Goal: Task Accomplishment & Management: Manage account settings

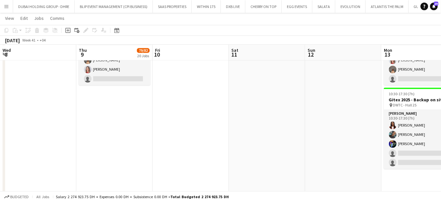
scroll to position [0, 205]
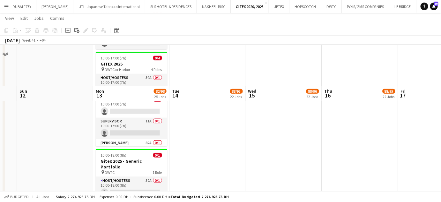
scroll to position [58, 0]
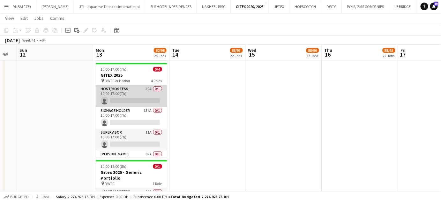
click at [135, 92] on app-card-role "Host/Hostess 59A 0/1 10:00-17:00 (7h) single-neutral-actions" at bounding box center [132, 96] width 72 height 22
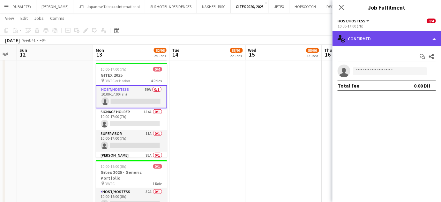
click at [431, 34] on div "single-neutral-actions-check-2 Confirmed" at bounding box center [387, 38] width 109 height 15
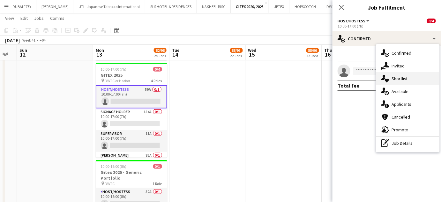
click at [408, 80] on div "single-neutral-actions-heart Shortlist" at bounding box center [407, 78] width 63 height 13
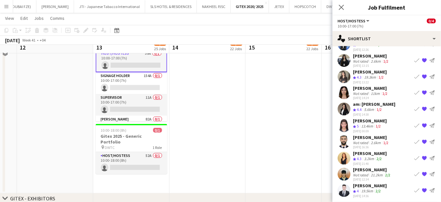
scroll to position [87, 0]
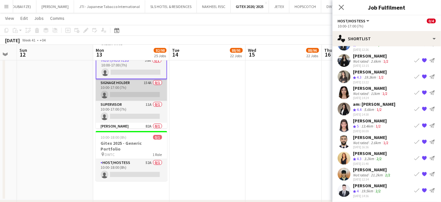
click at [128, 88] on app-card-role "Signage Holder 154A 0/1 10:00-17:00 (7h) single-neutral-actions" at bounding box center [132, 90] width 72 height 22
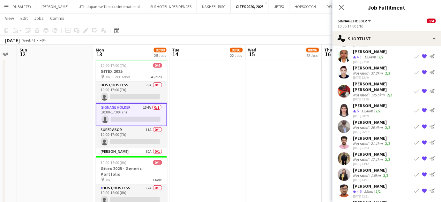
scroll to position [58, 0]
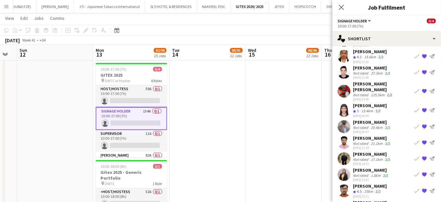
click at [148, 94] on app-card-role "Host/Hostess 59A 0/1 10:00-17:00 (7h) single-neutral-actions" at bounding box center [132, 96] width 72 height 22
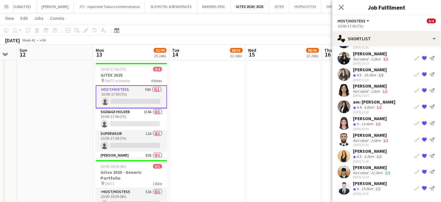
scroll to position [28, 0]
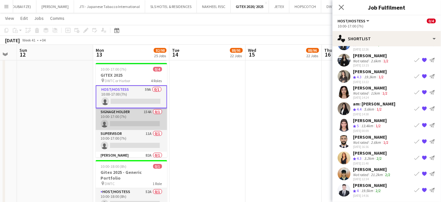
click at [125, 110] on app-card-role "Signage Holder 154A 0/1 10:00-17:00 (7h) single-neutral-actions" at bounding box center [132, 119] width 72 height 22
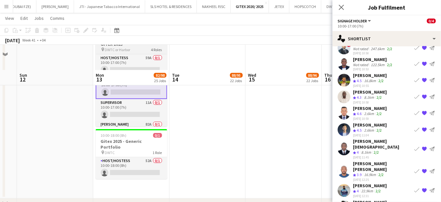
scroll to position [87, 0]
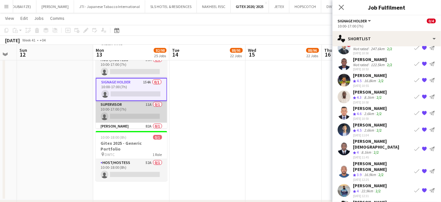
click at [135, 110] on app-card-role "Supervisor 11A 0/1 10:00-17:00 (7h) single-neutral-actions" at bounding box center [132, 112] width 72 height 22
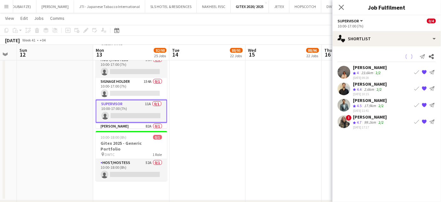
scroll to position [0, 0]
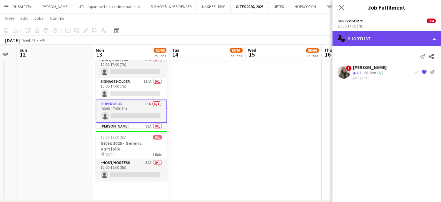
click at [431, 35] on div "single-neutral-actions-heart Shortlist" at bounding box center [387, 38] width 109 height 15
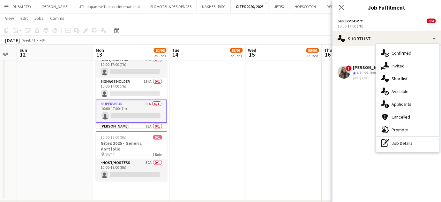
click at [406, 106] on span "Applicants" at bounding box center [402, 104] width 20 height 6
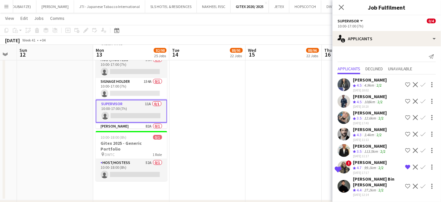
click at [408, 84] on app-icon "Shortlist crew" at bounding box center [408, 84] width 5 height 5
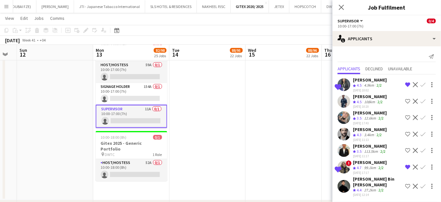
click at [409, 184] on app-icon "Shortlist crew" at bounding box center [408, 186] width 5 height 5
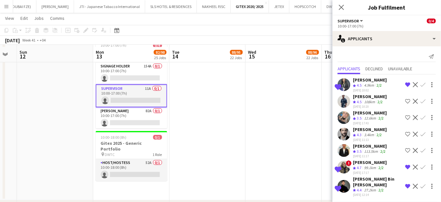
scroll to position [116, 0]
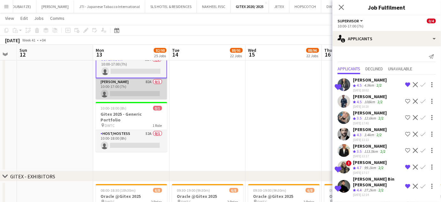
click at [130, 91] on app-card-role "Usher 82A 0/1 10:00-17:00 (7h) single-neutral-actions" at bounding box center [132, 89] width 72 height 22
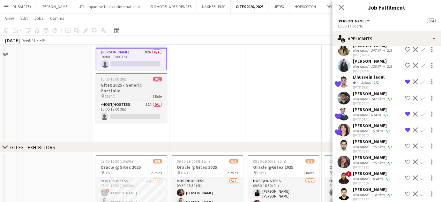
scroll to position [87, 0]
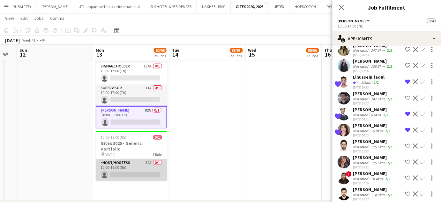
click at [140, 163] on app-card-role "Host/Hostess 52A 0/1 10:00-18:00 (8h) single-neutral-actions" at bounding box center [132, 170] width 72 height 22
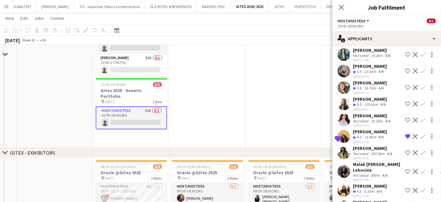
scroll to position [145, 0]
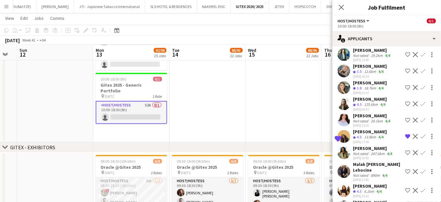
click at [406, 188] on app-icon "Shortlist crew" at bounding box center [408, 190] width 5 height 5
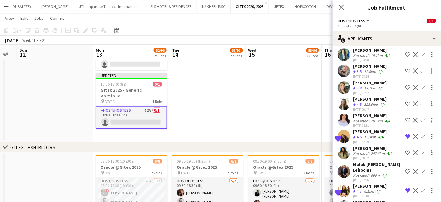
scroll to position [424, 0]
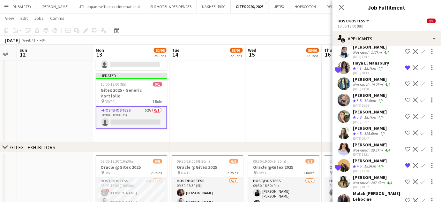
click at [406, 147] on app-icon "Shortlist crew" at bounding box center [408, 149] width 5 height 5
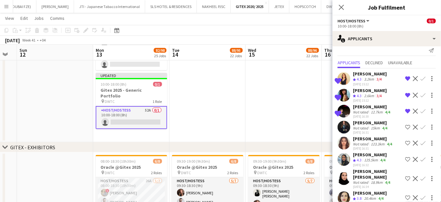
scroll to position [0, 0]
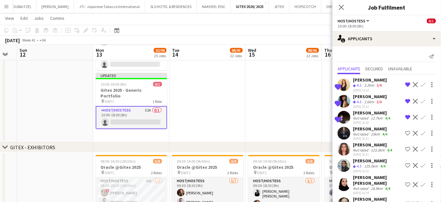
click at [272, 99] on app-date-cell at bounding box center [284, 35] width 76 height 216
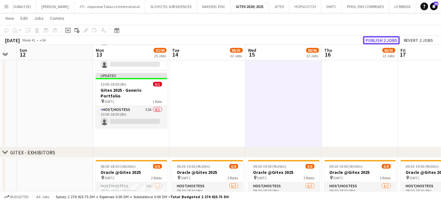
click at [390, 39] on button "Publish 2 jobs" at bounding box center [381, 40] width 37 height 8
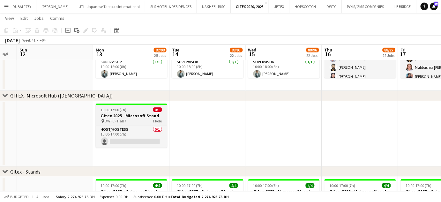
click at [135, 116] on h3 "Gitex 2025 - Microsoft Stand" at bounding box center [132, 116] width 72 height 6
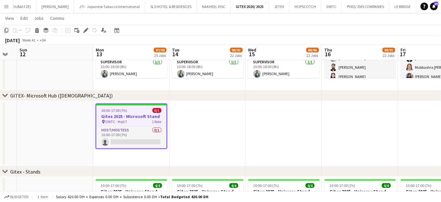
click at [6, 31] on icon "Copy" at bounding box center [6, 30] width 5 height 5
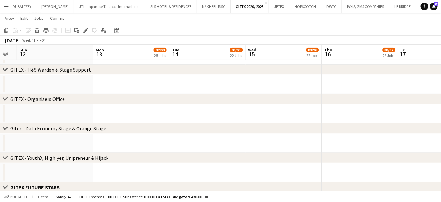
scroll to position [2462, 0]
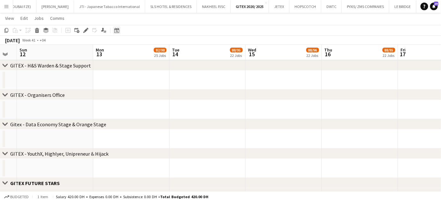
click at [118, 30] on icon at bounding box center [116, 30] width 5 height 5
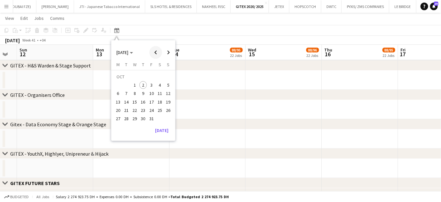
click at [154, 51] on span "Previous month" at bounding box center [155, 52] width 13 height 13
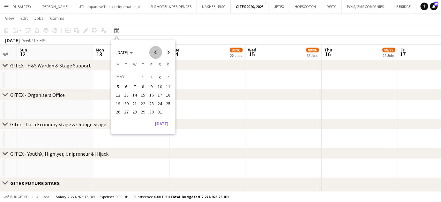
click at [154, 51] on span "Previous month" at bounding box center [155, 52] width 13 height 13
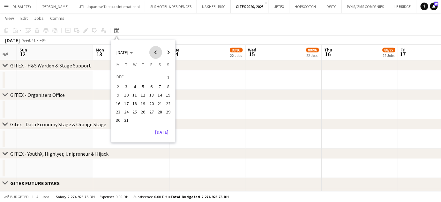
click at [154, 51] on span "Previous month" at bounding box center [155, 52] width 13 height 13
drag, startPoint x: 169, startPoint y: 51, endPoint x: 168, endPoint y: 54, distance: 3.5
click at [169, 51] on span "Next month" at bounding box center [168, 52] width 13 height 13
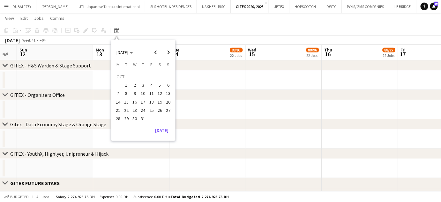
click at [117, 92] on span "7" at bounding box center [118, 94] width 8 height 8
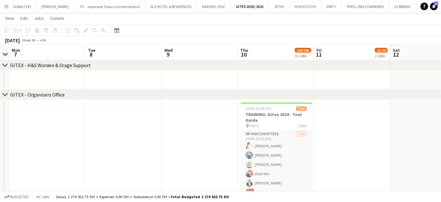
scroll to position [0, 200]
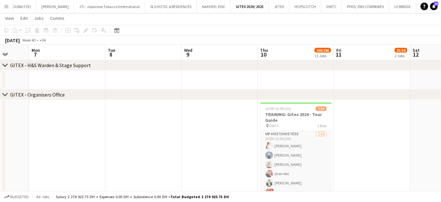
drag, startPoint x: 272, startPoint y: 102, endPoint x: 261, endPoint y: 101, distance: 10.9
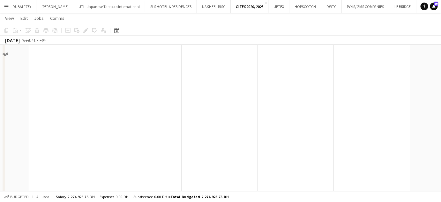
scroll to position [3306, 0]
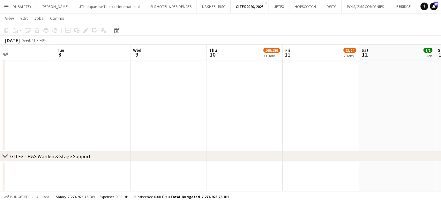
drag, startPoint x: 240, startPoint y: 97, endPoint x: 234, endPoint y: 95, distance: 6.0
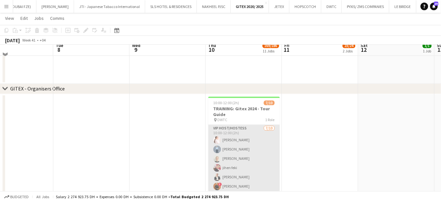
scroll to position [3683, 0]
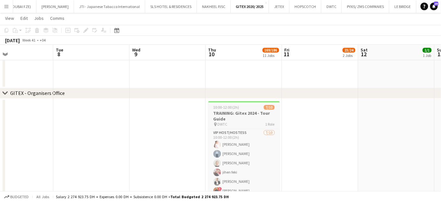
click at [244, 112] on h3 "TRAINING: Gitex 2024 - Tour Guide" at bounding box center [244, 115] width 72 height 11
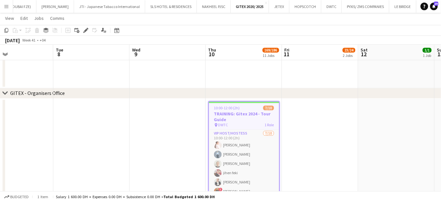
scroll to position [0, 258]
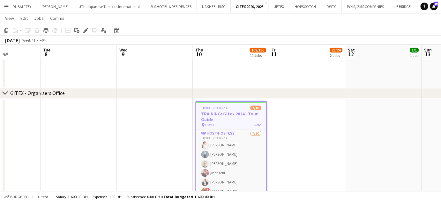
drag, startPoint x: 316, startPoint y: 129, endPoint x: 163, endPoint y: 98, distance: 156.0
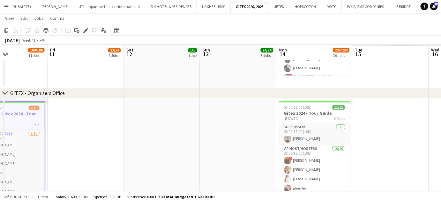
drag, startPoint x: 237, startPoint y: 127, endPoint x: 338, endPoint y: 118, distance: 101.6
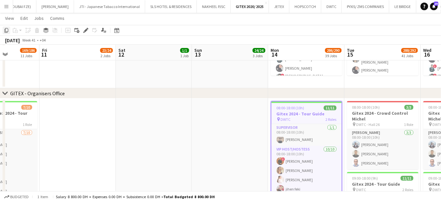
click at [5, 28] on icon "Copy" at bounding box center [6, 30] width 5 height 5
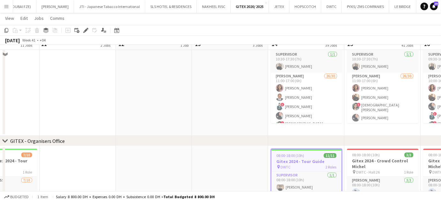
scroll to position [3820, 0]
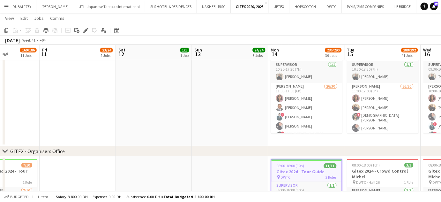
click at [18, 149] on div "GITEX - Organisers Office" at bounding box center [37, 151] width 55 height 6
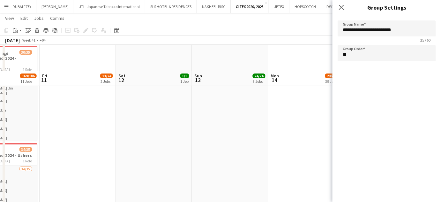
scroll to position [0, 0]
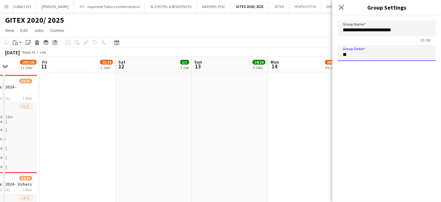
drag, startPoint x: 352, startPoint y: 54, endPoint x: 337, endPoint y: 53, distance: 15.4
click at [337, 53] on form "**********" at bounding box center [387, 41] width 109 height 53
click at [315, 121] on app-date-cell at bounding box center [307, 180] width 76 height 216
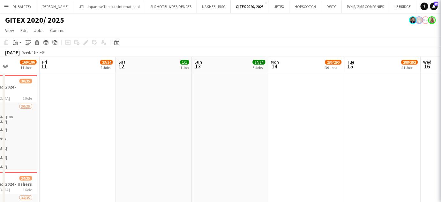
type input "**"
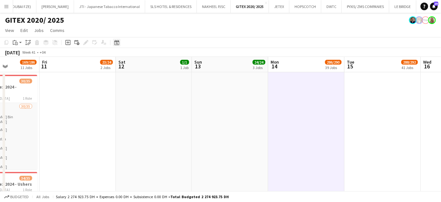
click at [114, 42] on icon at bounding box center [116, 42] width 5 height 5
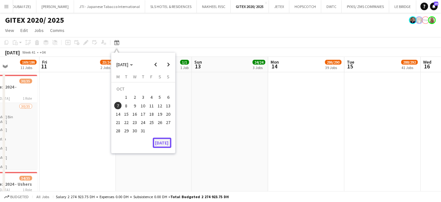
click at [161, 141] on button "[DATE]" at bounding box center [162, 143] width 19 height 10
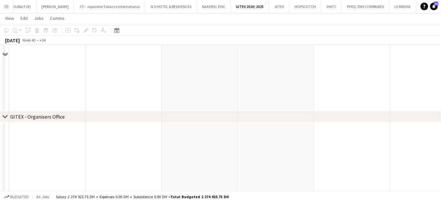
scroll to position [610, 0]
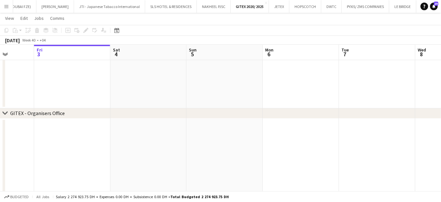
drag, startPoint x: 195, startPoint y: 146, endPoint x: 78, endPoint y: 134, distance: 117.2
drag, startPoint x: 182, startPoint y: 141, endPoint x: 272, endPoint y: 140, distance: 90.1
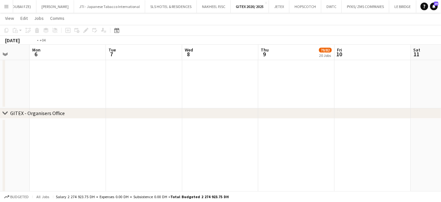
drag, startPoint x: 261, startPoint y: 142, endPoint x: 214, endPoint y: 141, distance: 46.6
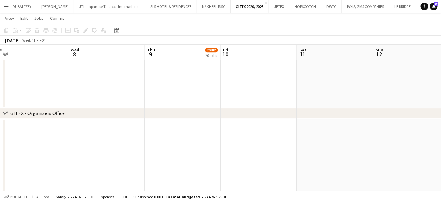
drag, startPoint x: 316, startPoint y: 143, endPoint x: 189, endPoint y: 141, distance: 126.4
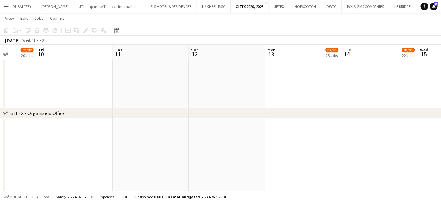
drag, startPoint x: 266, startPoint y: 149, endPoint x: 243, endPoint y: 146, distance: 23.2
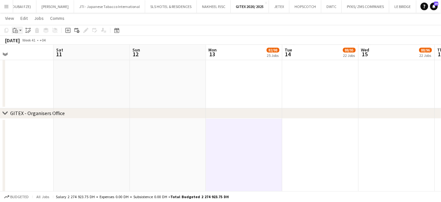
click at [15, 29] on icon at bounding box center [15, 28] width 2 height 1
click at [19, 42] on link "Paste Ctrl+V" at bounding box center [47, 43] width 60 height 6
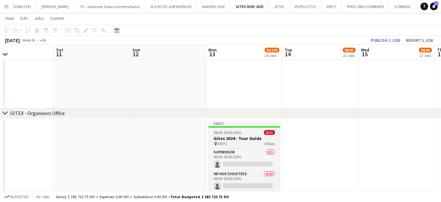
click at [251, 137] on h3 "Gitex 2024 - Tour Guide" at bounding box center [245, 138] width 72 height 6
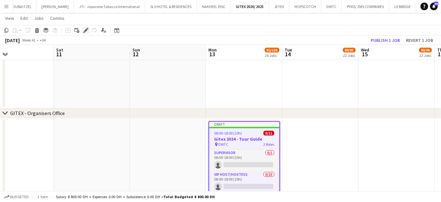
click at [83, 31] on icon "Edit" at bounding box center [85, 30] width 5 height 5
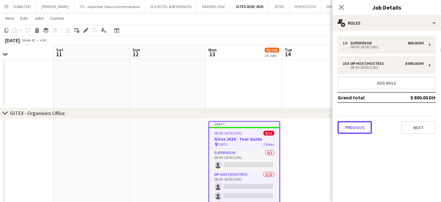
drag, startPoint x: 354, startPoint y: 126, endPoint x: 356, endPoint y: 119, distance: 7.1
click at [354, 126] on button "Previous" at bounding box center [355, 127] width 34 height 13
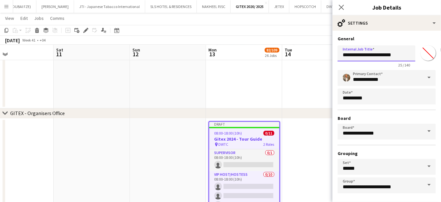
click at [365, 55] on input "**********" at bounding box center [377, 53] width 78 height 16
type input "**********"
click at [429, 80] on span at bounding box center [429, 77] width 13 height 15
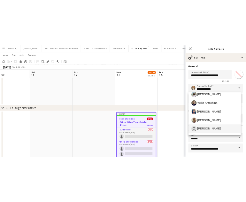
scroll to position [261, 0]
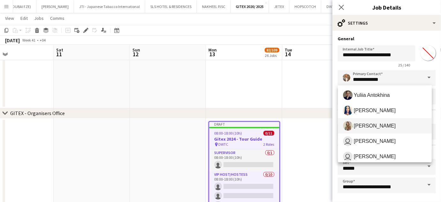
click at [371, 123] on span "Viviane Melatti" at bounding box center [375, 126] width 42 height 6
type input "**********"
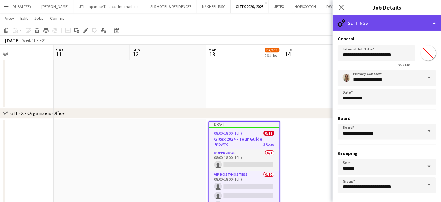
click at [429, 20] on div "cog-double-3 Settings" at bounding box center [387, 22] width 109 height 15
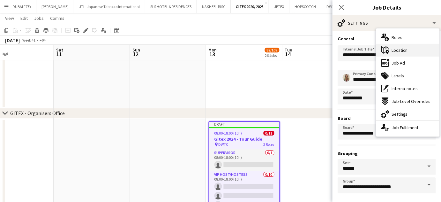
click at [408, 50] on div "maps-pin-1 Location" at bounding box center [407, 50] width 63 height 13
type input "**********"
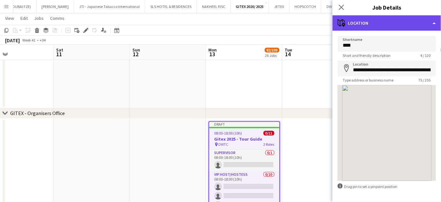
click at [430, 22] on div "maps-pin-1 Location" at bounding box center [387, 22] width 109 height 15
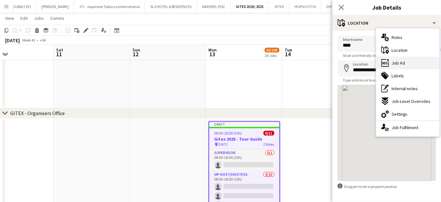
click at [408, 62] on div "ads-window Job Ad" at bounding box center [407, 63] width 63 height 13
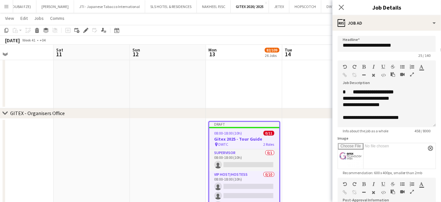
click at [412, 74] on icon "button" at bounding box center [412, 74] width 4 height 4
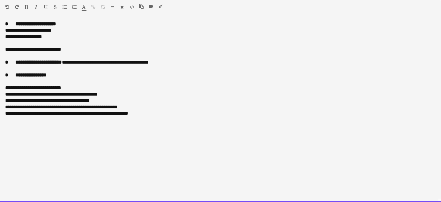
click at [9, 29] on div "**********" at bounding box center [220, 30] width 431 height 6
click at [40, 28] on div "**********" at bounding box center [220, 30] width 431 height 6
drag, startPoint x: 22, startPoint y: 36, endPoint x: 2, endPoint y: 36, distance: 20.4
click at [2, 36] on div "**********" at bounding box center [220, 111] width 441 height 181
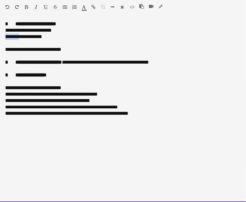
click at [73, 63] on div "**********" at bounding box center [123, 62] width 236 height 6
drag, startPoint x: 22, startPoint y: 35, endPoint x: 1, endPoint y: 37, distance: 21.1
click at [27, 35] on div "**********" at bounding box center [123, 37] width 236 height 6
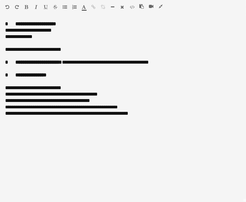
click at [161, 5] on icon "button" at bounding box center [161, 6] width 4 height 4
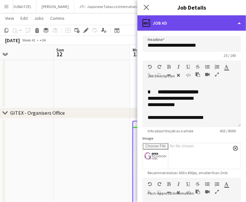
click at [231, 23] on div "ads-window Job Ad" at bounding box center [191, 22] width 109 height 15
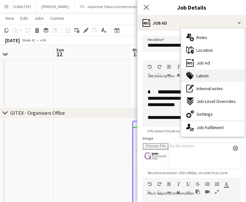
click at [207, 77] on span "Labels" at bounding box center [202, 76] width 12 height 6
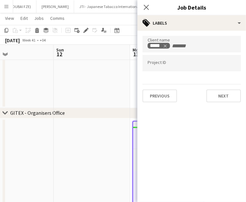
click at [120, 86] on app-date-cell at bounding box center [92, 4] width 76 height 207
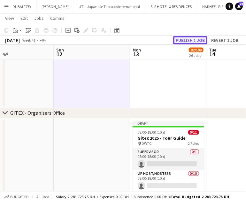
click at [192, 40] on button "Publish 1 job" at bounding box center [190, 40] width 34 height 8
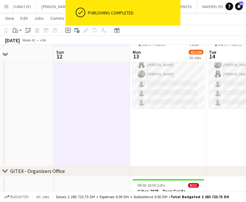
scroll to position [610, 0]
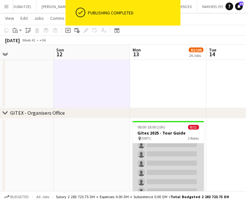
click at [180, 163] on app-card-role "VIP Host/Hostess 0/10 08:00-18:00 (10h) single-neutral-actions single-neutral-a…" at bounding box center [169, 163] width 72 height 105
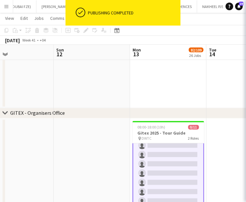
scroll to position [55, 0]
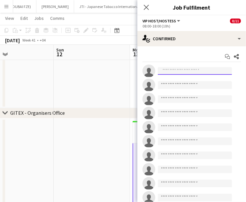
click at [204, 69] on input at bounding box center [195, 71] width 74 height 8
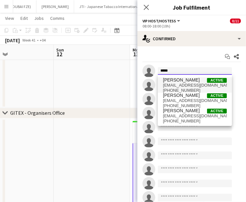
type input "*****"
click at [196, 84] on span "dorsa_amd@hotmail.com" at bounding box center [195, 85] width 64 height 5
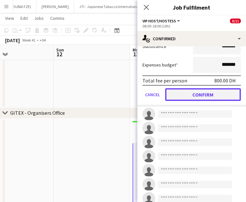
click at [203, 95] on button "Confirm" at bounding box center [203, 94] width 76 height 13
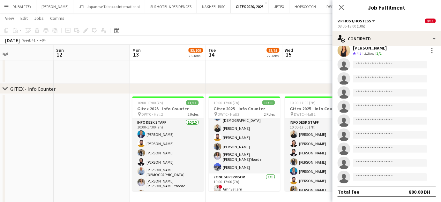
scroll to position [0, 0]
click at [6, 88] on icon "chevron-right" at bounding box center [5, 88] width 5 height 5
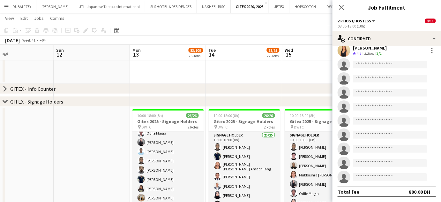
scroll to position [87, 0]
click at [4, 101] on icon at bounding box center [5, 101] width 5 height 3
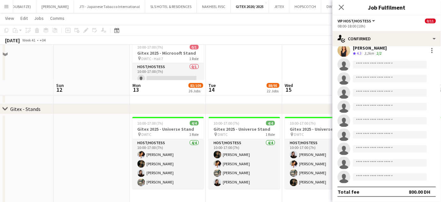
scroll to position [1103, 0]
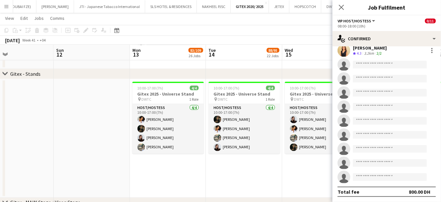
click at [4, 74] on icon at bounding box center [5, 73] width 5 height 3
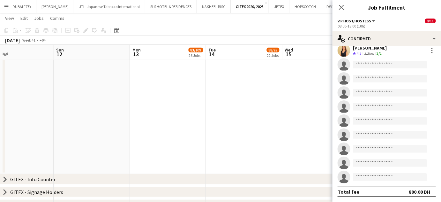
scroll to position [871, 0]
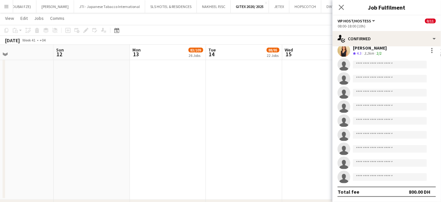
click at [262, 119] on app-date-cell at bounding box center [244, 28] width 76 height 343
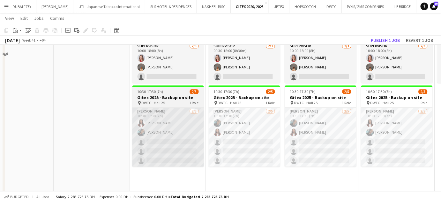
scroll to position [406, 0]
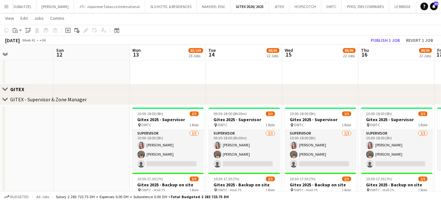
click at [5, 99] on icon at bounding box center [5, 99] width 5 height 3
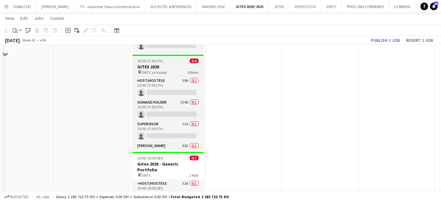
scroll to position [29, 0]
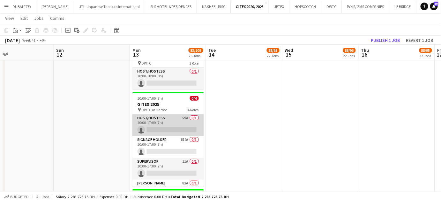
click at [163, 119] on app-card-role "Host/Hostess 59A 0/1 10:00-17:00 (7h) single-neutral-actions" at bounding box center [169, 125] width 72 height 22
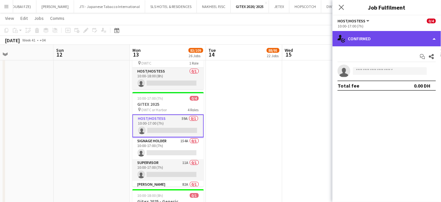
click at [435, 37] on div "single-neutral-actions-check-2 Confirmed" at bounding box center [387, 38] width 109 height 15
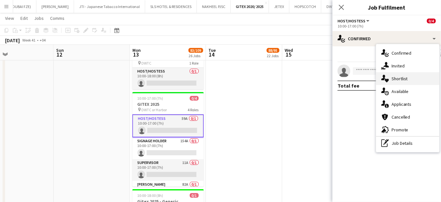
click at [411, 80] on div "single-neutral-actions-heart Shortlist" at bounding box center [407, 78] width 63 height 13
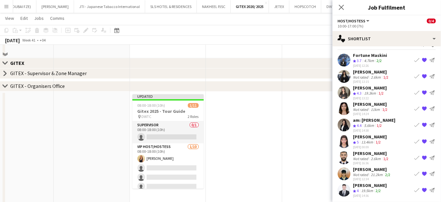
scroll to position [435, 0]
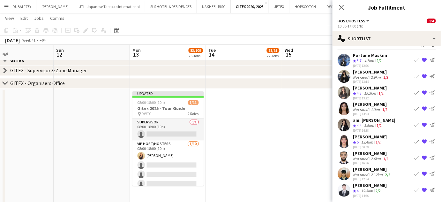
drag, startPoint x: 169, startPoint y: 171, endPoint x: 342, endPoint y: 147, distance: 175.2
click at [168, 172] on app-card-role "VIP Host/Hostess 1/10 08:00-18:00 (10h) Dorsa Ahmadi Pishkouhi single-neutral-a…" at bounding box center [169, 192] width 72 height 105
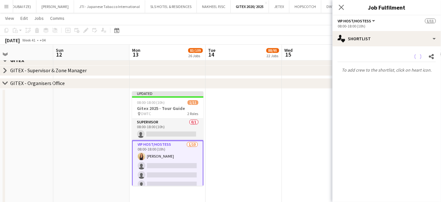
scroll to position [0, 0]
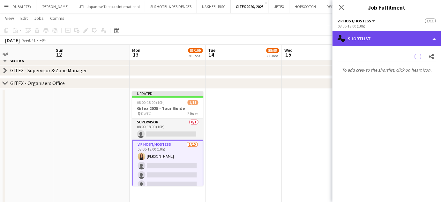
click at [423, 34] on div "single-neutral-actions-heart Shortlist" at bounding box center [387, 38] width 109 height 15
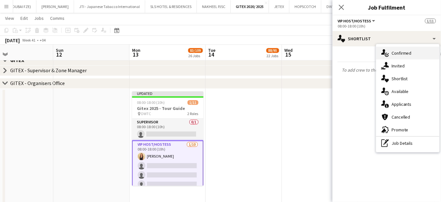
click at [413, 50] on div "single-neutral-actions-check-2 Confirmed" at bounding box center [407, 53] width 63 height 13
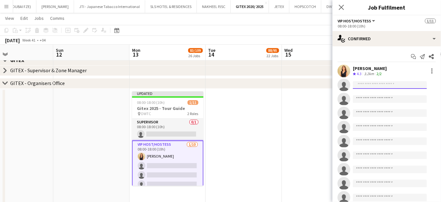
click at [375, 86] on input at bounding box center [390, 85] width 74 height 8
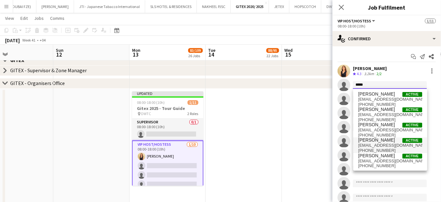
type input "*****"
click at [382, 141] on span "alina inam Active" at bounding box center [391, 139] width 64 height 5
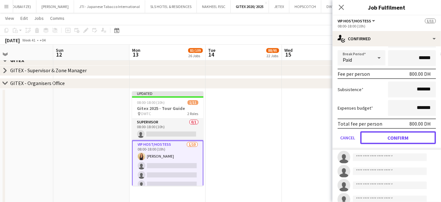
click at [392, 135] on button "Confirm" at bounding box center [398, 137] width 76 height 13
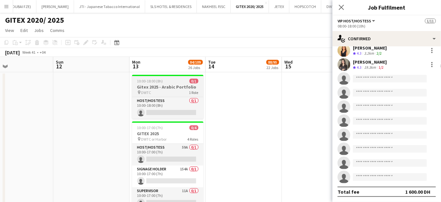
click at [169, 84] on h3 "Gitex 2025 - Arabic Portfolio" at bounding box center [168, 87] width 72 height 6
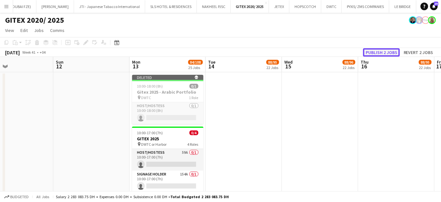
click at [384, 52] on button "Publish 2 jobs" at bounding box center [381, 52] width 37 height 8
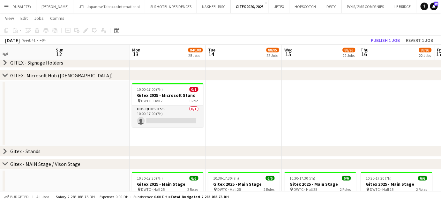
click at [3, 163] on icon at bounding box center [5, 164] width 5 height 3
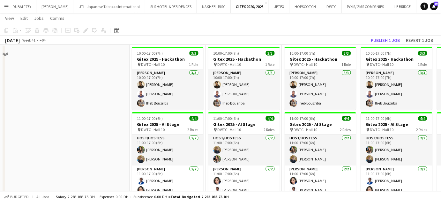
scroll to position [900, 0]
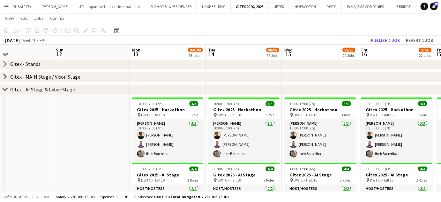
click at [5, 88] on icon "chevron-right" at bounding box center [5, 89] width 5 height 5
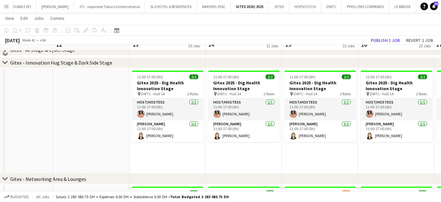
scroll to position [929, 0]
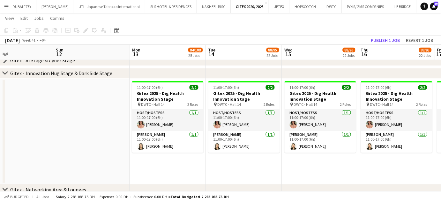
drag, startPoint x: 5, startPoint y: 74, endPoint x: 34, endPoint y: 80, distance: 30.3
click at [4, 74] on icon "chevron-right" at bounding box center [5, 73] width 5 height 5
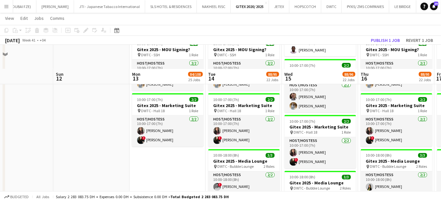
scroll to position [1103, 0]
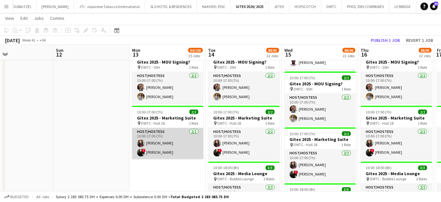
click at [162, 149] on app-card-role "Host/Hostess 2/2 10:00-17:00 (7h) Amina Nouicer ! Maria Leontyeva" at bounding box center [168, 143] width 72 height 31
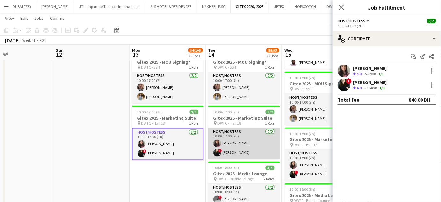
click at [233, 151] on app-card-role "Host/Hostess 2/2 10:00-17:00 (7h) Amina Nouicer ! Maria Leontyeva" at bounding box center [244, 143] width 72 height 31
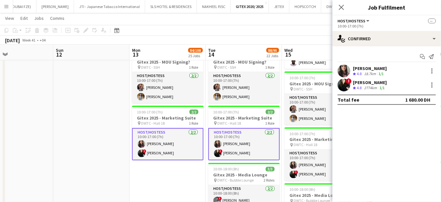
drag, startPoint x: 206, startPoint y: 146, endPoint x: 205, endPoint y: 154, distance: 8.4
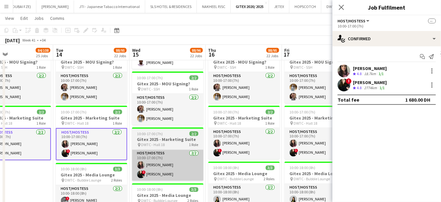
scroll to position [0, 195]
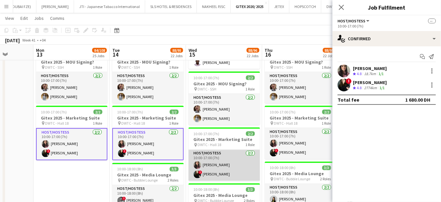
click at [221, 178] on app-card-role "Host/Hostess 2/2 10:00-17:00 (7h) Amina Nouicer ! Maria Leontyeva" at bounding box center [225, 165] width 72 height 31
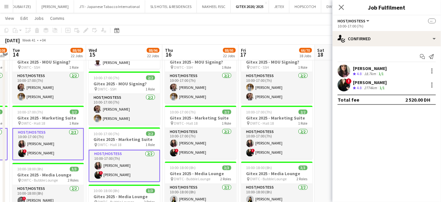
scroll to position [0, 200]
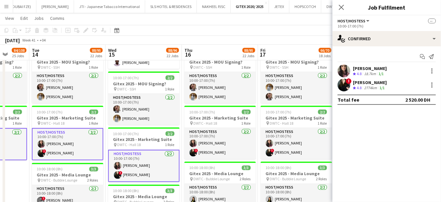
drag, startPoint x: 292, startPoint y: 150, endPoint x: 211, endPoint y: 149, distance: 80.5
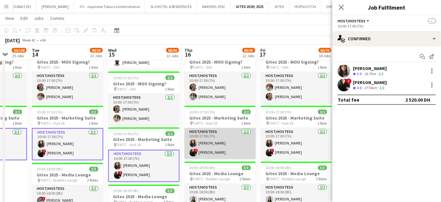
click at [247, 148] on app-card-role "Host/Hostess 2/2 10:00-17:00 (7h) Amina Nouicer ! Maria Leontyeva" at bounding box center [221, 143] width 72 height 31
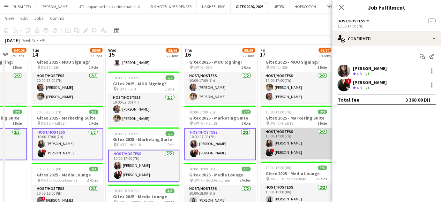
click at [292, 148] on app-card-role "Host/Hostess 2/2 10:00-17:00 (7h) Amina Nouicer ! Maria Leontyeva" at bounding box center [297, 143] width 72 height 31
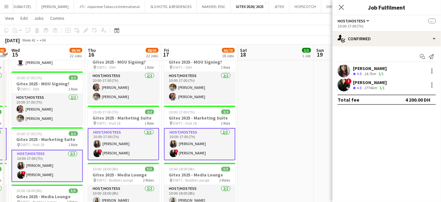
drag, startPoint x: 277, startPoint y: 148, endPoint x: 204, endPoint y: 148, distance: 72.8
drag, startPoint x: 388, startPoint y: 81, endPoint x: 352, endPoint y: 82, distance: 35.8
click at [352, 82] on div "! Maria Leontyeva Crew rating 4.8 2774km 1/1" at bounding box center [387, 85] width 109 height 13
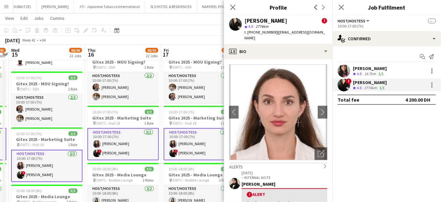
copy div "Maria Leontyeva"
click at [431, 83] on div at bounding box center [432, 85] width 8 height 8
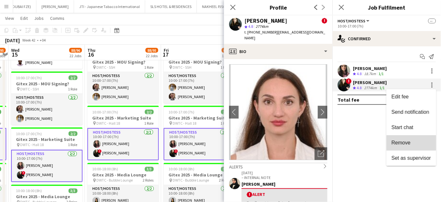
click at [404, 142] on span "Remove" at bounding box center [401, 142] width 19 height 5
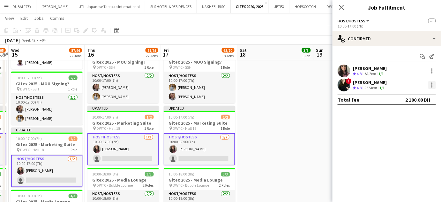
click at [432, 86] on div at bounding box center [432, 85] width 8 height 8
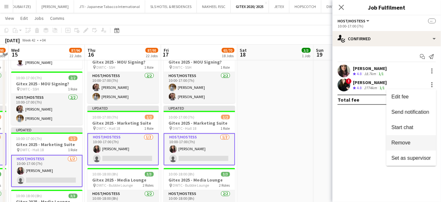
click at [404, 143] on span "Remove" at bounding box center [401, 142] width 19 height 5
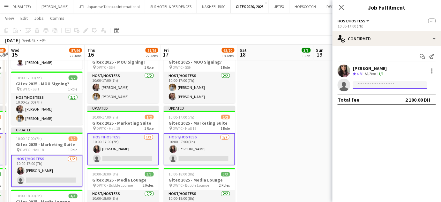
click at [372, 84] on input at bounding box center [390, 85] width 74 height 8
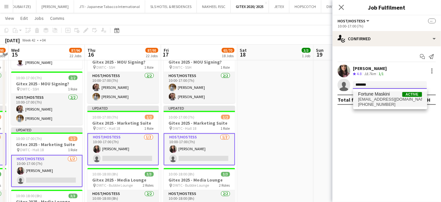
type input "*******"
click at [374, 98] on span "mwakamas@gmail.com" at bounding box center [391, 99] width 64 height 5
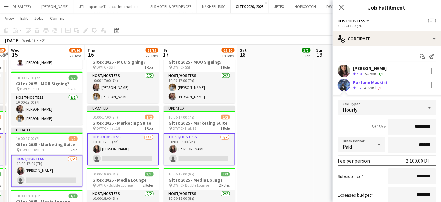
scroll to position [52, 0]
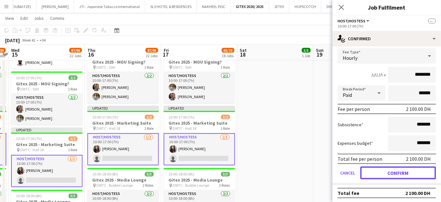
click at [404, 171] on button "Confirm" at bounding box center [398, 172] width 76 height 13
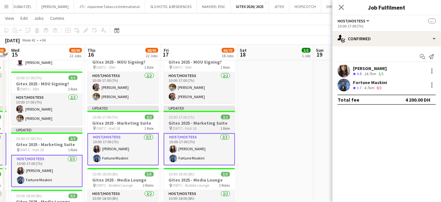
scroll to position [0, 0]
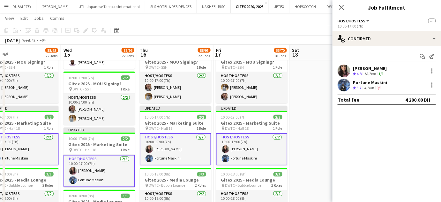
drag, startPoint x: 89, startPoint y: 154, endPoint x: 218, endPoint y: 154, distance: 128.7
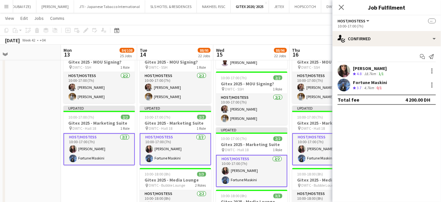
scroll to position [0, 140]
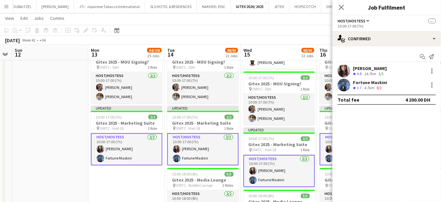
drag, startPoint x: 90, startPoint y: 148, endPoint x: 177, endPoint y: 152, distance: 87.3
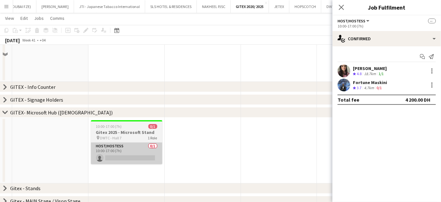
scroll to position [813, 0]
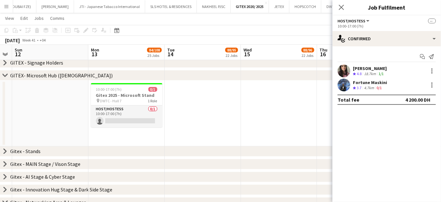
click at [4, 73] on icon "chevron-right" at bounding box center [5, 75] width 5 height 5
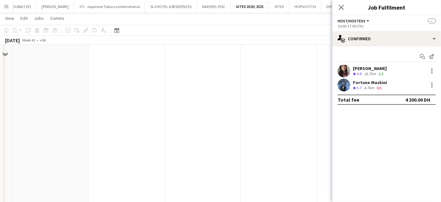
scroll to position [493, 0]
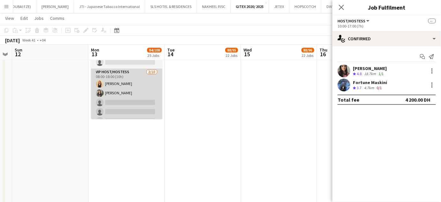
click at [124, 108] on app-card-role "VIP Host/Hostess 2/10 08:00-18:00 (10h) Dorsa Ahmadi Pishkouhi alina inam singl…" at bounding box center [127, 120] width 72 height 105
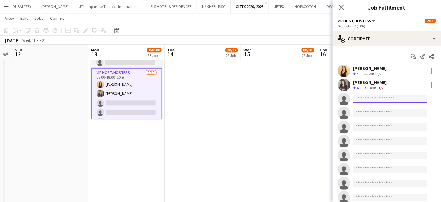
click at [360, 96] on input at bounding box center [390, 99] width 74 height 8
paste input "**********"
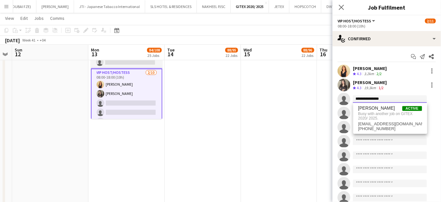
type input "**********"
click at [294, 94] on app-date-cell at bounding box center [279, 193] width 76 height 343
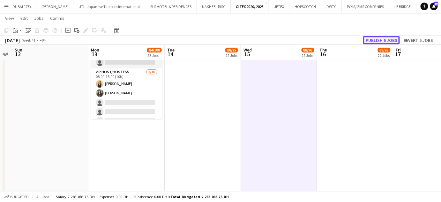
click at [380, 41] on button "Publish 6 jobs" at bounding box center [381, 40] width 37 height 8
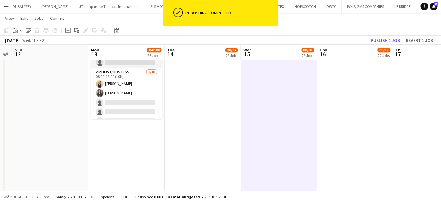
scroll to position [435, 0]
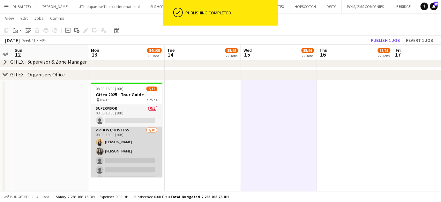
click at [127, 154] on app-card-role "VIP Host/Hostess 2/10 08:00-18:00 (10h) Dorsa Ahmadi Pishkouhi alina inam singl…" at bounding box center [127, 178] width 72 height 105
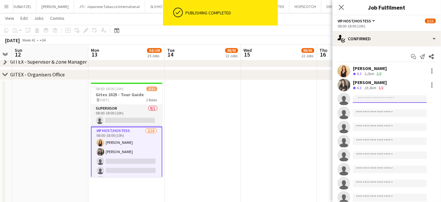
click at [372, 97] on input at bounding box center [390, 99] width 74 height 8
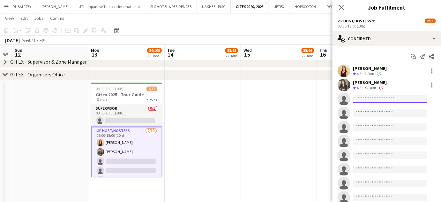
paste input "**********"
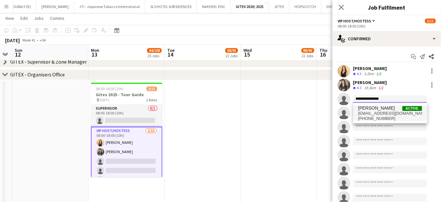
type input "**********"
click at [368, 112] on span "marileo1171@gmail.com" at bounding box center [391, 113] width 64 height 5
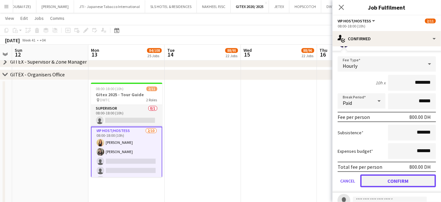
click at [391, 181] on button "Confirm" at bounding box center [398, 180] width 76 height 13
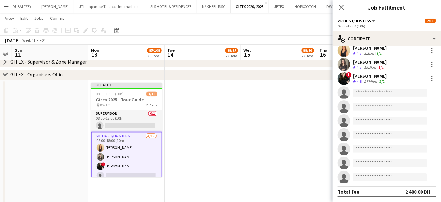
scroll to position [20, 0]
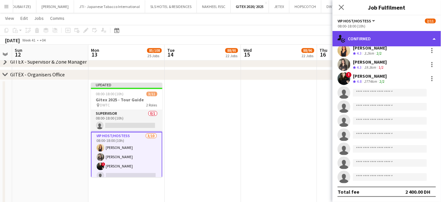
click at [425, 36] on div "single-neutral-actions-check-2 Confirmed" at bounding box center [387, 38] width 109 height 15
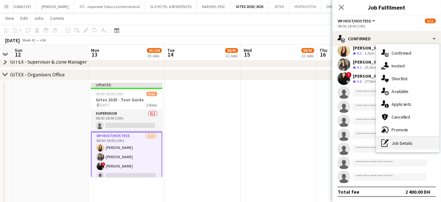
click at [400, 142] on div "pen-write Job Details" at bounding box center [407, 143] width 63 height 13
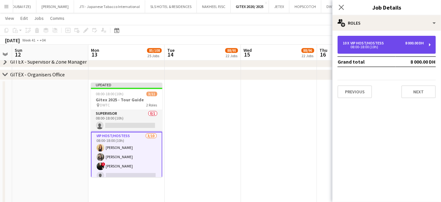
click at [373, 45] on div "08:00-18:00 (10h)" at bounding box center [383, 46] width 81 height 3
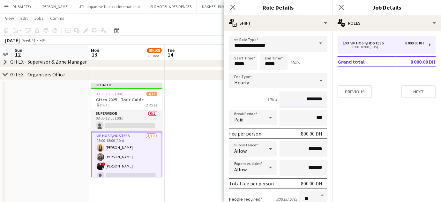
drag, startPoint x: 301, startPoint y: 95, endPoint x: 280, endPoint y: 88, distance: 22.2
click at [280, 92] on input "********" at bounding box center [304, 99] width 48 height 16
type input "********"
drag, startPoint x: 237, startPoint y: 63, endPoint x: 224, endPoint y: 63, distance: 12.8
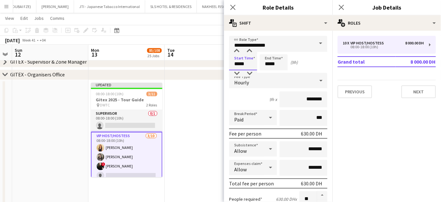
type input "*****"
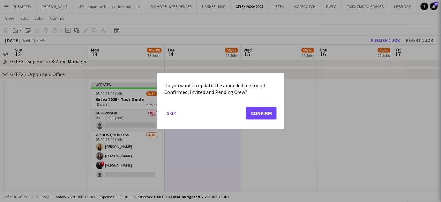
scroll to position [0, 0]
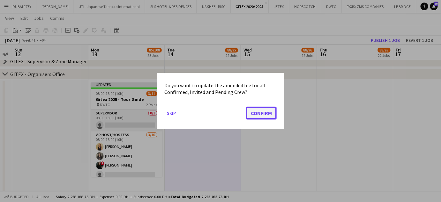
click at [265, 111] on button "Confirm" at bounding box center [261, 113] width 31 height 13
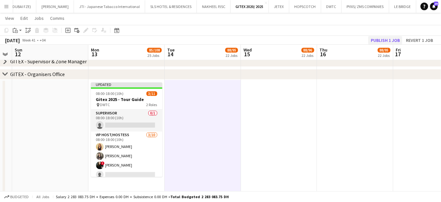
scroll to position [435, 0]
click at [386, 39] on button "Publish 1 job" at bounding box center [385, 40] width 34 height 8
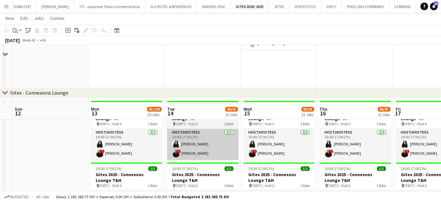
scroll to position [1248, 0]
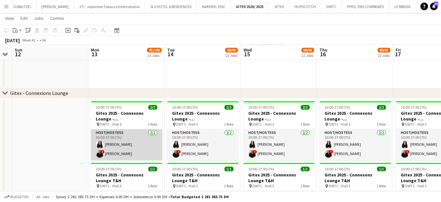
click at [124, 152] on app-card-role "Host/Hostess 2/2 10:00-17:00 (7h) Zara Aamir ! Mayara Do Nascimento Silva" at bounding box center [127, 144] width 72 height 31
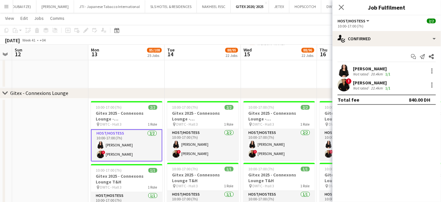
click at [367, 83] on div "Mayara Do Nascimento Silva" at bounding box center [372, 83] width 39 height 6
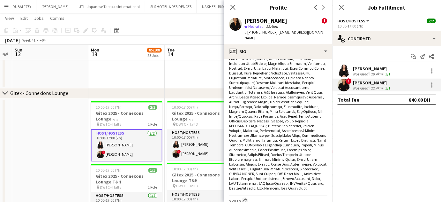
scroll to position [203, 0]
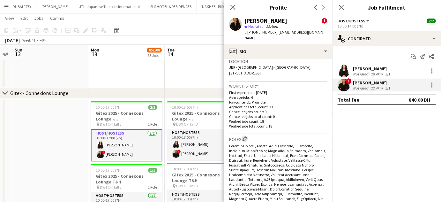
click at [246, 136] on app-icon "Edit crew company roles" at bounding box center [245, 138] width 4 height 4
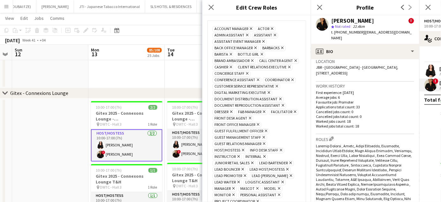
click at [249, 27] on icon "Remove" at bounding box center [250, 29] width 4 height 4
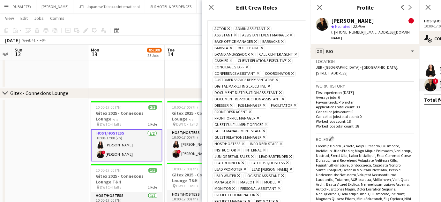
click at [228, 29] on icon at bounding box center [229, 28] width 3 height 3
click at [281, 42] on icon "Remove" at bounding box center [282, 41] width 4 height 4
click at [263, 35] on icon at bounding box center [263, 35] width 3 height 3
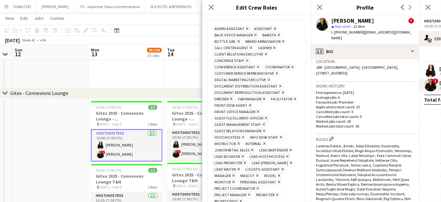
click at [264, 99] on icon "Remove" at bounding box center [263, 99] width 4 height 4
click at [230, 98] on icon "Remove" at bounding box center [231, 99] width 4 height 4
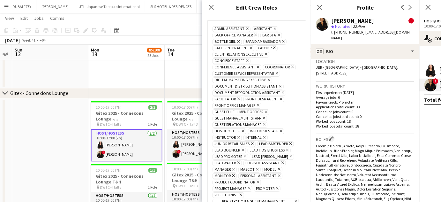
click at [257, 104] on icon "Remove" at bounding box center [257, 105] width 4 height 4
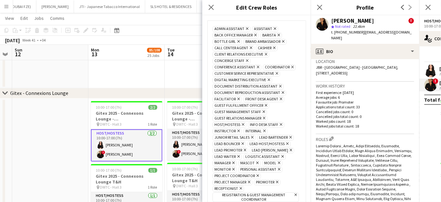
click at [264, 130] on icon "Remove" at bounding box center [264, 131] width 4 height 4
click at [265, 117] on icon "Remove" at bounding box center [263, 118] width 4 height 4
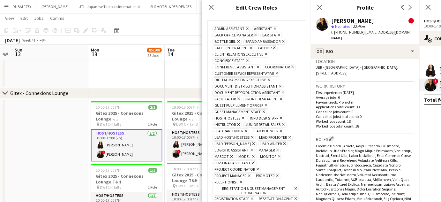
click at [247, 130] on icon "Remove" at bounding box center [245, 131] width 4 height 4
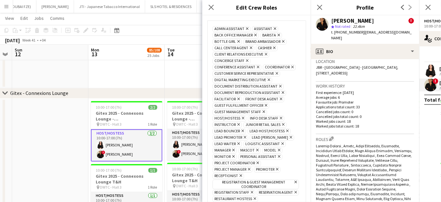
click at [242, 130] on icon at bounding box center [243, 131] width 3 height 3
click at [283, 123] on icon at bounding box center [283, 124] width 3 height 3
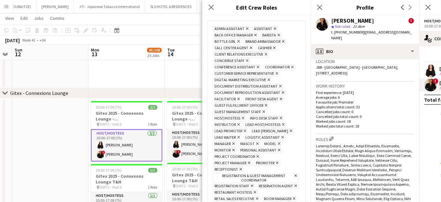
drag, startPoint x: 281, startPoint y: 122, endPoint x: 277, endPoint y: 125, distance: 5.3
click at [281, 122] on icon "Remove" at bounding box center [283, 124] width 4 height 4
click at [240, 130] on span "Lead Usher Remove" at bounding box center [235, 131] width 44 height 6
click at [251, 129] on icon "Remove" at bounding box center [253, 131] width 4 height 4
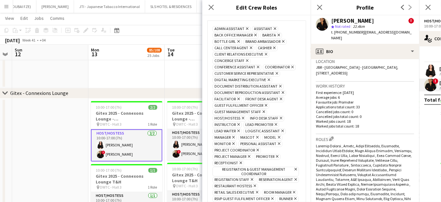
click at [276, 122] on icon "Remove" at bounding box center [275, 124] width 4 height 4
click at [269, 123] on icon at bounding box center [270, 124] width 3 height 3
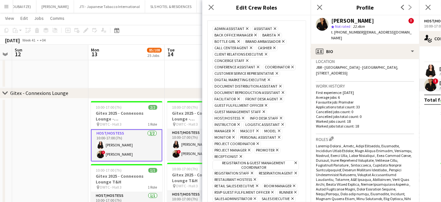
click at [277, 129] on icon "Remove" at bounding box center [279, 131] width 4 height 4
click at [233, 130] on icon at bounding box center [233, 131] width 3 height 3
click at [282, 123] on icon at bounding box center [283, 124] width 3 height 3
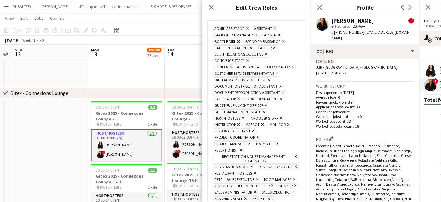
click at [256, 135] on icon "Remove" at bounding box center [257, 137] width 4 height 4
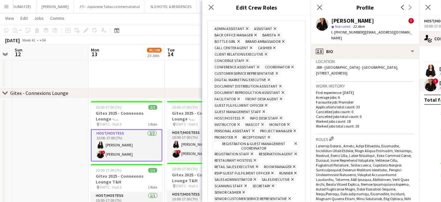
click at [292, 133] on icon "Remove" at bounding box center [294, 131] width 4 height 4
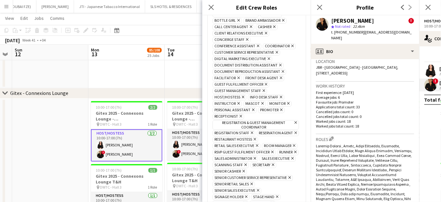
scroll to position [29, 0]
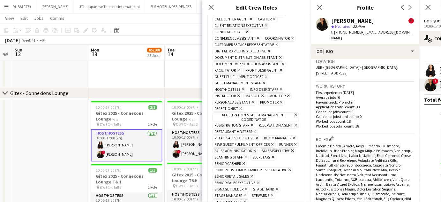
click at [294, 112] on span "Registration & Guest Management Coordinator Remove" at bounding box center [256, 117] width 87 height 10
click at [293, 113] on icon "Remove" at bounding box center [295, 115] width 4 height 4
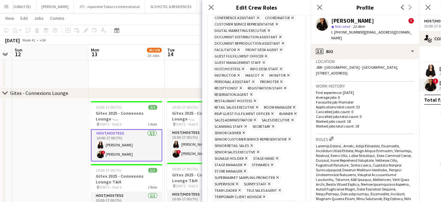
scroll to position [58, 0]
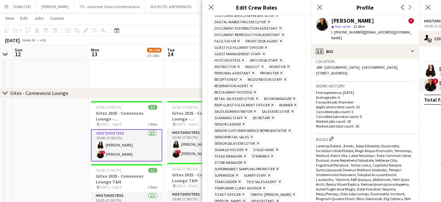
click at [262, 102] on span "Room Manager Remove" at bounding box center [279, 99] width 35 height 6
click at [292, 101] on icon "Remove" at bounding box center [294, 98] width 4 height 4
click at [245, 122] on icon "Remove" at bounding box center [243, 124] width 4 height 4
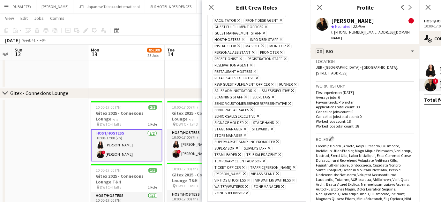
scroll to position [87, 0]
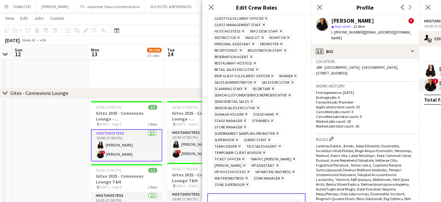
click at [252, 103] on icon at bounding box center [252, 101] width 3 height 3
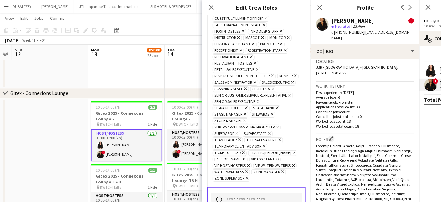
click at [260, 103] on icon "Remove" at bounding box center [257, 101] width 4 height 4
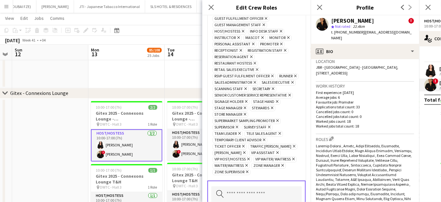
click at [243, 110] on icon "Remove" at bounding box center [244, 108] width 4 height 4
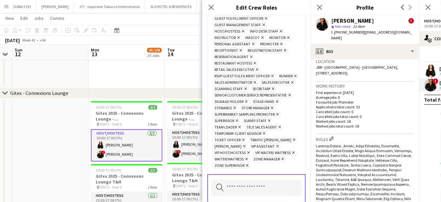
click at [234, 110] on icon "Remove" at bounding box center [234, 108] width 4 height 4
click at [246, 167] on icon "Remove" at bounding box center [247, 165] width 4 height 4
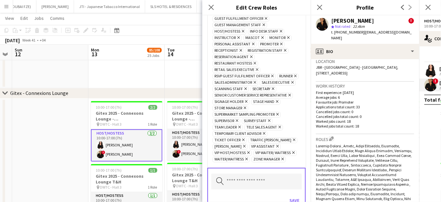
click at [283, 160] on icon at bounding box center [283, 159] width 3 height 3
click at [242, 141] on icon "Remove" at bounding box center [243, 140] width 4 height 4
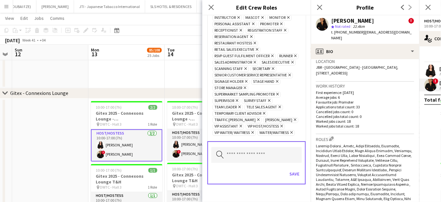
scroll to position [116, 0]
click at [294, 176] on button "Save" at bounding box center [294, 173] width 15 height 10
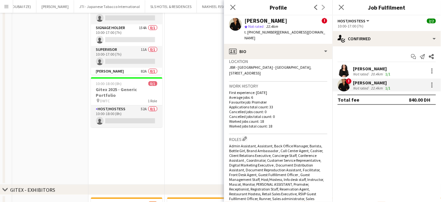
scroll to position [0, 0]
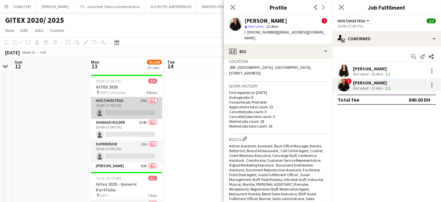
click at [130, 103] on app-card-role "Host/Hostess 59A 0/1 10:00-17:00 (7h) single-neutral-actions" at bounding box center [127, 108] width 72 height 22
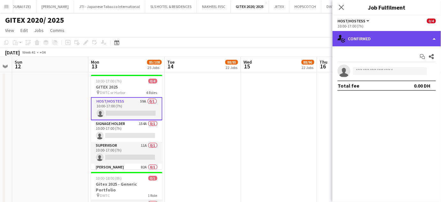
click at [424, 35] on div "single-neutral-actions-check-2 Confirmed" at bounding box center [387, 38] width 109 height 15
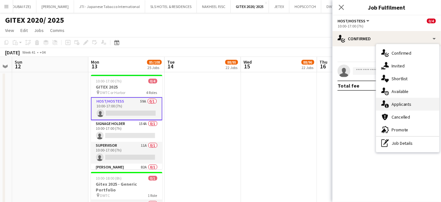
click at [402, 103] on span "Applicants" at bounding box center [402, 104] width 20 height 6
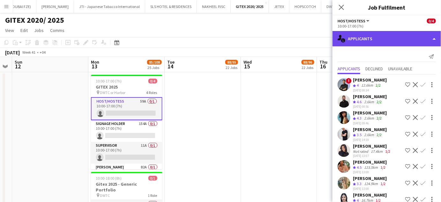
click at [433, 34] on div "single-neutral-actions-information Applicants" at bounding box center [387, 38] width 109 height 15
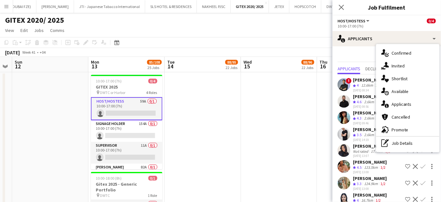
click at [363, 54] on div "Send notification" at bounding box center [387, 56] width 98 height 11
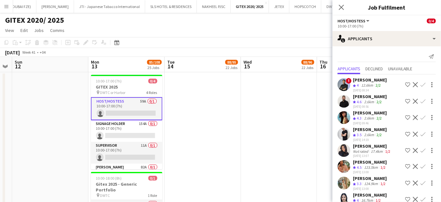
click at [413, 103] on app-icon "Decline" at bounding box center [415, 101] width 5 height 5
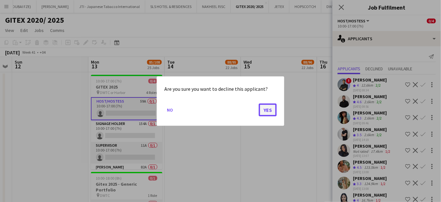
click at [270, 109] on button "Yes" at bounding box center [268, 109] width 18 height 13
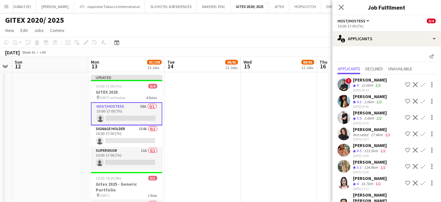
click at [406, 83] on app-icon "Shortlist crew" at bounding box center [408, 84] width 5 height 5
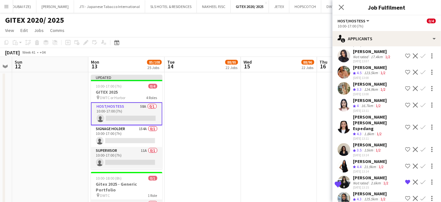
scroll to position [87, 0]
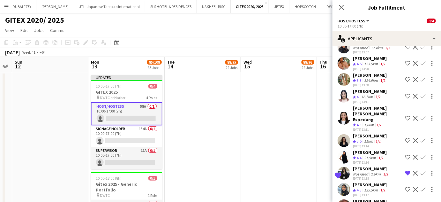
click at [406, 155] on app-icon "Shortlist crew" at bounding box center [408, 157] width 5 height 5
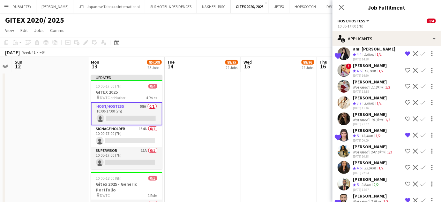
scroll to position [349, 0]
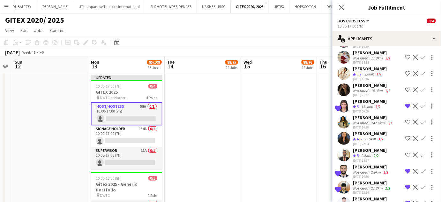
drag, startPoint x: 388, startPoint y: 163, endPoint x: 355, endPoint y: 163, distance: 33.2
click at [353, 180] on div "Lorenzo Cipriani" at bounding box center [372, 183] width 39 height 6
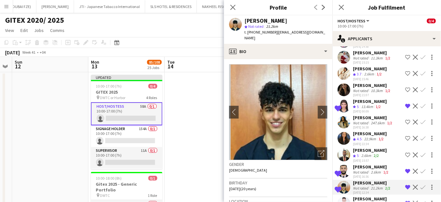
copy div "Lorenzo Cipriani"
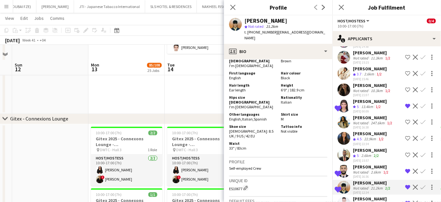
scroll to position [1219, 0]
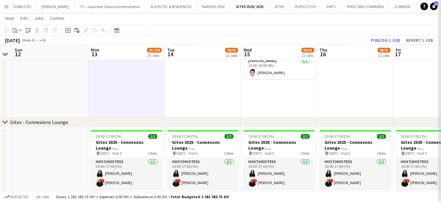
scroll to position [0, 0]
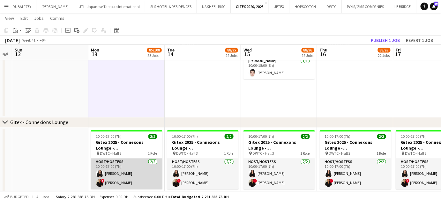
click at [122, 175] on app-card-role "Host/Hostess 2/2 10:00-17:00 (7h) Zara Aamir ! Mayara Do Nascimento Silva" at bounding box center [127, 173] width 72 height 31
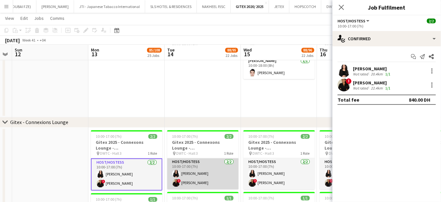
click at [200, 175] on app-card-role "Host/Hostess 2/2 10:00-17:00 (7h) Zara Aamir ! Mayara Do Nascimento Silva" at bounding box center [203, 173] width 72 height 31
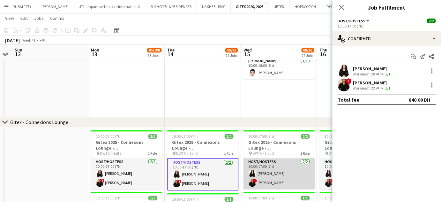
click at [261, 177] on app-card-role "Host/Hostess 2/2 10:00-17:00 (7h) Zara Aamir ! Mayara Do Nascimento Silva" at bounding box center [280, 173] width 72 height 31
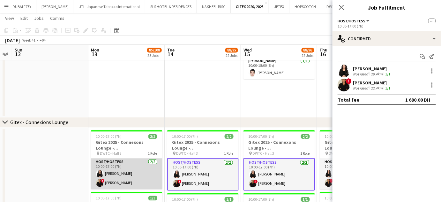
click at [125, 174] on app-card-role "Host/Hostess 2/2 10:00-17:00 (7h) Zara Aamir ! Mayara Do Nascimento Silva" at bounding box center [127, 173] width 72 height 31
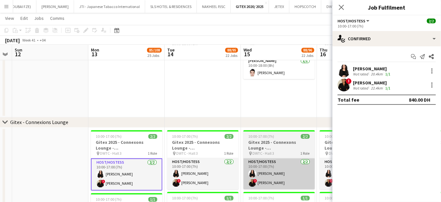
click at [199, 177] on app-card-role "Host/Hostess 2/2 10:00-17:00 (7h) Zara Aamir ! Mayara Do Nascimento Silva" at bounding box center [203, 173] width 72 height 31
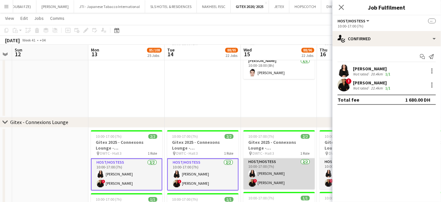
click at [262, 179] on app-card-role "Host/Hostess 2/2 10:00-17:00 (7h) Zara Aamir ! Mayara Do Nascimento Silva" at bounding box center [280, 173] width 72 height 31
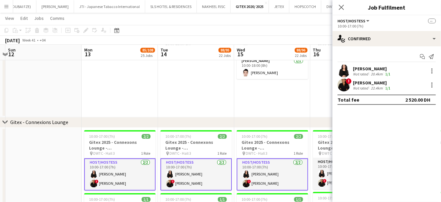
drag, startPoint x: 286, startPoint y: 179, endPoint x: 246, endPoint y: 181, distance: 39.6
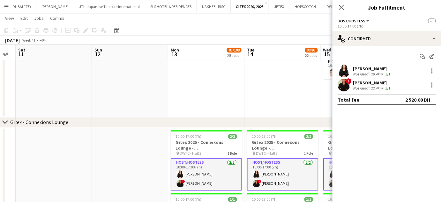
drag, startPoint x: 178, startPoint y: 163, endPoint x: 159, endPoint y: 166, distance: 20.0
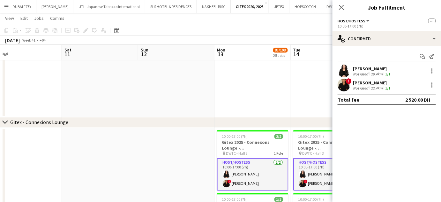
scroll to position [0, 179]
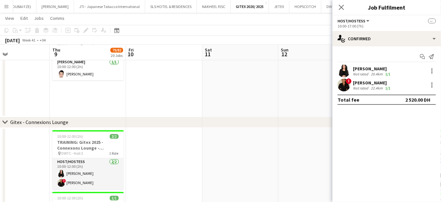
drag, startPoint x: 119, startPoint y: 160, endPoint x: 232, endPoint y: 159, distance: 113.0
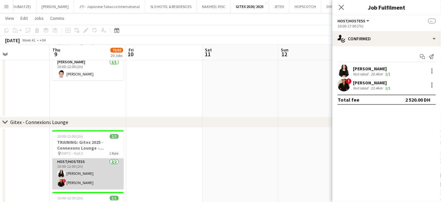
click at [96, 177] on app-card-role "Host/Hostess 2/2 10:00-12:00 (2h) Zara Aamir ! Mayara Do Nascimento Silva" at bounding box center [88, 173] width 72 height 31
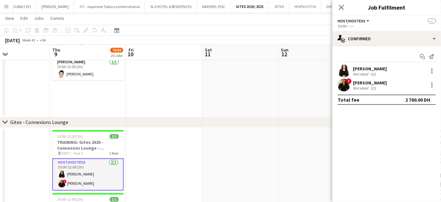
drag, startPoint x: 237, startPoint y: 169, endPoint x: 77, endPoint y: 162, distance: 159.8
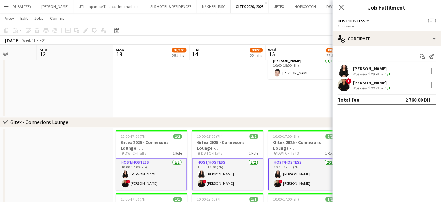
drag, startPoint x: 224, startPoint y: 170, endPoint x: 97, endPoint y: 171, distance: 126.8
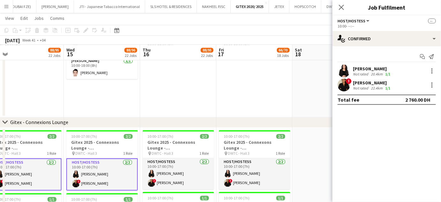
drag, startPoint x: 154, startPoint y: 177, endPoint x: 183, endPoint y: 178, distance: 29.1
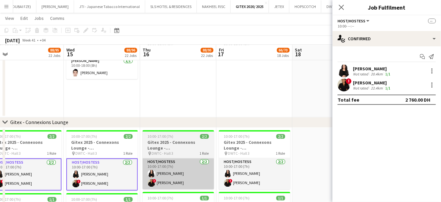
scroll to position [0, 167]
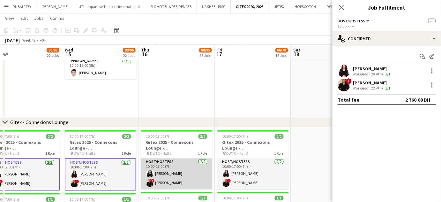
click at [175, 176] on app-card-role "Host/Hostess 2/2 10:00-17:00 (7h) Zara Aamir ! Mayara Do Nascimento Silva" at bounding box center [177, 173] width 72 height 31
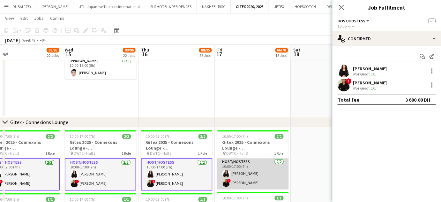
click at [272, 175] on app-card-role "Host/Hostess 2/2 10:00-17:00 (7h) Zara Aamir ! Mayara Do Nascimento Silva" at bounding box center [253, 173] width 72 height 31
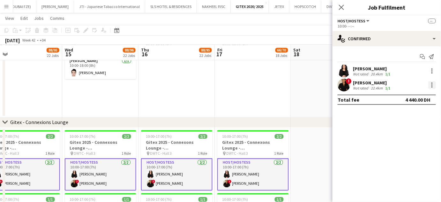
click at [432, 87] on div at bounding box center [432, 86] width 1 height 1
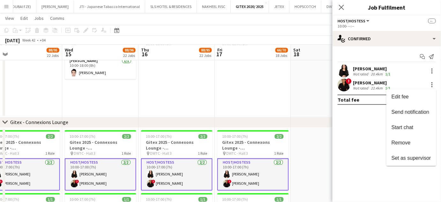
click at [408, 142] on span "Remove" at bounding box center [401, 142] width 19 height 5
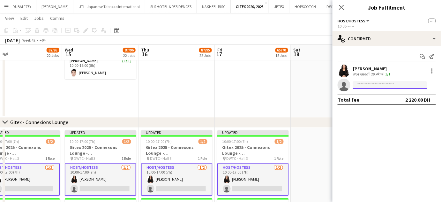
click at [381, 85] on input at bounding box center [390, 85] width 74 height 8
paste input "**********"
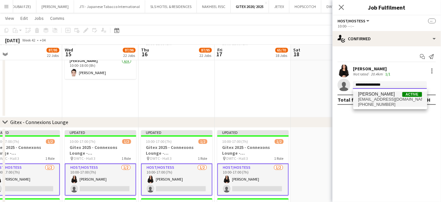
type input "**********"
click at [369, 96] on span "Lorenzo Cipriani" at bounding box center [377, 93] width 37 height 5
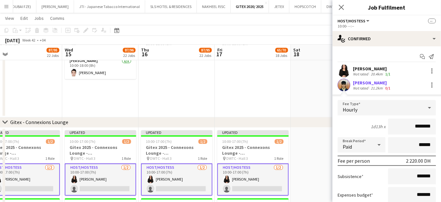
scroll to position [52, 0]
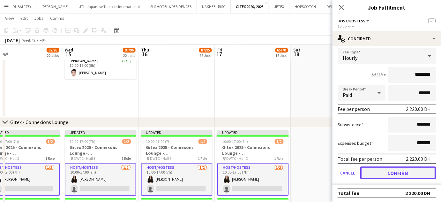
click at [398, 171] on button "Confirm" at bounding box center [398, 172] width 76 height 13
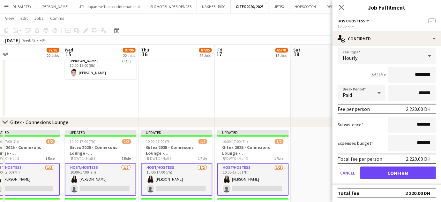
scroll to position [0, 0]
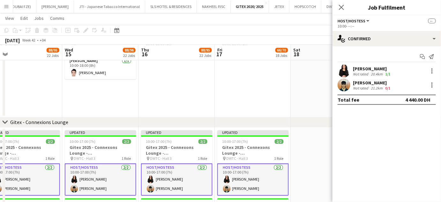
drag, startPoint x: 100, startPoint y: 89, endPoint x: 110, endPoint y: 88, distance: 9.6
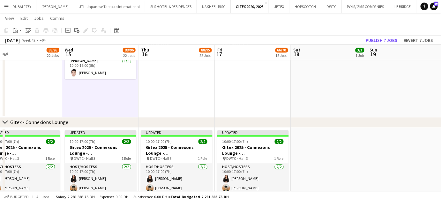
scroll to position [0, 166]
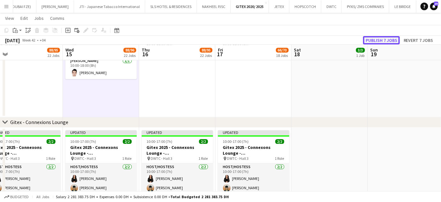
click at [381, 38] on button "Publish 7 jobs" at bounding box center [381, 40] width 37 height 8
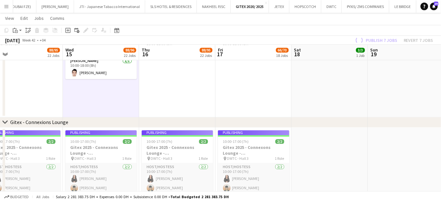
drag, startPoint x: 276, startPoint y: 147, endPoint x: 303, endPoint y: 147, distance: 27.1
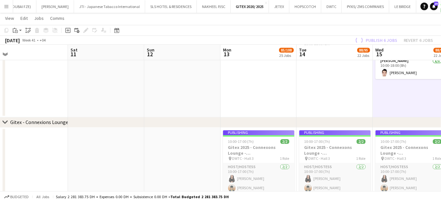
drag, startPoint x: 141, startPoint y: 154, endPoint x: 265, endPoint y: 149, distance: 124.0
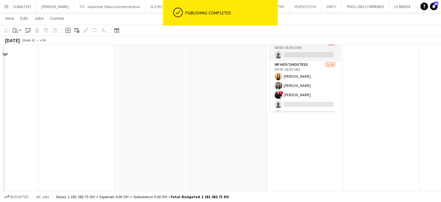
scroll to position [464, 0]
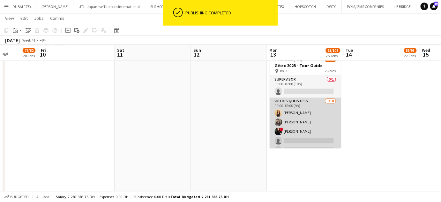
click at [322, 141] on app-card-role "VIP Host/Hostess 3/10 09:00-18:00 (9h) Dorsa Ahmadi Pishkouhi alina inam ! Mari…" at bounding box center [306, 149] width 72 height 105
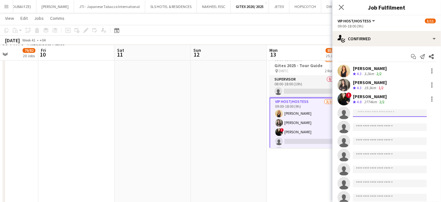
click at [375, 111] on input at bounding box center [390, 113] width 74 height 8
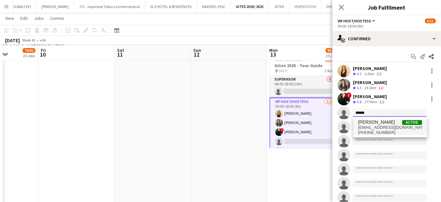
type input "******"
click at [392, 129] on span "mayarans01@gmail.com" at bounding box center [391, 127] width 64 height 5
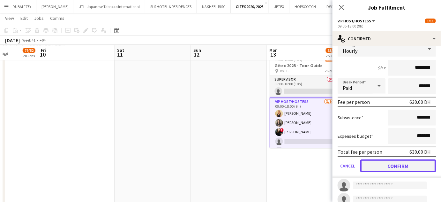
click at [402, 166] on button "Confirm" at bounding box center [398, 165] width 76 height 13
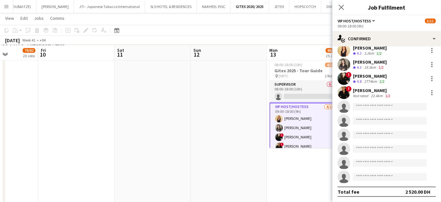
scroll to position [20, 0]
click at [363, 105] on input at bounding box center [390, 107] width 74 height 8
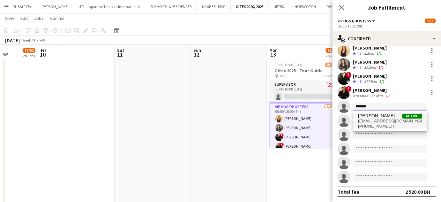
type input "*******"
click at [369, 116] on span "Akmaral Satzhanova" at bounding box center [377, 115] width 37 height 5
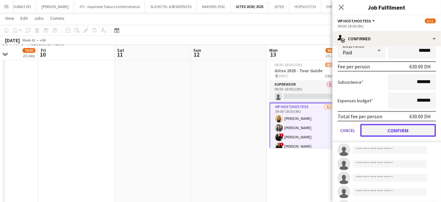
click at [398, 132] on button "Confirm" at bounding box center [398, 130] width 76 height 13
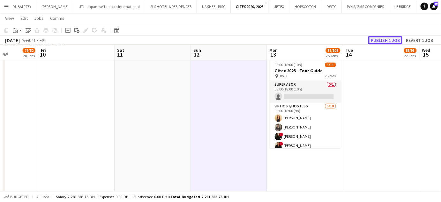
click at [379, 39] on button "Publish 1 job" at bounding box center [385, 40] width 34 height 8
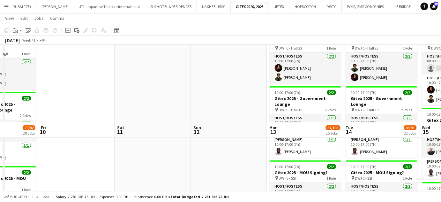
scroll to position [1016, 0]
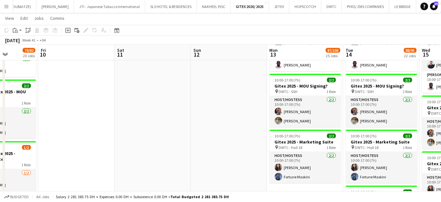
drag, startPoint x: 114, startPoint y: 152, endPoint x: 194, endPoint y: 147, distance: 80.3
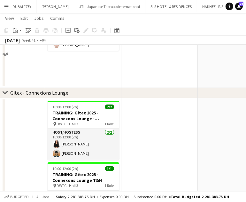
scroll to position [1219, 0]
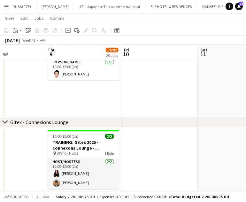
click at [5, 121] on icon "chevron-right" at bounding box center [5, 121] width 5 height 5
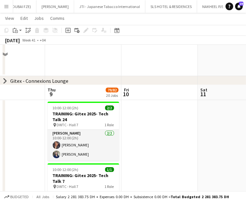
scroll to position [1190, 0]
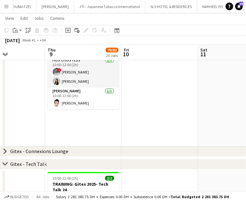
click at [5, 163] on icon at bounding box center [5, 164] width 5 height 3
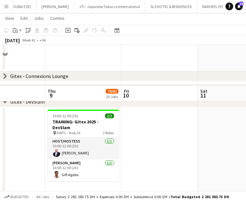
scroll to position [1248, 0]
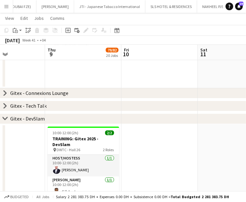
click at [6, 118] on icon at bounding box center [5, 118] width 5 height 3
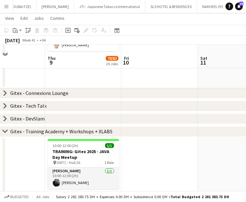
scroll to position [1277, 0]
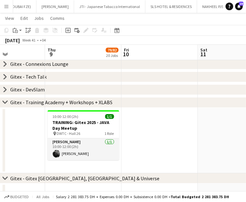
click at [4, 102] on icon at bounding box center [5, 102] width 5 height 3
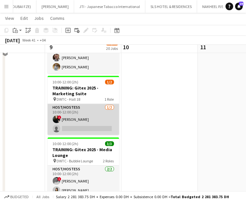
scroll to position [1074, 0]
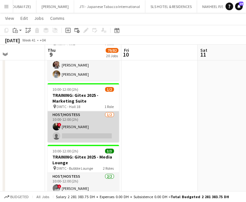
click at [74, 124] on app-card-role "Host/Hostess 1/2 10:00-12:00 (2h) ! Maria Leontyeva single-neutral-actions" at bounding box center [84, 126] width 72 height 31
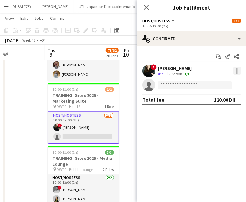
drag, startPoint x: 194, startPoint y: 47, endPoint x: 236, endPoint y: 69, distance: 47.8
click at [194, 47] on div "Start chat Send notification Share ! Maria Leontyeva Crew rating 4.8 2774km 1/1…" at bounding box center [191, 78] width 109 height 64
click at [236, 69] on div at bounding box center [236, 68] width 1 height 1
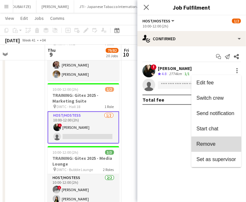
click at [215, 148] on button "Remove" at bounding box center [216, 143] width 50 height 15
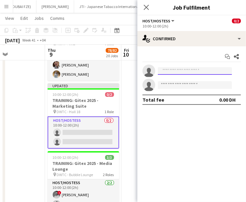
click at [186, 71] on input at bounding box center [195, 71] width 74 height 8
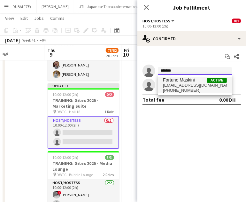
type input "*******"
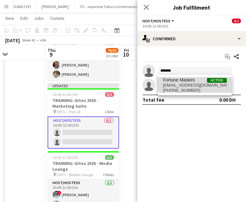
click at [170, 84] on span "mwakamas@gmail.com" at bounding box center [195, 85] width 64 height 5
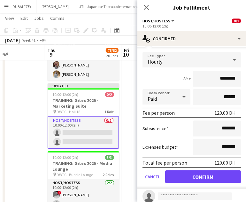
scroll to position [52, 0]
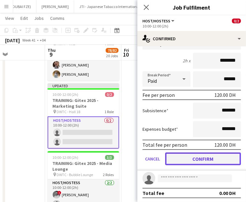
click at [205, 153] on button "Confirm" at bounding box center [203, 158] width 76 height 13
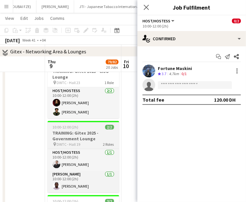
scroll to position [900, 0]
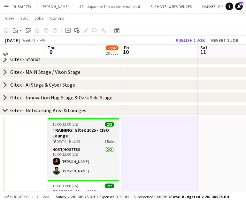
scroll to position [813, 0]
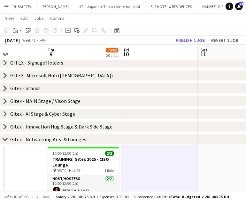
click at [3, 139] on icon at bounding box center [5, 139] width 5 height 3
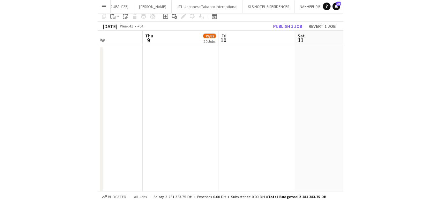
scroll to position [0, 0]
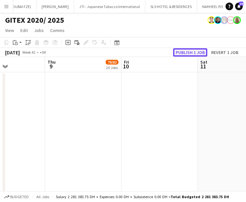
click at [189, 53] on button "Publish 1 job" at bounding box center [190, 52] width 34 height 8
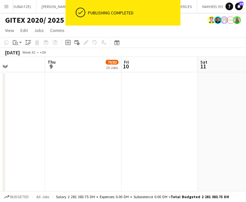
click at [182, 127] on app-date-cell at bounding box center [159, 175] width 76 height 207
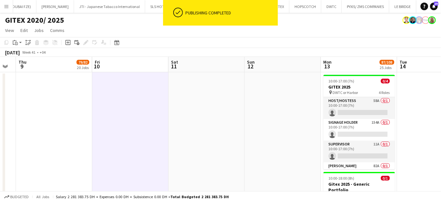
drag, startPoint x: 319, startPoint y: 126, endPoint x: 211, endPoint y: 116, distance: 108.8
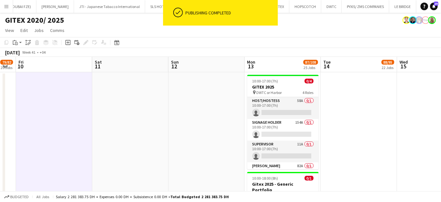
scroll to position [0, 216]
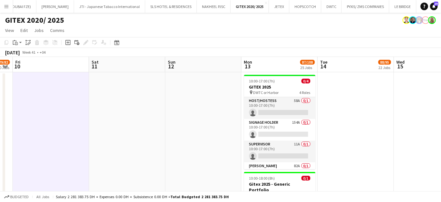
drag, startPoint x: 281, startPoint y: 108, endPoint x: 401, endPoint y: 90, distance: 121.1
click at [282, 108] on app-card-role "Host/Hostess 58A 0/1 10:00-17:00 (7h) single-neutral-actions" at bounding box center [280, 108] width 72 height 22
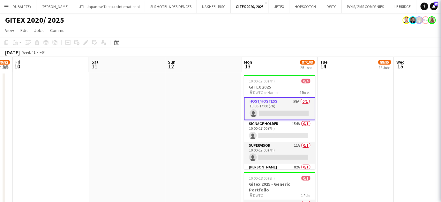
scroll to position [0, 216]
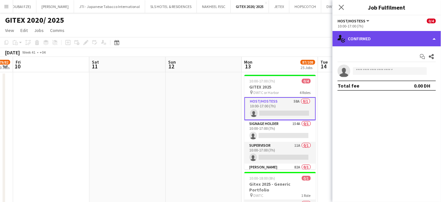
click at [427, 37] on div "single-neutral-actions-check-2 Confirmed" at bounding box center [387, 38] width 109 height 15
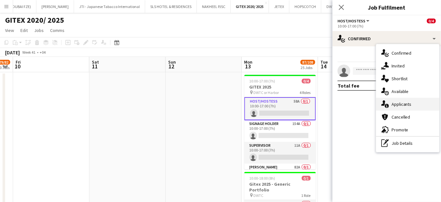
click at [404, 105] on span "Applicants" at bounding box center [402, 104] width 20 height 6
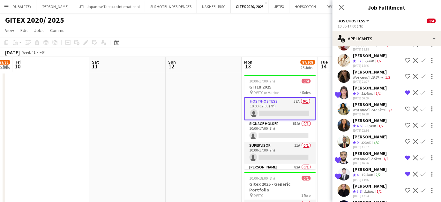
scroll to position [201, 0]
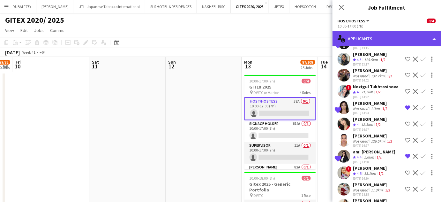
click at [432, 37] on div "single-neutral-actions-information Applicants" at bounding box center [387, 38] width 109 height 15
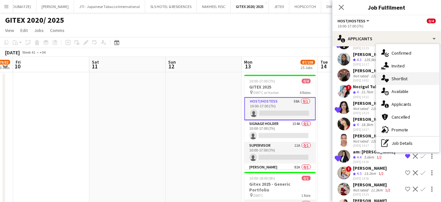
click at [407, 80] on span "Shortlist" at bounding box center [400, 79] width 16 height 6
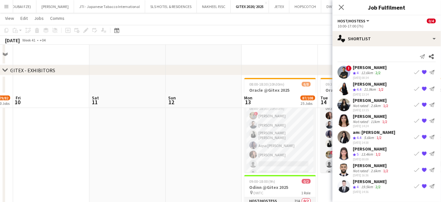
scroll to position [261, 0]
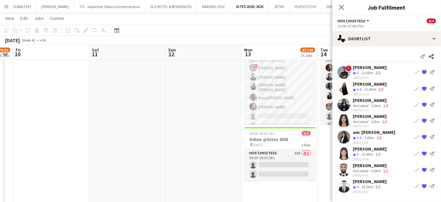
drag, startPoint x: 223, startPoint y: 142, endPoint x: 163, endPoint y: 141, distance: 59.4
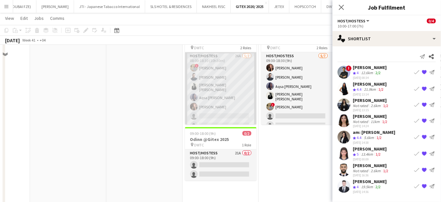
scroll to position [203, 0]
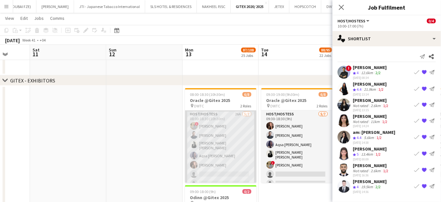
click at [220, 133] on app-card-role "Host/Hostess 26A 5/7 08:00-18:30 (10h30m) ! Hussain Almeshal Amine Chaoui Ana M…" at bounding box center [221, 149] width 72 height 79
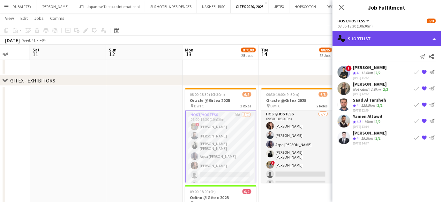
click at [426, 36] on div "single-neutral-actions-heart Shortlist" at bounding box center [387, 38] width 109 height 15
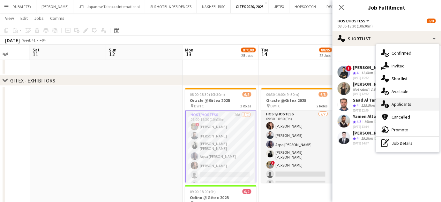
click at [406, 103] on span "Applicants" at bounding box center [402, 104] width 20 height 6
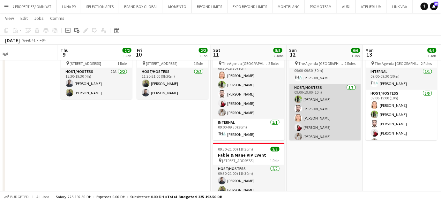
scroll to position [8, 0]
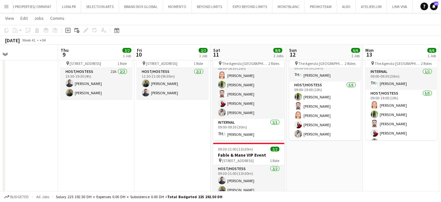
click at [10, 4] on button "Menu" at bounding box center [6, 6] width 13 height 13
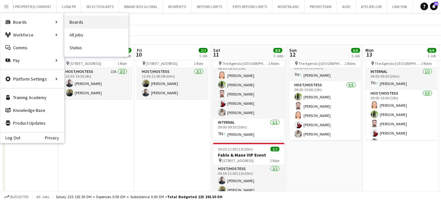
click at [80, 22] on link "Boards" at bounding box center [96, 22] width 64 height 13
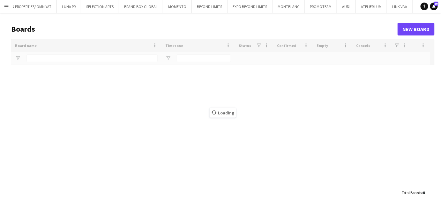
type input "*****"
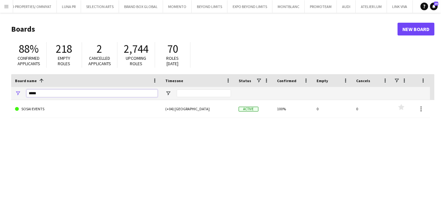
drag, startPoint x: 51, startPoint y: 93, endPoint x: 17, endPoint y: 76, distance: 38.1
click at [0, 92] on main "Boards New Board 88% Confirmed applicants 218 Empty roles 2 Cancelled applicant…" at bounding box center [220, 128] width 441 height 231
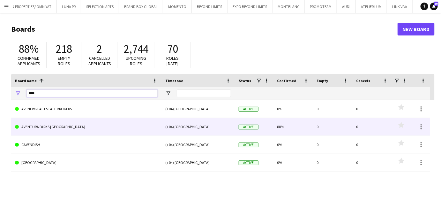
type input "****"
click at [37, 126] on link "AVENTURA PARKS DUBAI" at bounding box center [86, 127] width 143 height 18
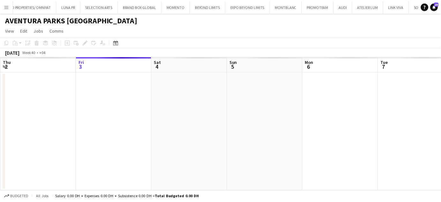
scroll to position [0, 2490]
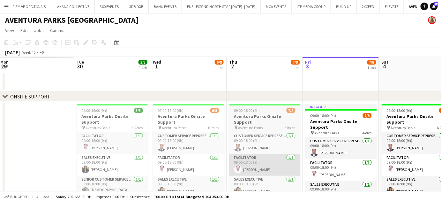
drag, startPoint x: 81, startPoint y: 151, endPoint x: 273, endPoint y: 155, distance: 191.6
click at [296, 146] on app-calendar-viewport "Sat 27 Sun 28 Mon 29 Tue 30 3/3 1 Job Wed 1 6/8 1 Job Thu 2 7/8 1 Job Fri 3 7/8…" at bounding box center [220, 149] width 441 height 184
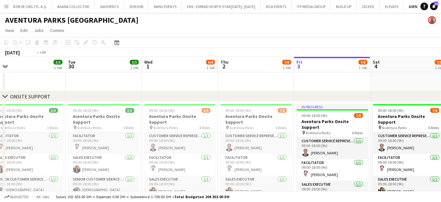
click at [245, 172] on app-calendar-viewport "Sat 27 3/3 1 Job Sun 28 3/3 1 Job Mon 29 3/3 1 Job Tue 30 3/3 1 Job Wed 1 6/8 1…" at bounding box center [220, 149] width 441 height 184
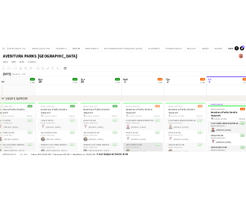
scroll to position [0, 163]
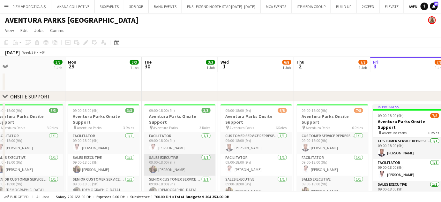
click at [170, 168] on app-card-role "Sales Executive 1/1 09:00-18:00 (9h) Hagar Maher" at bounding box center [180, 165] width 72 height 22
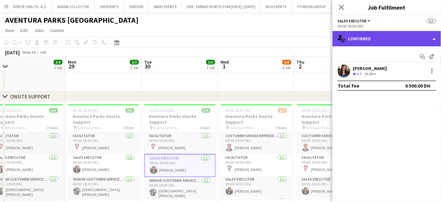
click at [428, 34] on div "single-neutral-actions-check-2 Confirmed" at bounding box center [387, 38] width 109 height 15
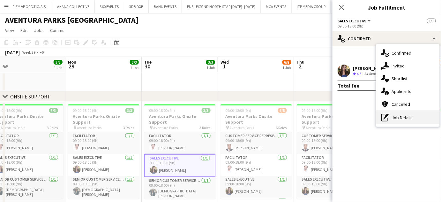
click at [406, 115] on div "pen-write Job Details" at bounding box center [407, 117] width 63 height 13
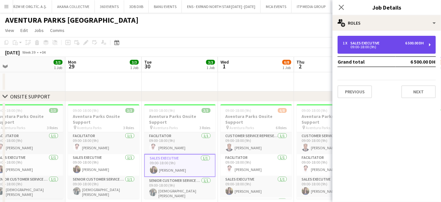
click at [381, 43] on div "Sales Executive" at bounding box center [367, 43] width 32 height 4
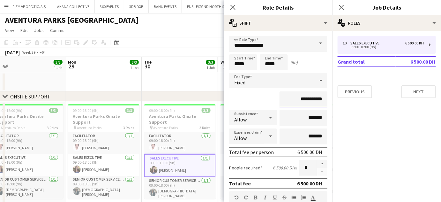
drag, startPoint x: 311, startPoint y: 97, endPoint x: 277, endPoint y: 100, distance: 34.3
click at [280, 100] on input "**********" at bounding box center [304, 99] width 48 height 16
paste input
click at [309, 98] on input "*******" at bounding box center [304, 99] width 48 height 16
type input "****"
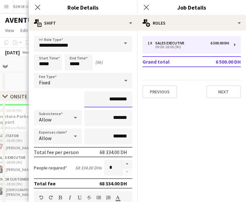
click at [105, 98] on input "*********" at bounding box center [108, 99] width 48 height 16
click at [111, 98] on input "**********" at bounding box center [108, 99] width 48 height 16
type input "**********"
click at [57, 98] on div "**********" at bounding box center [83, 99] width 98 height 16
click at [13, 82] on app-date-cell at bounding box center [27, 81] width 76 height 19
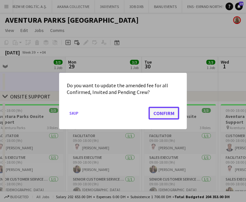
click at [169, 116] on button "Confirm" at bounding box center [163, 113] width 31 height 13
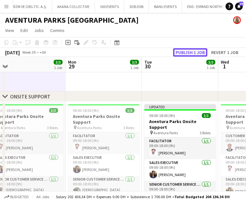
click at [195, 51] on button "Publish 1 job" at bounding box center [190, 52] width 34 height 8
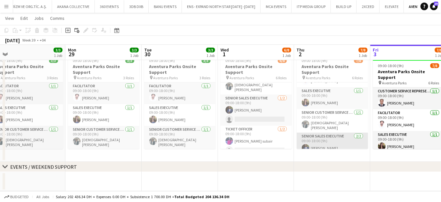
scroll to position [77, 0]
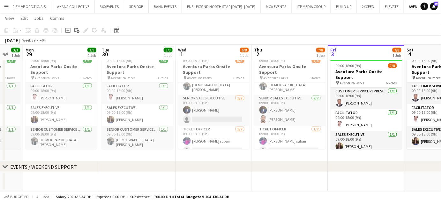
drag, startPoint x: 278, startPoint y: 95, endPoint x: 232, endPoint y: 96, distance: 46.3
click at [233, 96] on app-calendar-viewport "Fri 26 3/3 1 Job Sat 27 3/3 1 Job Sun 28 3/3 1 Job Mon 29 3/3 1 Job Tue 30 3/3 …" at bounding box center [220, 83] width 441 height 215
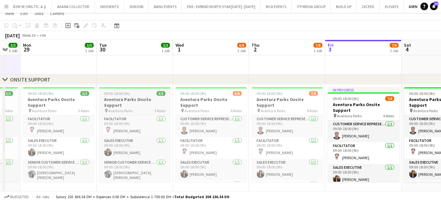
scroll to position [0, 0]
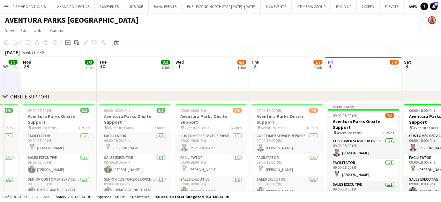
drag, startPoint x: 70, startPoint y: 142, endPoint x: 163, endPoint y: 142, distance: 93.6
click at [159, 142] on app-calendar-viewport "Fri 26 3/3 1 Job Sat 27 3/3 1 Job Sun 28 3/3 1 Job Mon 29 3/3 1 Job Tue 30 3/3 …" at bounding box center [220, 149] width 441 height 184
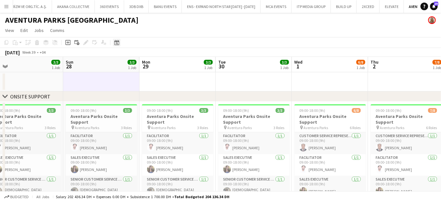
click at [116, 42] on icon "Date picker" at bounding box center [116, 42] width 5 height 5
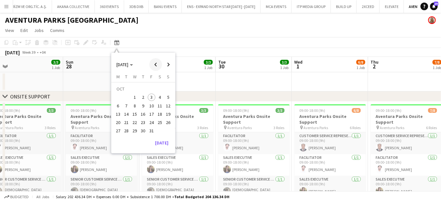
click at [155, 66] on span "Previous month" at bounding box center [155, 64] width 13 height 13
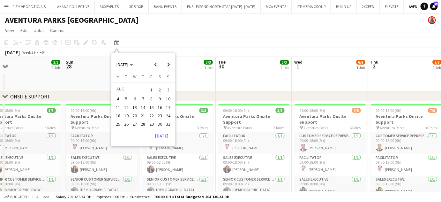
click at [149, 89] on span "1" at bounding box center [152, 89] width 8 height 9
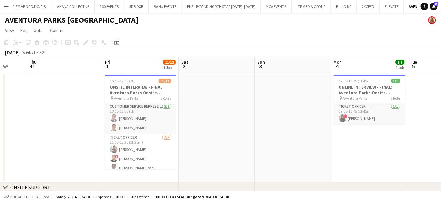
drag, startPoint x: 1, startPoint y: 104, endPoint x: 95, endPoint y: 101, distance: 93.3
click at [95, 101] on app-calendar-viewport "Mon 28 Tue 29 Wed 30 Thu 31 Fri 1 11/12 1 Job Sat 2 Sun 3 Mon 4 1/1 1 Job Tue 5…" at bounding box center [220, 194] width 441 height 275
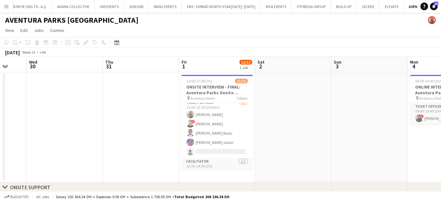
scroll to position [58, 0]
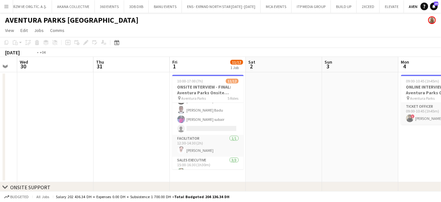
drag, startPoint x: 88, startPoint y: 130, endPoint x: 241, endPoint y: 131, distance: 153.3
click at [238, 131] on app-calendar-viewport "Sun 27 Mon 28 Tue 29 Wed 30 Thu 31 Fri 1 11/12 1 Job Sat 2 Sun 3 Mon 4 1/1 1 Jo…" at bounding box center [220, 194] width 441 height 275
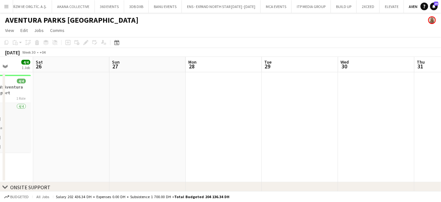
drag, startPoint x: 287, startPoint y: 127, endPoint x: 336, endPoint y: 133, distance: 49.8
click at [334, 132] on app-calendar-viewport "Wed 23 Thu 24 Fri 25 4/4 1 Job Sat 26 Sun 27 Mon 28 Tue 29 Wed 30 Thu 31 Fri 1 …" at bounding box center [220, 194] width 441 height 275
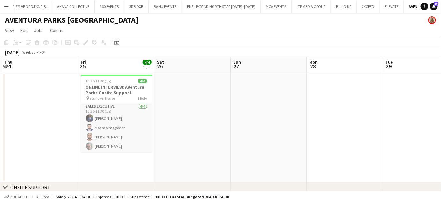
drag, startPoint x: 54, startPoint y: 92, endPoint x: 246, endPoint y: 93, distance: 191.6
click at [246, 93] on app-calendar-viewport "Tue 22 Wed 23 2/2 1 Job Thu 24 Fri 25 4/4 1 Job Sat 26 Sun 27 Mon 28 Tue 29 Wed…" at bounding box center [220, 194] width 441 height 275
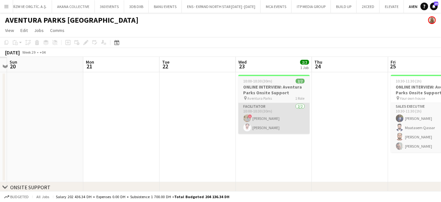
click at [271, 115] on app-calendar-viewport "Fri 18 Sat 19 Sun 20 Mon 21 Tue 22 Wed 23 2/2 1 Job Thu 24 Fri 25 4/4 1 Job Sat…" at bounding box center [220, 194] width 441 height 275
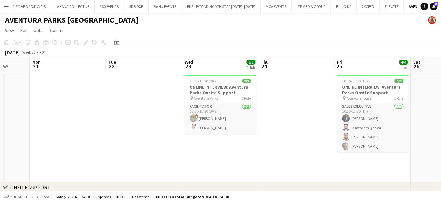
click at [310, 112] on app-calendar-viewport "Fri 18 Sat 19 Sun 20 Mon 21 Tue 22 Wed 23 2/2 1 Job Thu 24 Fri 25 4/4 1 Job Sat…" at bounding box center [220, 194] width 441 height 275
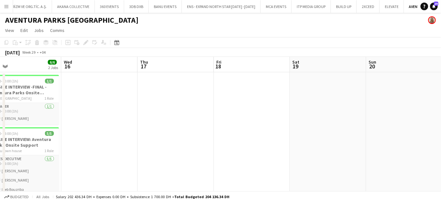
drag, startPoint x: 291, startPoint y: 115, endPoint x: 81, endPoint y: 122, distance: 209.9
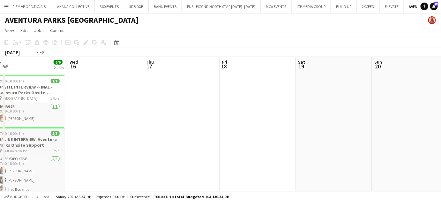
drag, startPoint x: 65, startPoint y: 115, endPoint x: 246, endPoint y: 129, distance: 181.6
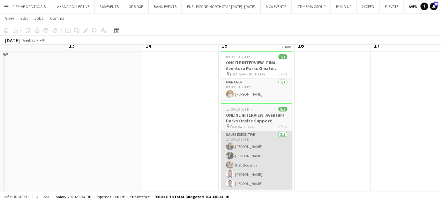
scroll to position [0, 0]
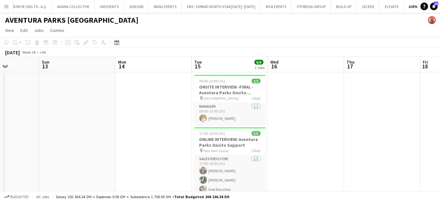
drag, startPoint x: 143, startPoint y: 120, endPoint x: 274, endPoint y: 120, distance: 130.6
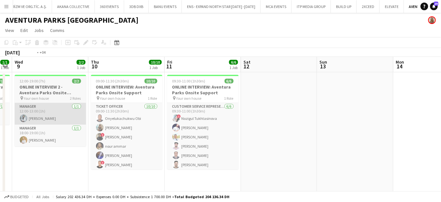
drag, startPoint x: 248, startPoint y: 116, endPoint x: 223, endPoint y: 120, distance: 26.1
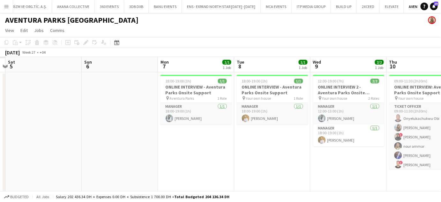
drag, startPoint x: 192, startPoint y: 117, endPoint x: 292, endPoint y: 119, distance: 100.3
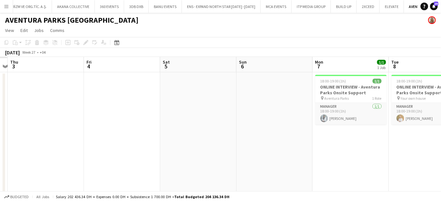
drag, startPoint x: 260, startPoint y: 112, endPoint x: 156, endPoint y: 116, distance: 103.8
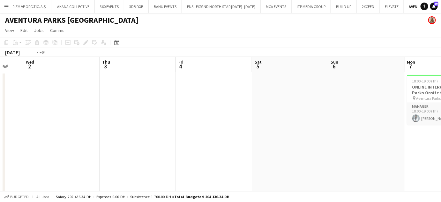
drag, startPoint x: 231, startPoint y: 110, endPoint x: 313, endPoint y: 114, distance: 81.2
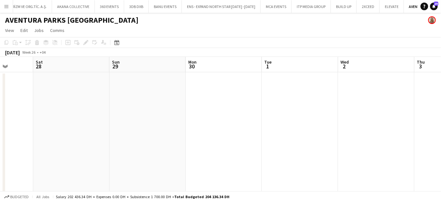
drag, startPoint x: 165, startPoint y: 105, endPoint x: 130, endPoint y: 117, distance: 37.5
drag, startPoint x: 139, startPoint y: 105, endPoint x: 224, endPoint y: 110, distance: 85.4
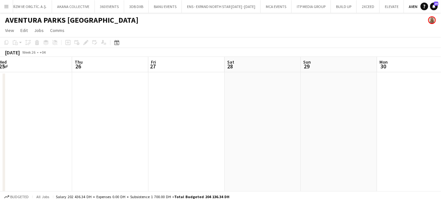
drag, startPoint x: 42, startPoint y: 96, endPoint x: 167, endPoint y: 105, distance: 124.8
drag, startPoint x: 59, startPoint y: 87, endPoint x: 197, endPoint y: 96, distance: 138.3
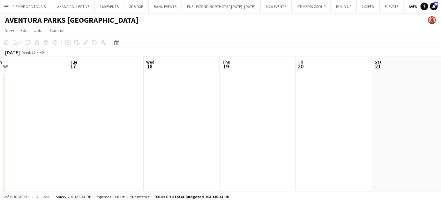
drag, startPoint x: 99, startPoint y: 82, endPoint x: 250, endPoint y: 104, distance: 153.3
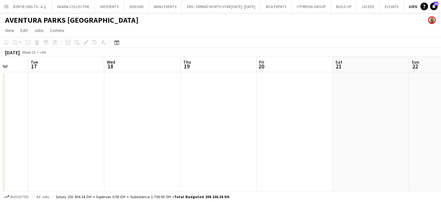
drag, startPoint x: 41, startPoint y: 95, endPoint x: 164, endPoint y: 58, distance: 128.5
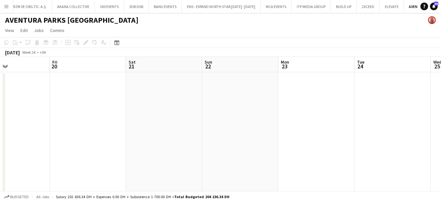
drag, startPoint x: 369, startPoint y: 117, endPoint x: 117, endPoint y: 98, distance: 252.7
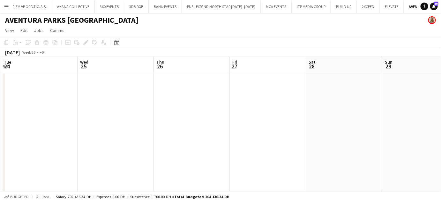
drag, startPoint x: 173, startPoint y: 127, endPoint x: 252, endPoint y: 85, distance: 89.1
drag, startPoint x: 332, startPoint y: 138, endPoint x: 64, endPoint y: 98, distance: 271.4
drag, startPoint x: 345, startPoint y: 136, endPoint x: 52, endPoint y: 80, distance: 297.8
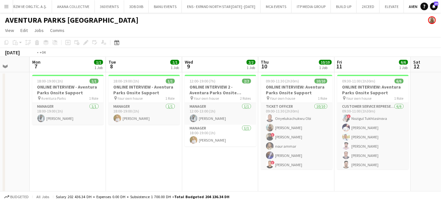
drag, startPoint x: 164, startPoint y: 104, endPoint x: 123, endPoint y: 92, distance: 42.3
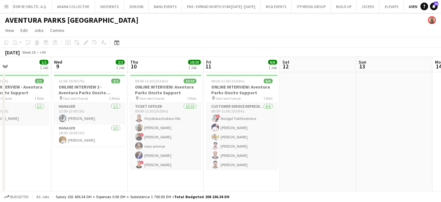
drag, startPoint x: 322, startPoint y: 128, endPoint x: 267, endPoint y: 119, distance: 56.1
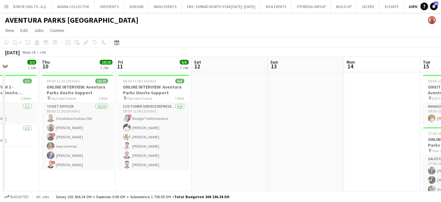
scroll to position [0, 205]
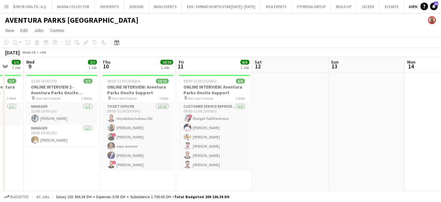
drag, startPoint x: 375, startPoint y: 129, endPoint x: 325, endPoint y: 124, distance: 50.8
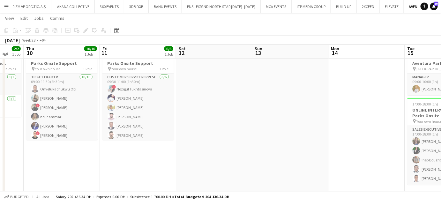
scroll to position [0, 0]
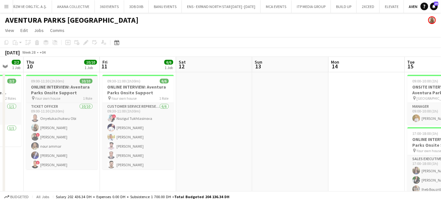
click at [59, 91] on h3 "ONLINE INTERVIEW: Aventura Parks Onsite Support" at bounding box center [62, 89] width 72 height 11
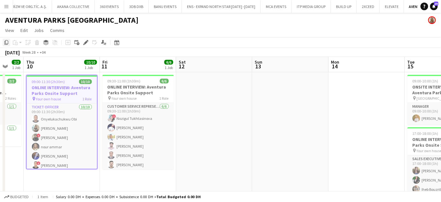
click at [7, 43] on icon "Copy" at bounding box center [6, 42] width 5 height 5
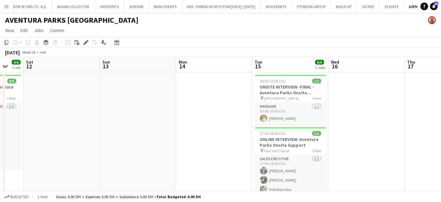
drag, startPoint x: 146, startPoint y: 124, endPoint x: 192, endPoint y: 114, distance: 46.9
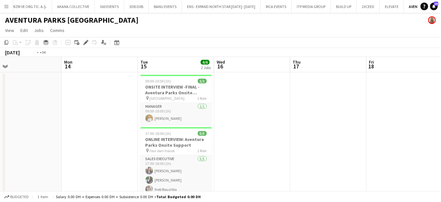
drag, startPoint x: 375, startPoint y: 140, endPoint x: 70, endPoint y: 118, distance: 306.4
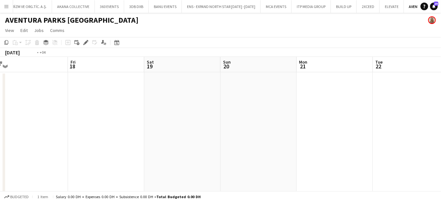
drag, startPoint x: 320, startPoint y: 118, endPoint x: 36, endPoint y: 116, distance: 283.2
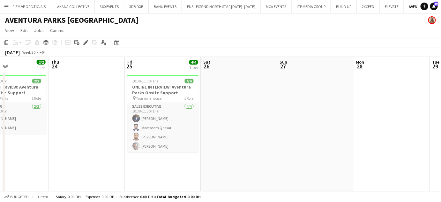
scroll to position [0, 245]
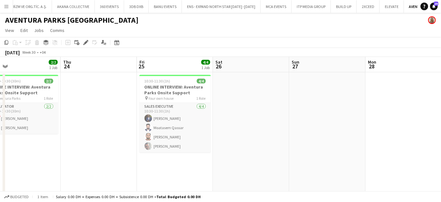
drag, startPoint x: 319, startPoint y: 119, endPoint x: 165, endPoint y: 119, distance: 153.9
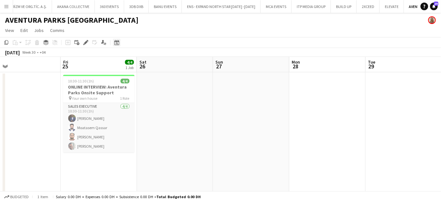
click at [117, 43] on icon at bounding box center [117, 43] width 2 height 2
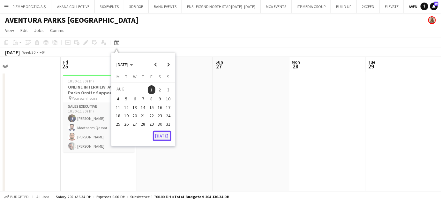
click at [165, 135] on button "Today" at bounding box center [162, 136] width 19 height 10
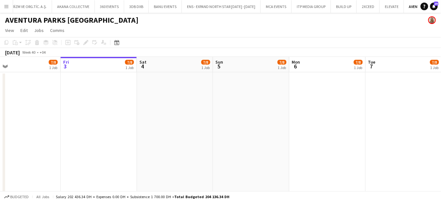
scroll to position [0, 220]
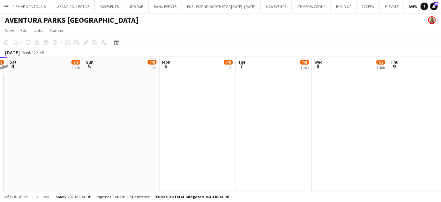
drag
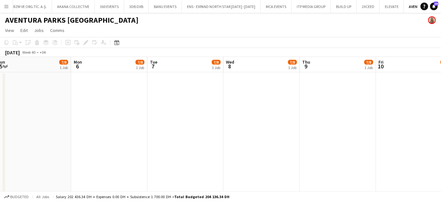
scroll to position [0, 238]
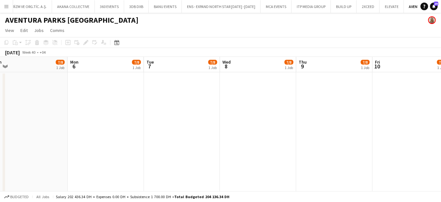
click at [92, 87] on app-date-cell at bounding box center [106, 149] width 76 height 155
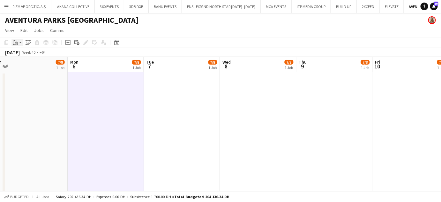
click at [14, 43] on icon "Paste" at bounding box center [15, 42] width 5 height 5
click at [23, 54] on link "Paste Ctrl+V" at bounding box center [47, 55] width 60 height 6
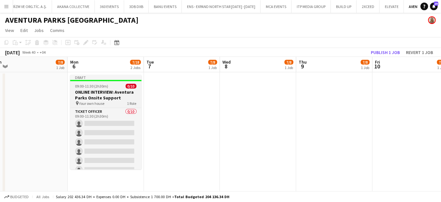
click at [104, 93] on h3 "ONLINE INTERVIEW: Aventura Parks Onsite Support" at bounding box center [106, 94] width 72 height 11
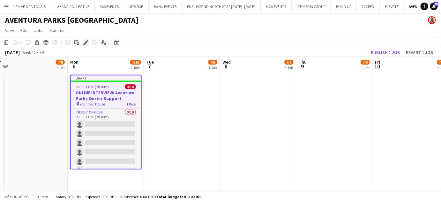
click at [82, 43] on div "Edit" at bounding box center [86, 43] width 8 height 8
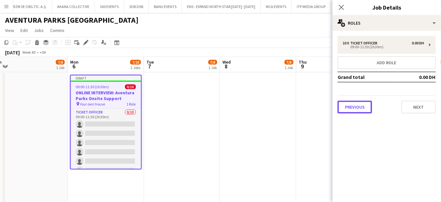
click at [356, 108] on button "Previous" at bounding box center [355, 107] width 34 height 13
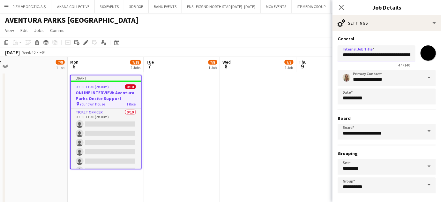
click at [320, 51] on body "Menu Boards Boards Boards All jobs Status Workforce Workforce My Workforce Recr…" at bounding box center [220, 194] width 441 height 388
type input "**********"
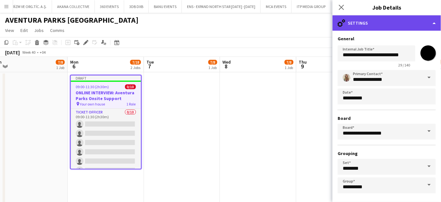
click at [421, 22] on div "cog-double-3 Settings" at bounding box center [387, 22] width 109 height 15
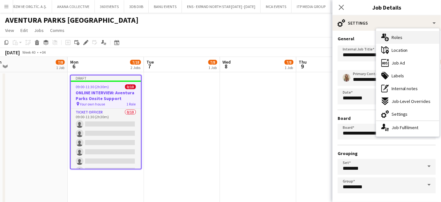
click at [399, 37] on span "Roles" at bounding box center [397, 37] width 11 height 6
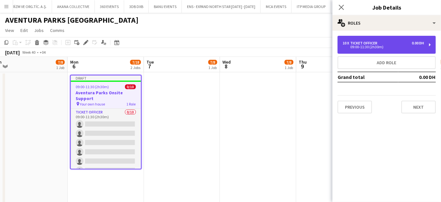
click at [381, 52] on div "10 x Ticket Officer 0.00 DH 09:00-11:30 (2h30m)" at bounding box center [387, 45] width 98 height 18
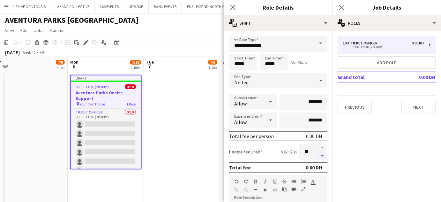
click at [319, 154] on button "button" at bounding box center [322, 156] width 10 height 8
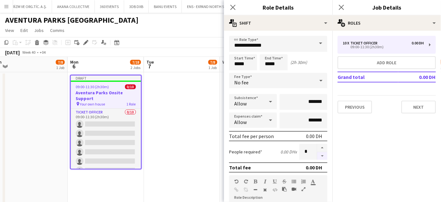
click at [319, 154] on button "button" at bounding box center [322, 156] width 10 height 8
type input "*"
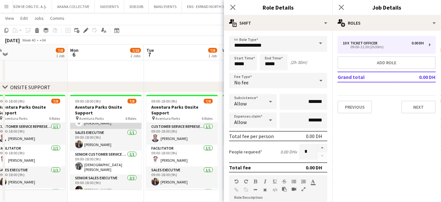
scroll to position [77, 0]
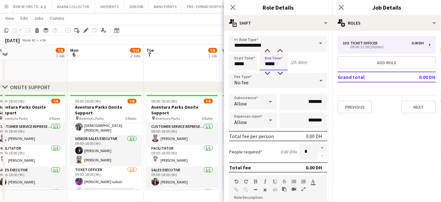
click at [250, 64] on div "Start Time ***** End Time ***** (2h 30m)" at bounding box center [278, 62] width 98 height 16
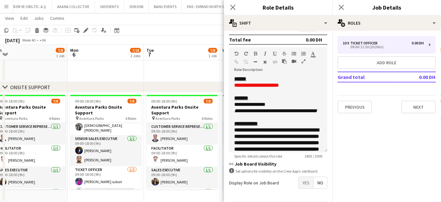
scroll to position [145, 0]
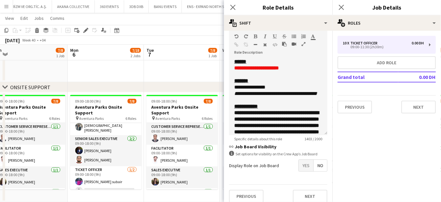
type input "*****"
drag, startPoint x: 260, startPoint y: 66, endPoint x: 224, endPoint y: 68, distance: 36.1
click at [224, 68] on body "Menu Boards Boards Boards All jobs Status Workforce Workforce My Workforce Recr…" at bounding box center [220, 48] width 441 height 387
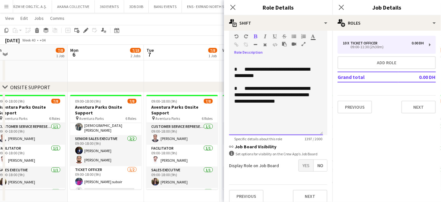
scroll to position [356, 0]
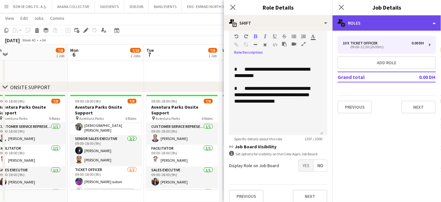
click at [435, 21] on div "multiple-users-add Roles" at bounding box center [387, 22] width 109 height 15
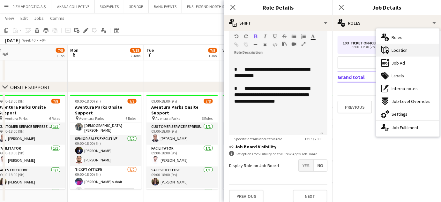
click at [403, 53] on span "Location" at bounding box center [400, 50] width 16 height 6
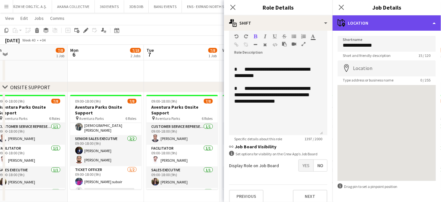
click at [423, 22] on div "maps-pin-1 Location" at bounding box center [387, 22] width 109 height 15
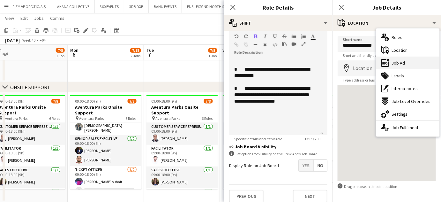
click at [404, 59] on div "ads-window Job Ad" at bounding box center [407, 63] width 63 height 13
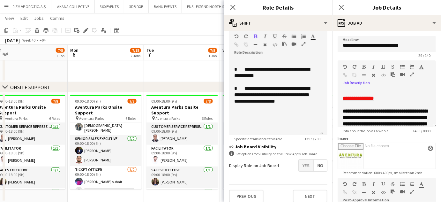
click at [410, 73] on button "button" at bounding box center [412, 74] width 4 height 5
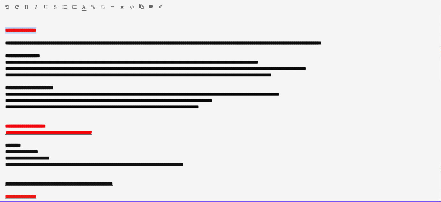
drag, startPoint x: 54, startPoint y: 31, endPoint x: 0, endPoint y: 31, distance: 53.6
click at [0, 31] on div "**********" at bounding box center [220, 111] width 441 height 181
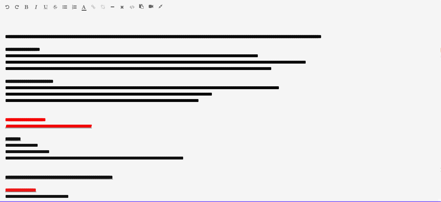
click at [6, 38] on font "**********" at bounding box center [163, 36] width 317 height 5
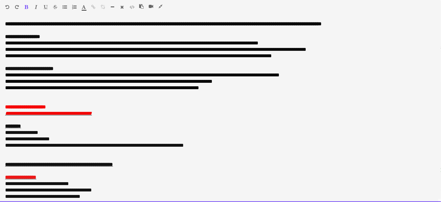
scroll to position [145, 0]
click at [19, 107] on font "**********" at bounding box center [25, 106] width 41 height 5
click at [26, 106] on font "**********" at bounding box center [20, 106] width 31 height 5
click at [198, 144] on p "**********" at bounding box center [218, 145] width 427 height 6
click at [121, 144] on p "**********" at bounding box center [218, 145] width 427 height 6
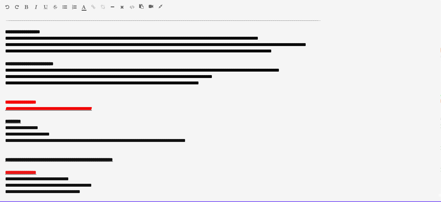
scroll to position [0, 0]
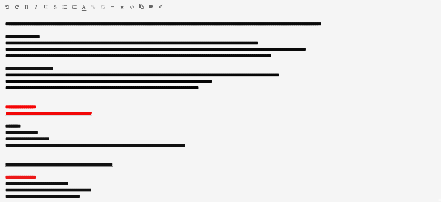
click at [160, 7] on icon "button" at bounding box center [161, 6] width 4 height 4
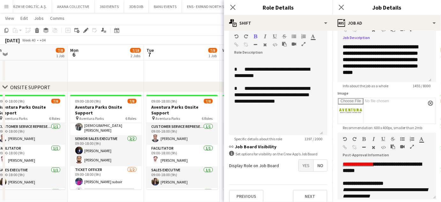
scroll to position [58, 0]
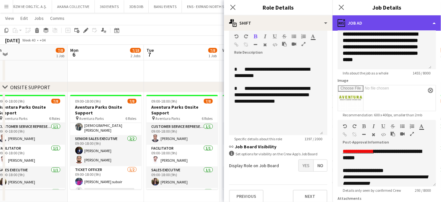
click at [426, 20] on div "ads-window Job Ad" at bounding box center [387, 22] width 109 height 15
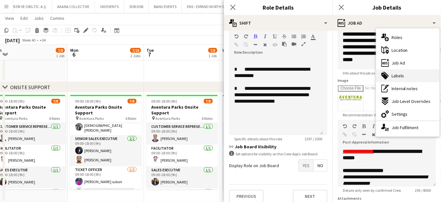
click at [410, 78] on div "tags-double Labels" at bounding box center [407, 75] width 63 height 13
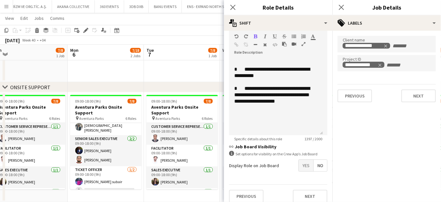
scroll to position [0, 0]
click at [201, 72] on app-date-cell at bounding box center [182, 4] width 76 height 155
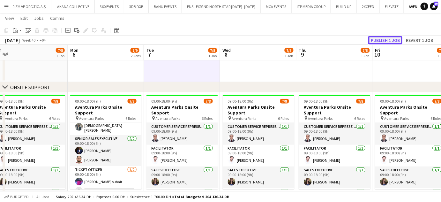
click at [382, 40] on button "Publish 1 job" at bounding box center [385, 40] width 34 height 8
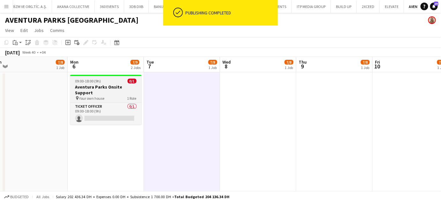
click at [109, 87] on h3 "Aventura Parks Onsite Support" at bounding box center [106, 89] width 72 height 11
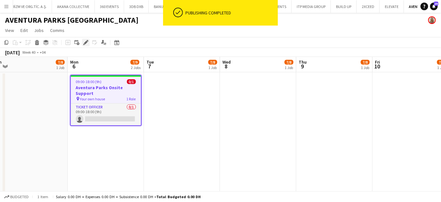
click at [86, 43] on icon at bounding box center [86, 43] width 4 height 4
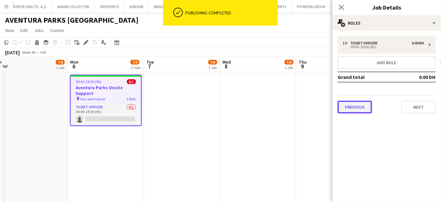
click at [359, 108] on button "Previous" at bounding box center [355, 107] width 34 height 13
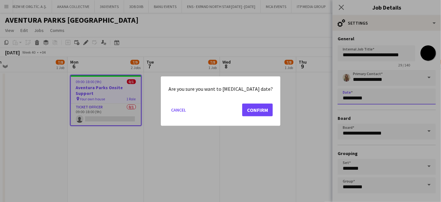
click at [369, 98] on body "Menu Boards Boards Boards All jobs Status Workforce Workforce My Workforce Recr…" at bounding box center [220, 194] width 441 height 388
click at [251, 112] on button "Confirm" at bounding box center [257, 109] width 31 height 13
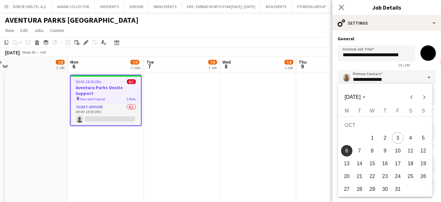
drag, startPoint x: 305, startPoint y: 144, endPoint x: 132, endPoint y: 122, distance: 174.7
click at [132, 123] on div at bounding box center [220, 101] width 441 height 202
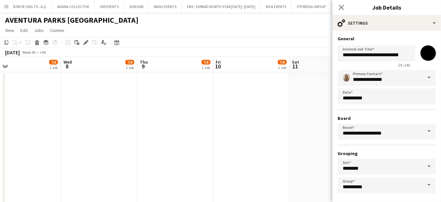
drag, startPoint x: 237, startPoint y: 119, endPoint x: 78, endPoint y: 108, distance: 158.8
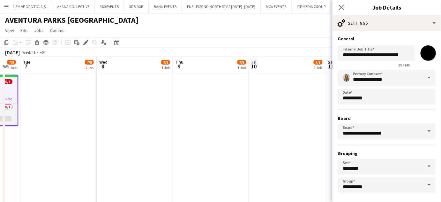
drag, startPoint x: 243, startPoint y: 120, endPoint x: 202, endPoint y: 116, distance: 40.8
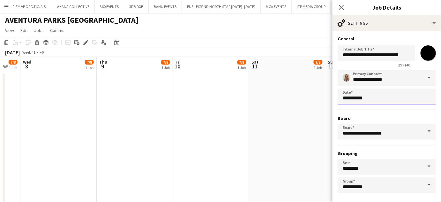
click at [362, 98] on body "Menu Boards Boards Boards All jobs Status Workforce Workforce My Workforce Recr…" at bounding box center [220, 194] width 441 height 388
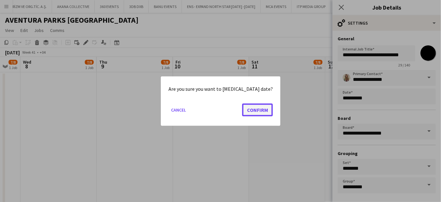
click at [248, 107] on button "Confirm" at bounding box center [257, 109] width 31 height 13
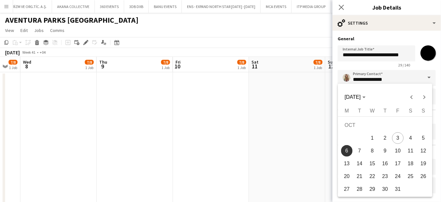
click at [397, 152] on span "10" at bounding box center [397, 150] width 11 height 11
type input "**********"
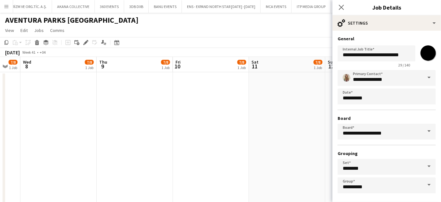
click at [241, 154] on app-date-cell at bounding box center [211, 149] width 76 height 155
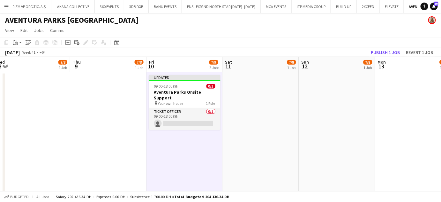
drag, startPoint x: 341, startPoint y: 109, endPoint x: 322, endPoint y: 108, distance: 19.8
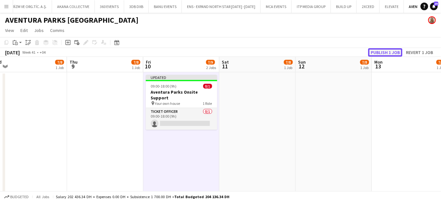
click at [394, 52] on button "Publish 1 job" at bounding box center [385, 52] width 34 height 8
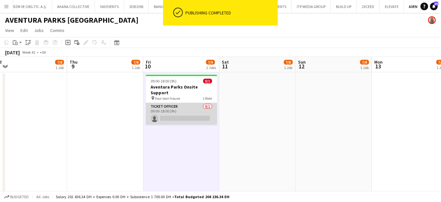
click at [188, 109] on app-card-role "Ticket Officer 0/1 09:00-18:00 (9h) single-neutral-actions" at bounding box center [182, 114] width 72 height 22
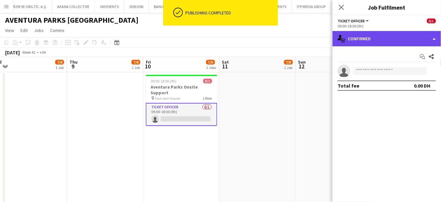
click at [398, 39] on div "single-neutral-actions-check-2 Confirmed" at bounding box center [387, 38] width 109 height 15
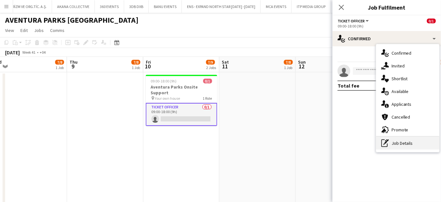
click at [403, 145] on div "pen-write Job Details" at bounding box center [407, 143] width 63 height 13
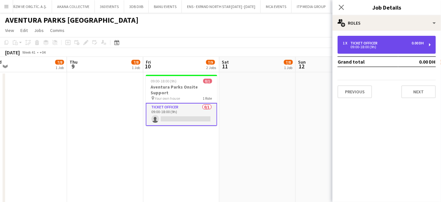
click at [375, 43] on div "Ticket Officer" at bounding box center [366, 43] width 30 height 4
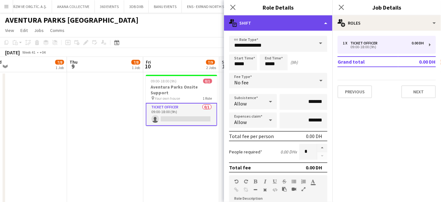
click at [322, 22] on div "multiple-actions-text Shift" at bounding box center [278, 22] width 109 height 15
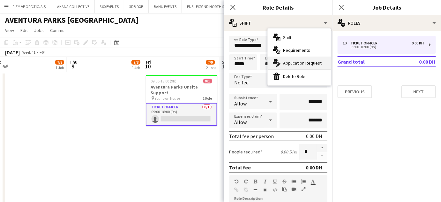
click at [296, 65] on span "Application Request" at bounding box center [302, 63] width 39 height 6
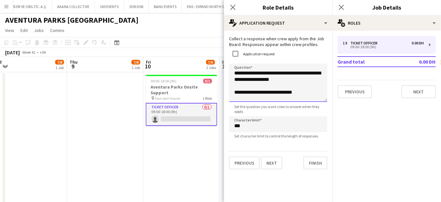
click at [249, 86] on textarea "**********" at bounding box center [278, 83] width 98 height 38
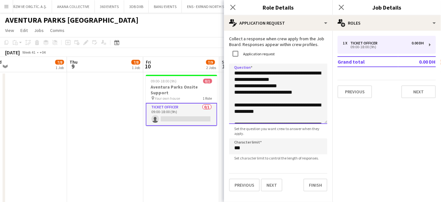
drag, startPoint x: 326, startPoint y: 101, endPoint x: 328, endPoint y: 125, distance: 23.7
click at [328, 124] on textarea "**********" at bounding box center [278, 94] width 98 height 60
click at [237, 92] on textarea "**********" at bounding box center [278, 95] width 98 height 62
drag, startPoint x: 267, startPoint y: 103, endPoint x: 227, endPoint y: 100, distance: 39.7
click at [227, 100] on form "**********" at bounding box center [278, 114] width 109 height 157
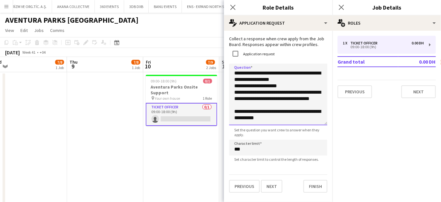
click at [268, 106] on textarea "**********" at bounding box center [278, 95] width 98 height 62
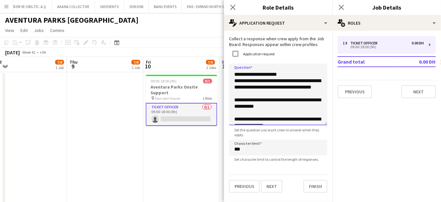
scroll to position [23, 0]
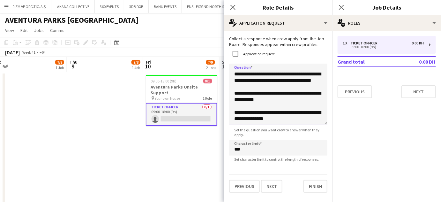
click at [233, 93] on textarea "**********" at bounding box center [278, 95] width 98 height 62
click at [234, 113] on textarea "**********" at bounding box center [278, 95] width 98 height 62
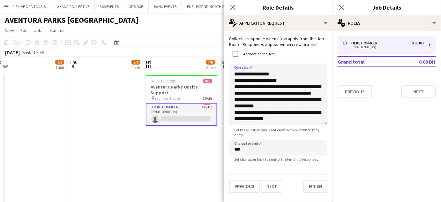
scroll to position [12, 0]
type textarea "**********"
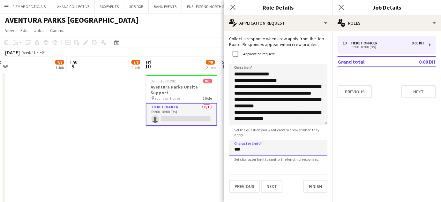
drag, startPoint x: 237, startPoint y: 150, endPoint x: 227, endPoint y: 147, distance: 9.9
click at [227, 149] on form "**********" at bounding box center [278, 114] width 109 height 157
type input "****"
click at [196, 136] on app-date-cell "09:00-18:00 (9h) 0/1 Aventura Parks Onsite Support pin Your own house 1 Role Ti…" at bounding box center [181, 149] width 76 height 155
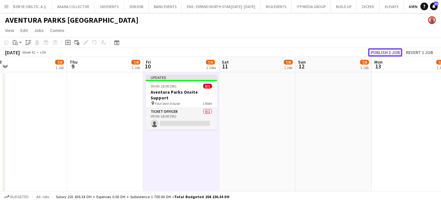
click at [375, 51] on button "Publish 1 job" at bounding box center [385, 52] width 34 height 8
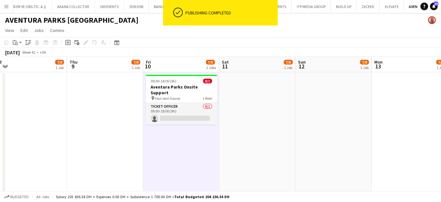
drag, startPoint x: 201, startPoint y: 104, endPoint x: 222, endPoint y: 101, distance: 21.0
click at [201, 104] on app-card-role "Ticket Officer 0/1 09:00-18:00 (9h) single-neutral-actions" at bounding box center [182, 114] width 72 height 22
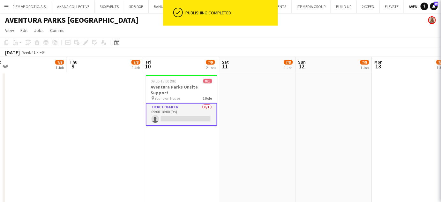
scroll to position [0, 239]
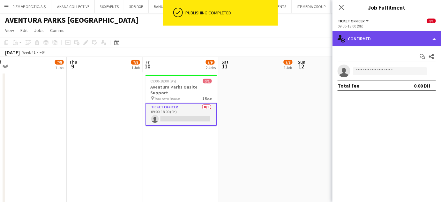
click at [432, 36] on div "single-neutral-actions-check-2 Confirmed" at bounding box center [387, 38] width 109 height 15
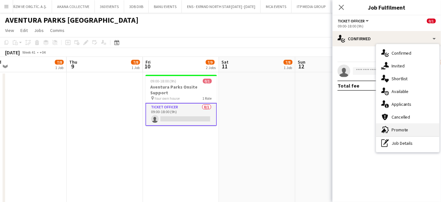
click at [403, 130] on span "Promote" at bounding box center [400, 130] width 17 height 6
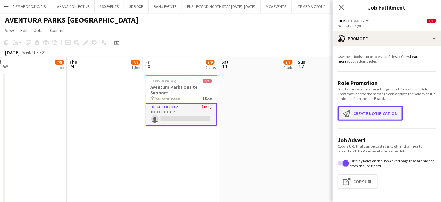
drag, startPoint x: 358, startPoint y: 109, endPoint x: 355, endPoint y: 109, distance: 3.5
click at [358, 109] on button "Create notification Create notification" at bounding box center [370, 113] width 65 height 15
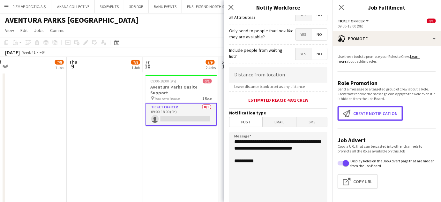
scroll to position [145, 0]
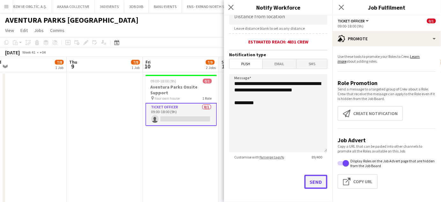
click at [318, 181] on button "Send" at bounding box center [316, 182] width 23 height 14
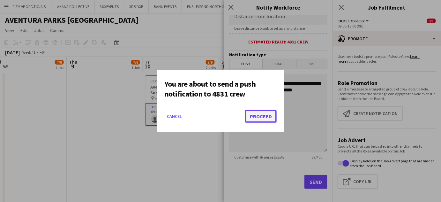
click at [254, 114] on button "Proceed" at bounding box center [261, 116] width 32 height 13
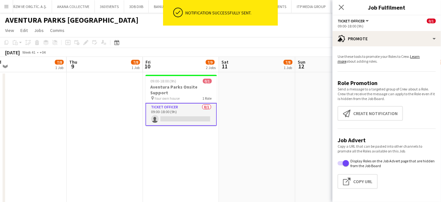
click at [181, 106] on app-card-role "Ticket Officer 0/1 09:00-18:00 (9h) single-neutral-actions" at bounding box center [182, 114] width 72 height 23
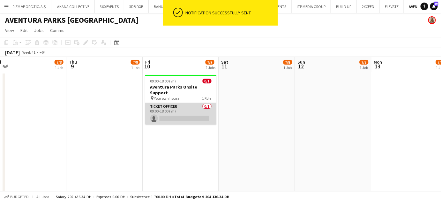
click at [176, 105] on app-card-role "Ticket Officer 0/1 09:00-18:00 (9h) single-neutral-actions" at bounding box center [181, 114] width 72 height 22
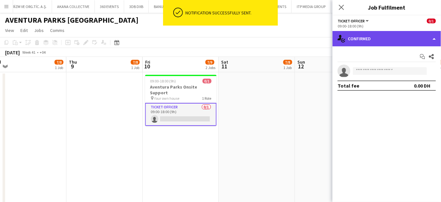
click at [417, 37] on div "single-neutral-actions-check-2 Confirmed" at bounding box center [387, 38] width 109 height 15
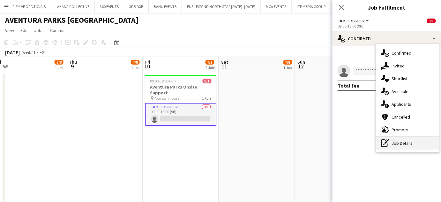
click at [408, 145] on div "pen-write Job Details" at bounding box center [407, 143] width 63 height 13
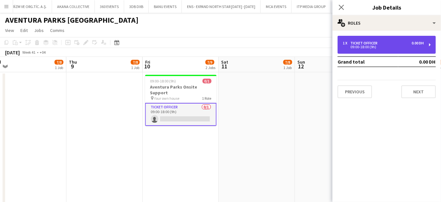
click at [372, 42] on div "Ticket Officer" at bounding box center [366, 43] width 30 height 4
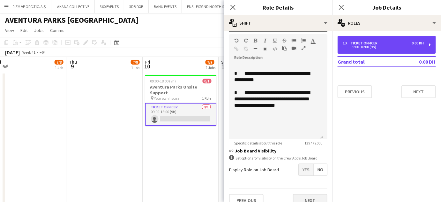
scroll to position [149, 0]
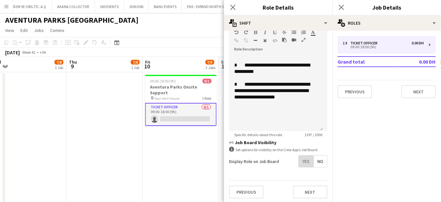
click at [302, 160] on span "Yes" at bounding box center [306, 160] width 15 height 11
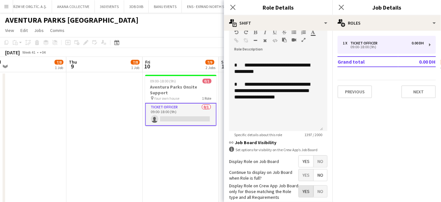
click at [299, 189] on span "Yes" at bounding box center [306, 191] width 15 height 11
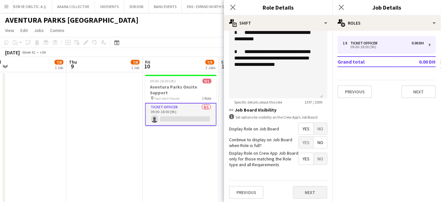
scroll to position [182, 0]
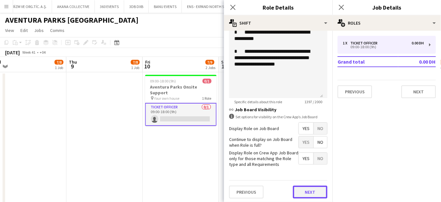
click at [312, 192] on button "Next" at bounding box center [310, 192] width 34 height 13
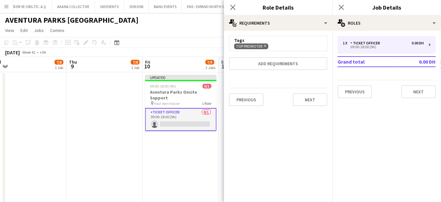
click at [182, 150] on app-date-cell "Updated 09:00-18:00 (9h) 0/1 Aventura Parks Onsite Support pin Your own house 1…" at bounding box center [181, 149] width 76 height 155
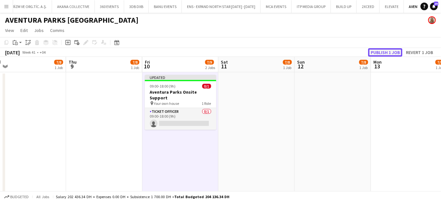
click at [385, 49] on button "Publish 1 job" at bounding box center [385, 52] width 34 height 8
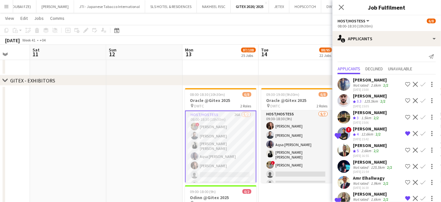
click at [220, 142] on app-card-role "Host/Hostess 26A [DATE] 08:00-18:30 (10h30m) ! [PERSON_NAME] Almeshal Amine [PE…" at bounding box center [221, 150] width 72 height 80
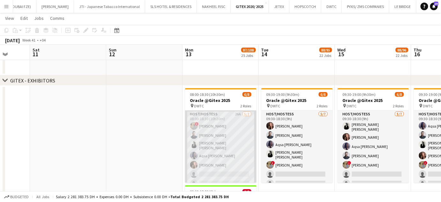
click at [225, 139] on app-card-role "Host/Hostess 26A [DATE] 08:00-18:30 (10h30m) ! [PERSON_NAME] Almeshal Amine [PE…" at bounding box center [221, 149] width 72 height 79
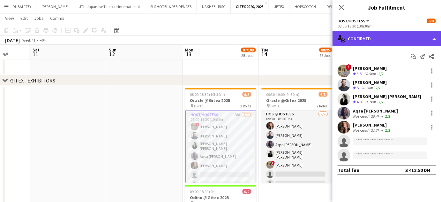
click at [425, 34] on div "single-neutral-actions-check-2 Confirmed" at bounding box center [387, 38] width 109 height 15
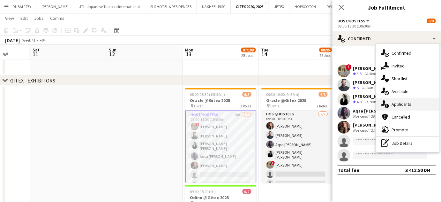
click at [408, 107] on span "Applicants" at bounding box center [402, 104] width 20 height 6
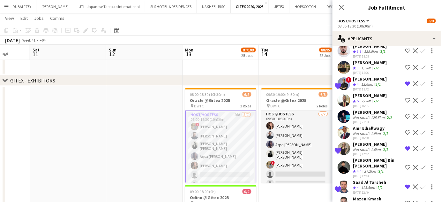
scroll to position [58, 0]
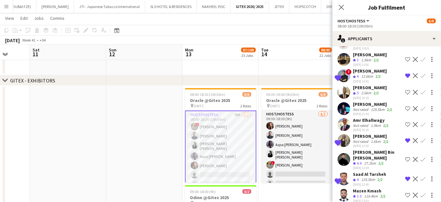
click at [366, 139] on div "[PERSON_NAME]" at bounding box center [371, 136] width 37 height 6
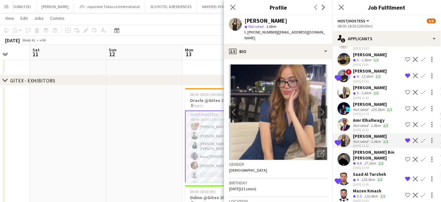
drag, startPoint x: 403, startPoint y: 163, endPoint x: 404, endPoint y: 155, distance: 7.4
click at [406, 162] on app-icon "Shortlist crew" at bounding box center [408, 159] width 5 height 5
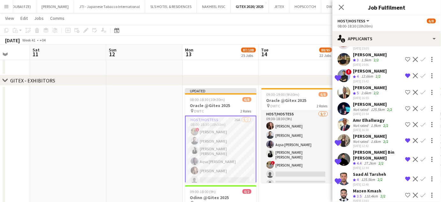
click at [406, 143] on app-icon "Remove crew from shortlist" at bounding box center [408, 140] width 5 height 5
click at [380, 142] on div "1.6km" at bounding box center [376, 141] width 12 height 5
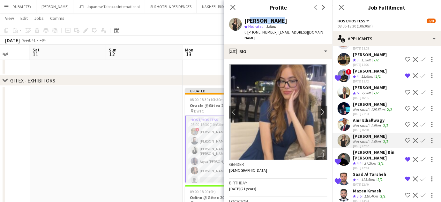
drag, startPoint x: 281, startPoint y: 23, endPoint x: 246, endPoint y: 20, distance: 34.6
click at [246, 20] on div "[PERSON_NAME]" at bounding box center [286, 21] width 83 height 6
click at [246, 20] on div "[PERSON_NAME]" at bounding box center [266, 21] width 43 height 6
drag, startPoint x: 267, startPoint y: 21, endPoint x: 244, endPoint y: 21, distance: 22.7
click at [244, 21] on div "salma walid star Not rated 1.6km t. +971563909455 | salmawalid541@gmail.com" at bounding box center [278, 29] width 109 height 28
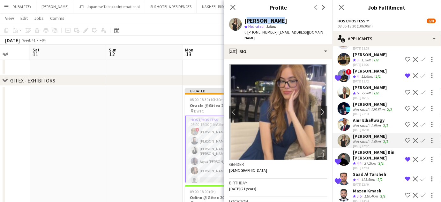
copy div "[PERSON_NAME]"
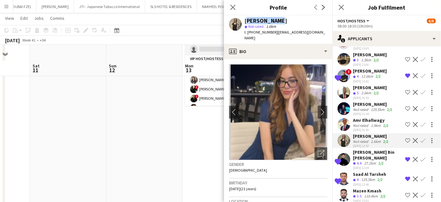
scroll to position [522, 0]
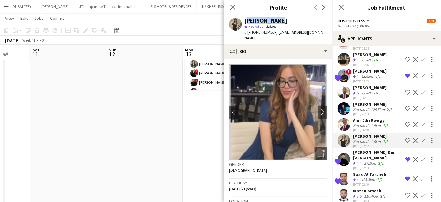
click at [170, 147] on app-date-cell at bounding box center [144, 164] width 76 height 343
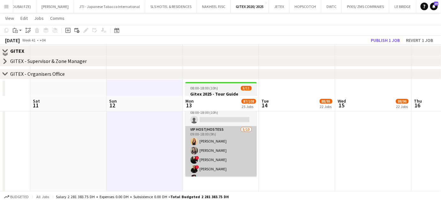
scroll to position [435, 0]
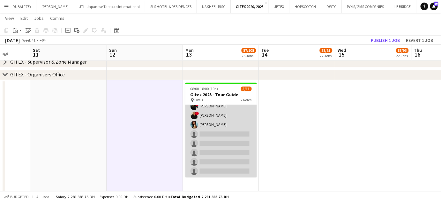
click at [218, 138] on app-card-role "VIP Host/Hostess 5/10 09:00-18:00 (9h) Dorsa Ahmadi Pishkouhi alina inam ! Mari…" at bounding box center [222, 124] width 72 height 105
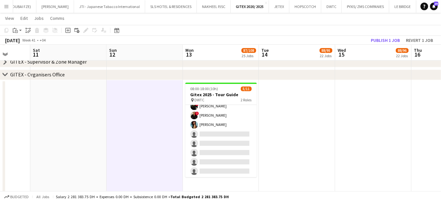
scroll to position [55, 0]
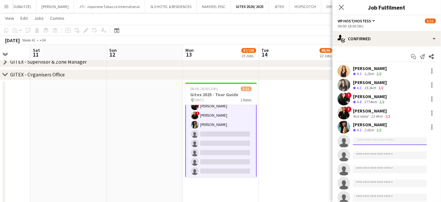
click at [355, 141] on input at bounding box center [390, 141] width 74 height 8
paste input "**********"
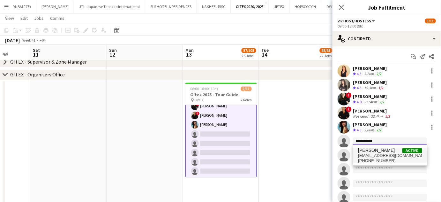
type input "**********"
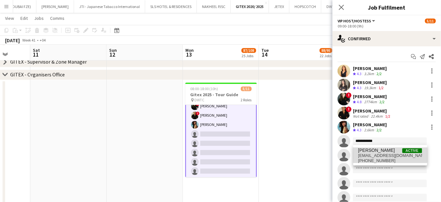
click at [371, 149] on span "[PERSON_NAME]" at bounding box center [377, 150] width 37 height 5
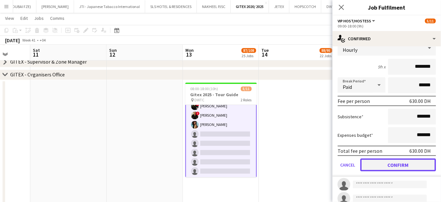
click at [392, 165] on button "Confirm" at bounding box center [398, 164] width 76 height 13
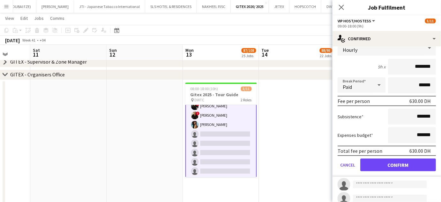
scroll to position [20, 0]
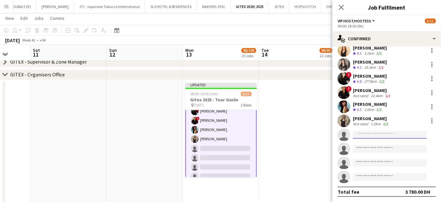
click at [371, 134] on input at bounding box center [390, 135] width 74 height 8
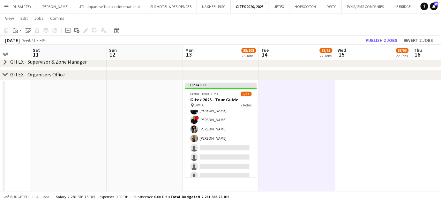
scroll to position [54, 0]
click at [378, 39] on button "Publish 2 jobs" at bounding box center [381, 40] width 37 height 8
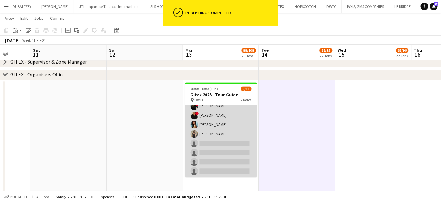
scroll to position [0, 0]
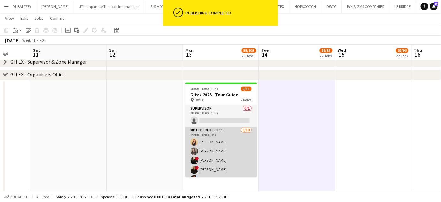
click at [226, 144] on app-card-role "VIP Host/Hostess 6/10 09:00-18:00 (9h) Dorsa Ahmadi Pishkouhi alina inam ! Mari…" at bounding box center [222, 178] width 72 height 105
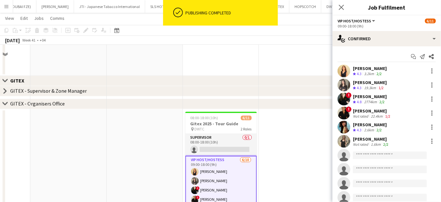
scroll to position [319, 0]
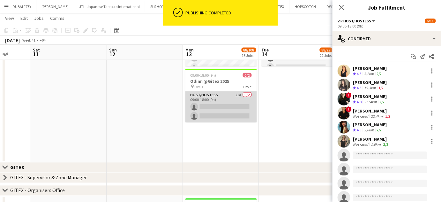
click at [217, 99] on app-card-role "Host/Hostess 21A 0/2 09:00-18:00 (9h) single-neutral-actions single-neutral-act…" at bounding box center [222, 106] width 72 height 31
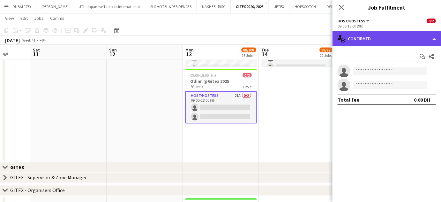
click at [428, 36] on div "single-neutral-actions-check-2 Confirmed" at bounding box center [387, 38] width 109 height 15
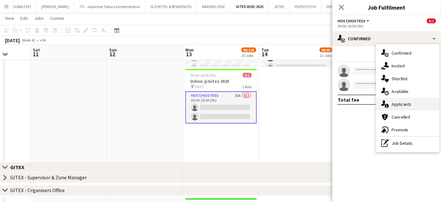
click at [406, 103] on span "Applicants" at bounding box center [402, 104] width 20 height 6
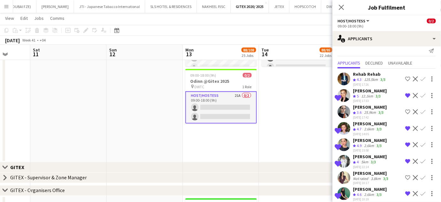
scroll to position [9, 0]
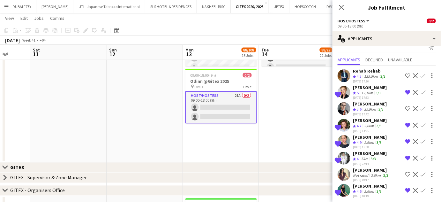
drag, startPoint x: 382, startPoint y: 103, endPoint x: 352, endPoint y: 103, distance: 30.3
click at [352, 103] on div "Sepideh Salehi Crew rating 3.6 25.9km 3/3 19-09-2025 17:42 Shortlist crew Decli…" at bounding box center [387, 108] width 109 height 15
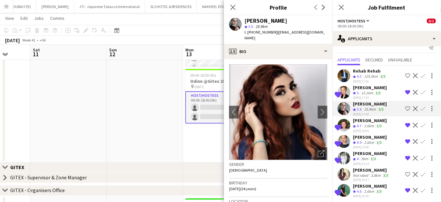
copy div "[PERSON_NAME]"
click at [175, 133] on app-date-cell at bounding box center [145, 65] width 76 height 193
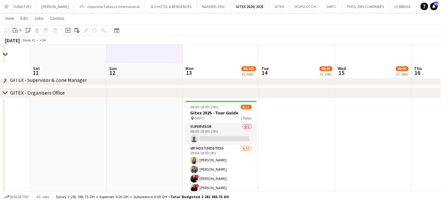
scroll to position [435, 0]
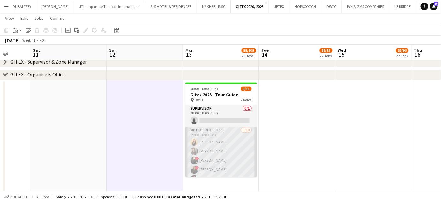
click at [233, 162] on app-card-role "VIP Host/Hostess 6/10 09:00-18:00 (9h) Dorsa Ahmadi Pishkouhi alina inam ! Mari…" at bounding box center [222, 178] width 72 height 105
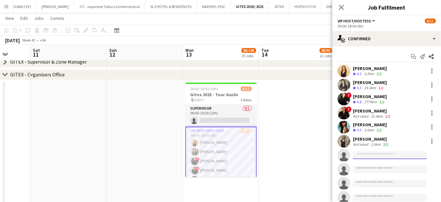
click at [358, 155] on input at bounding box center [390, 155] width 74 height 8
paste input "**********"
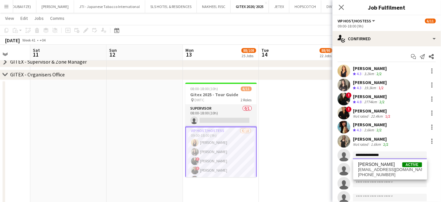
type input "**********"
click at [381, 167] on span "sepideh91@hotmail.com" at bounding box center [391, 169] width 64 height 5
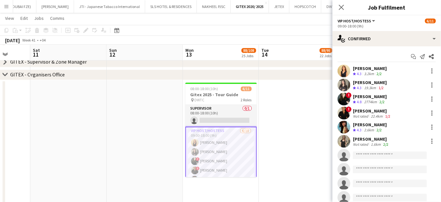
scroll to position [0, 0]
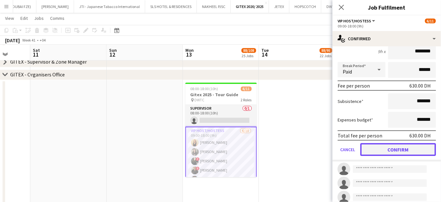
click at [385, 147] on button "Confirm" at bounding box center [398, 149] width 76 height 13
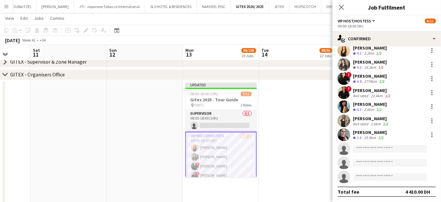
scroll to position [20, 0]
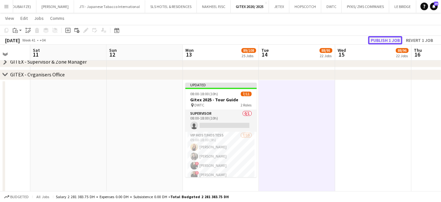
click at [381, 40] on button "Publish 1 job" at bounding box center [385, 40] width 34 height 8
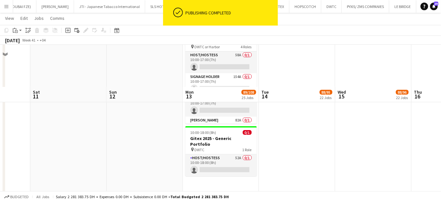
scroll to position [0, 0]
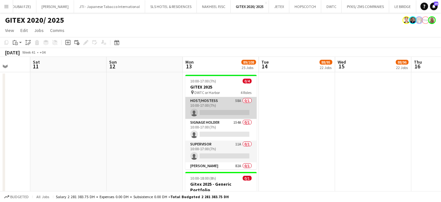
click at [215, 107] on app-card-role "Host/Hostess 58A 0/1 10:00-17:00 (7h) single-neutral-actions" at bounding box center [222, 108] width 72 height 22
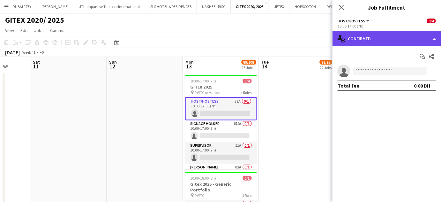
click at [420, 37] on div "single-neutral-actions-check-2 Confirmed" at bounding box center [387, 38] width 109 height 15
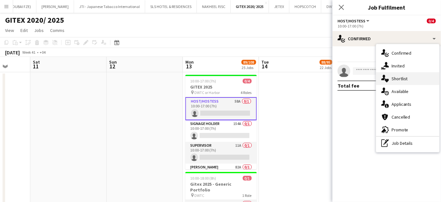
click at [402, 81] on div "single-neutral-actions-heart Shortlist" at bounding box center [407, 78] width 63 height 13
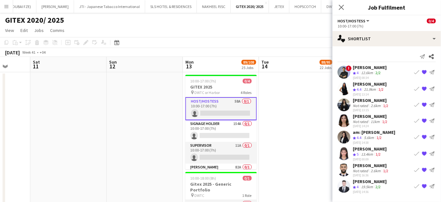
click at [366, 102] on div "[PERSON_NAME]" at bounding box center [371, 100] width 37 height 6
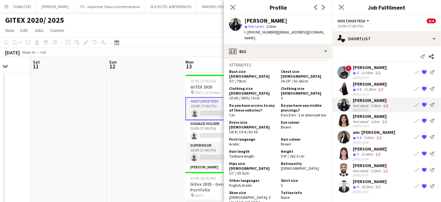
scroll to position [319, 0]
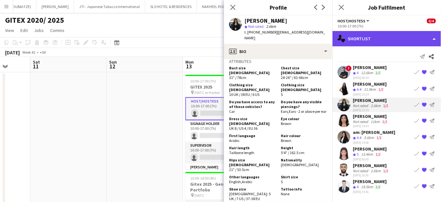
click at [421, 37] on div "single-neutral-actions-heart Shortlist" at bounding box center [387, 38] width 109 height 15
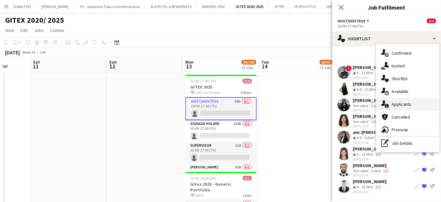
click at [411, 102] on span "Applicants" at bounding box center [402, 104] width 20 height 6
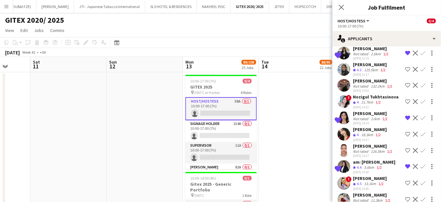
scroll to position [203, 0]
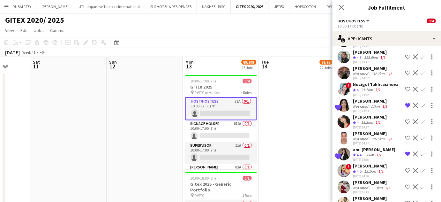
click at [406, 87] on app-icon "Shortlist crew" at bounding box center [408, 89] width 5 height 5
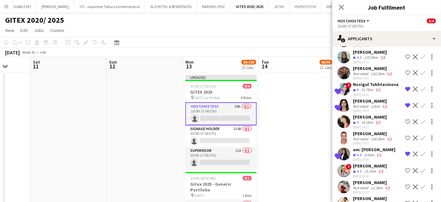
click at [406, 168] on app-icon "Shortlist crew" at bounding box center [408, 170] width 5 height 5
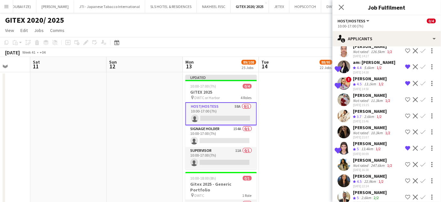
scroll to position [346, 0]
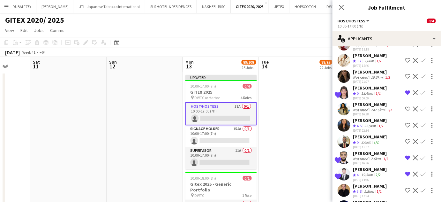
click at [406, 139] on app-icon "Shortlist crew" at bounding box center [408, 141] width 5 height 5
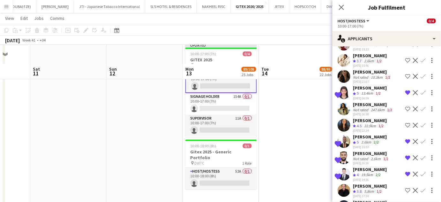
scroll to position [58, 0]
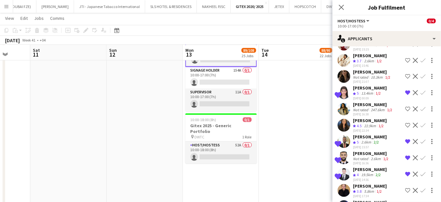
click at [299, 141] on app-date-cell at bounding box center [297, 117] width 76 height 207
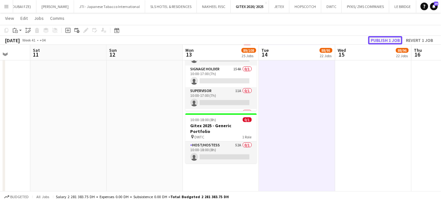
click at [385, 37] on button "Publish 1 job" at bounding box center [385, 40] width 34 height 8
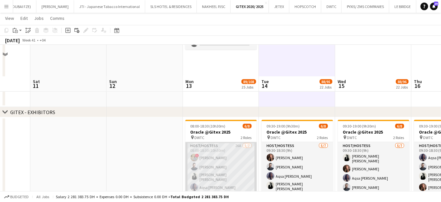
scroll to position [203, 0]
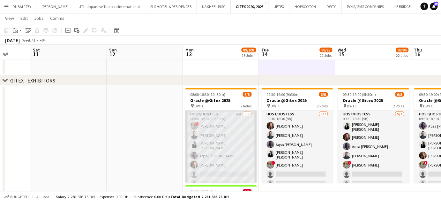
click at [215, 133] on app-card-role "Host/Hostess 26A 5/7 08:00-18:30 (10h30m) ! Hussain Almeshal Amine Chaoui Ana M…" at bounding box center [222, 149] width 72 height 79
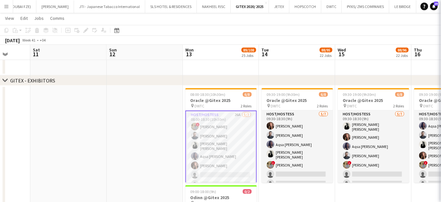
scroll to position [0, 198]
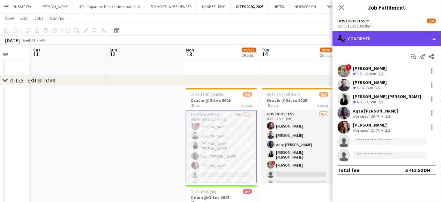
click at [416, 34] on div "single-neutral-actions-check-2 Confirmed" at bounding box center [387, 38] width 109 height 15
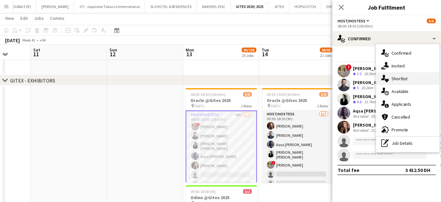
drag, startPoint x: 403, startPoint y: 79, endPoint x: 430, endPoint y: 101, distance: 34.5
click at [403, 79] on span "Shortlist" at bounding box center [400, 79] width 16 height 6
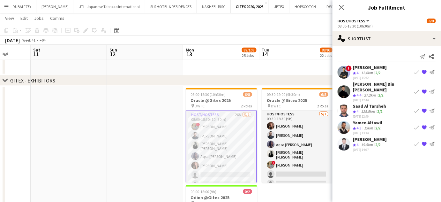
drag, startPoint x: 386, startPoint y: 96, endPoint x: 351, endPoint y: 99, distance: 35.9
click at [351, 99] on app-shortlist-tab "! Amir shah Crew rating 4 12.6km 2/2 19-09-2025 15:42 Book crew {{ spriteTitle …" at bounding box center [387, 107] width 109 height 87
copy div "Saad Al Tarsheh"
click at [423, 108] on app-icon "{{ spriteTitle }}" at bounding box center [424, 110] width 5 height 5
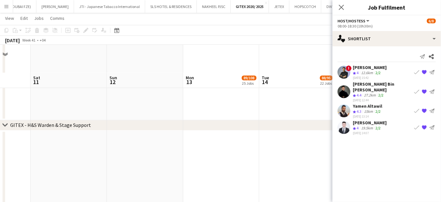
scroll to position [1190, 0]
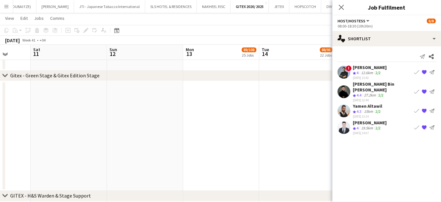
click at [3, 73] on icon "chevron-right" at bounding box center [5, 75] width 5 height 5
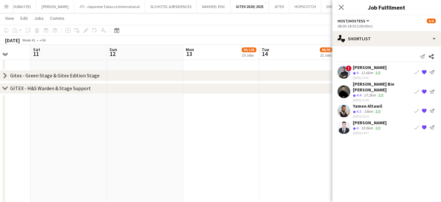
click at [5, 87] on icon "chevron-right" at bounding box center [5, 88] width 5 height 5
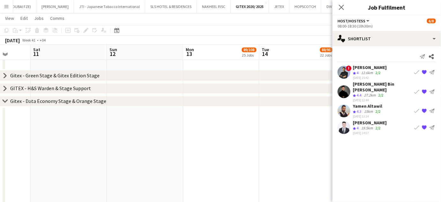
click at [5, 99] on icon "chevron-right" at bounding box center [5, 101] width 5 height 5
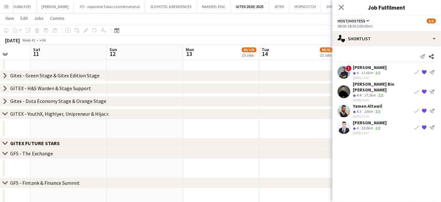
click at [5, 113] on icon "chevron-right" at bounding box center [5, 113] width 5 height 5
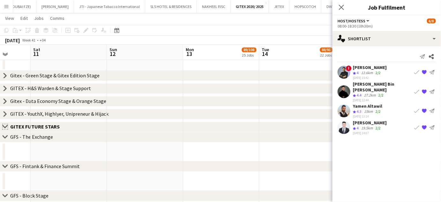
click at [5, 126] on app-icon "Close set" at bounding box center [5, 126] width 5 height 5
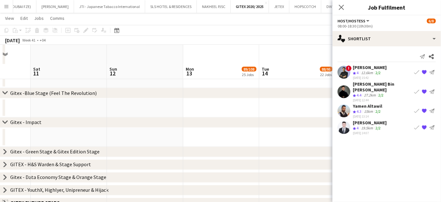
scroll to position [1104, 0]
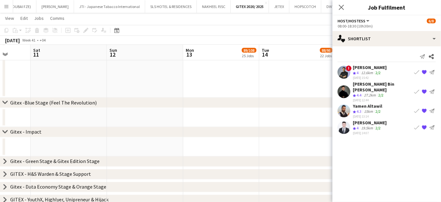
click at [4, 131] on icon at bounding box center [5, 132] width 5 height 3
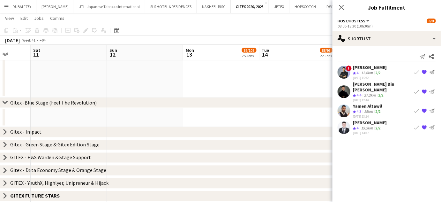
click at [5, 102] on icon "chevron-right" at bounding box center [5, 102] width 5 height 5
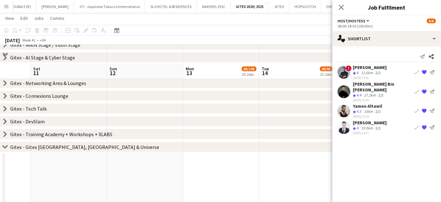
scroll to position [868, 0]
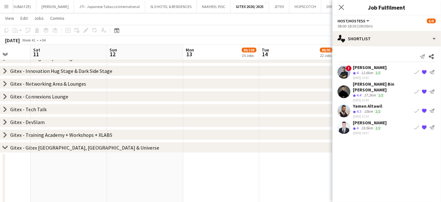
click at [6, 147] on icon at bounding box center [5, 147] width 5 height 3
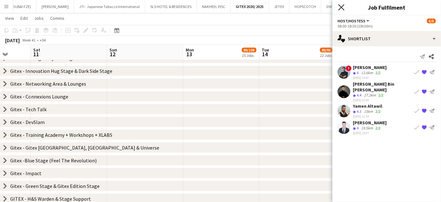
click at [341, 9] on icon "Close pop-in" at bounding box center [341, 7] width 6 height 6
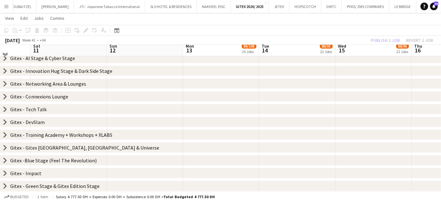
scroll to position [839, 0]
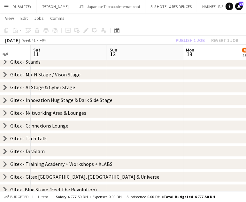
click at [4, 112] on icon "chevron-right" at bounding box center [5, 112] width 5 height 5
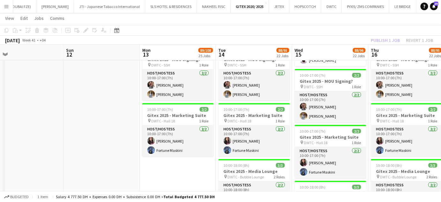
scroll to position [0, 250]
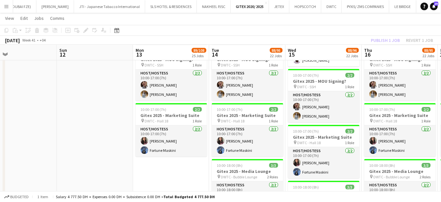
drag, startPoint x: 225, startPoint y: 167, endPoint x: 165, endPoint y: 168, distance: 60.0
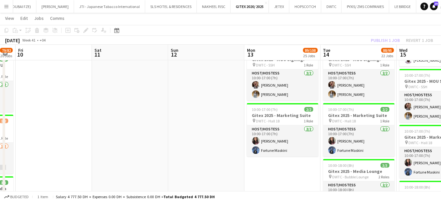
drag, startPoint x: 154, startPoint y: 141, endPoint x: 292, endPoint y: 141, distance: 137.6
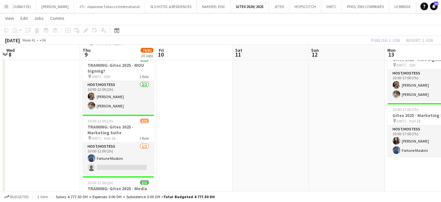
scroll to position [0, 148]
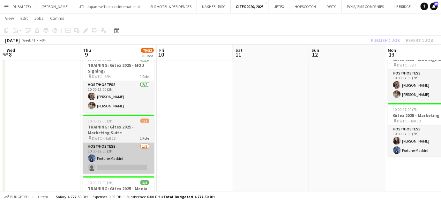
click at [139, 159] on app-card-role "Host/Hostess 1/2 10:00-12:00 (2h) Fortune Maskini single-neutral-actions" at bounding box center [119, 158] width 72 height 31
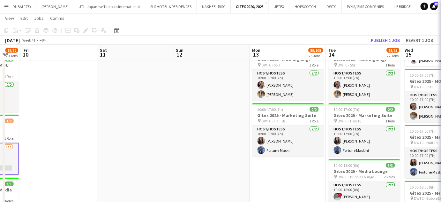
drag, startPoint x: 226, startPoint y: 158, endPoint x: 115, endPoint y: 158, distance: 110.5
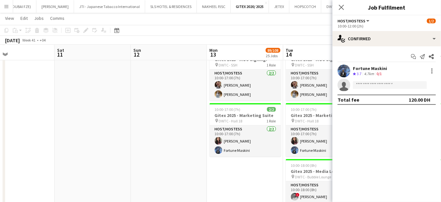
drag, startPoint x: 113, startPoint y: 145, endPoint x: 83, endPoint y: 145, distance: 30.0
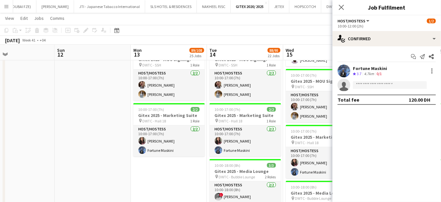
scroll to position [0, 265]
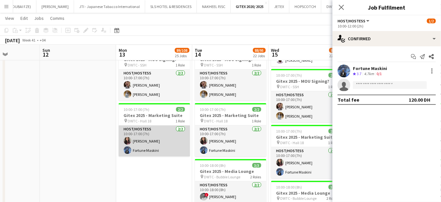
click at [163, 141] on app-card-role "Host/Hostess 2/2 10:00-17:00 (7h) Amina Nouicer Fortune Maskini" at bounding box center [155, 140] width 72 height 31
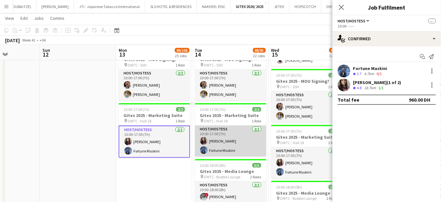
click at [226, 141] on app-card-role "Host/Hostess 2/2 10:00-17:00 (7h) Amina Nouicer Fortune Maskini" at bounding box center [231, 140] width 72 height 31
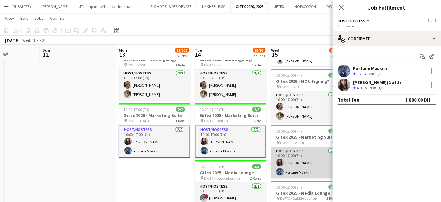
click at [300, 168] on app-card-role "Host/Hostess 2/2 10:00-17:00 (7h) Amina Nouicer Fortune Maskini" at bounding box center [307, 162] width 72 height 31
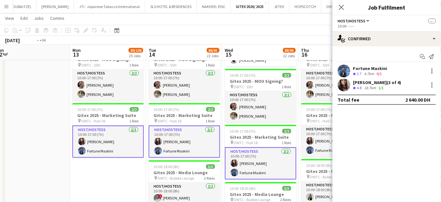
drag, startPoint x: 301, startPoint y: 168, endPoint x: 178, endPoint y: 164, distance: 123.6
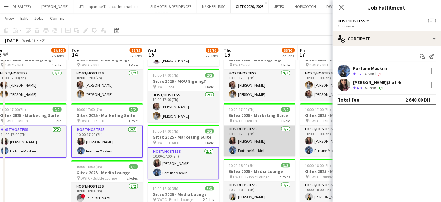
click at [262, 142] on app-card-role "Host/Hostess 2/2 10:00-17:00 (7h) Amina Nouicer Fortune Maskini" at bounding box center [260, 140] width 72 height 31
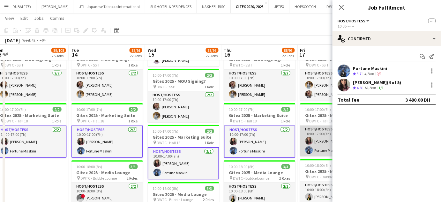
click at [315, 142] on app-card-role "Host/Hostess 2/2 10:00-17:00 (7h) Amina Nouicer Fortune Maskini" at bounding box center [336, 140] width 72 height 31
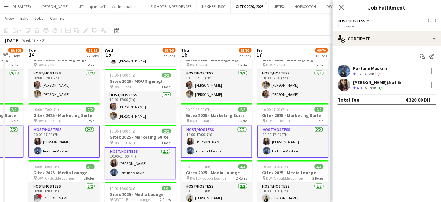
drag, startPoint x: 317, startPoint y: 143, endPoint x: 197, endPoint y: 144, distance: 120.4
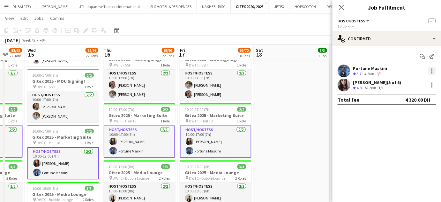
click at [432, 71] on div at bounding box center [432, 71] width 8 height 8
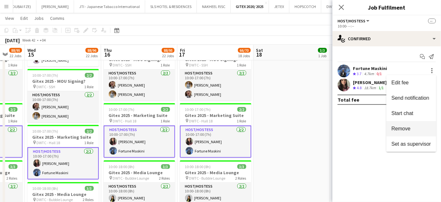
click at [410, 130] on span "Remove" at bounding box center [401, 128] width 19 height 5
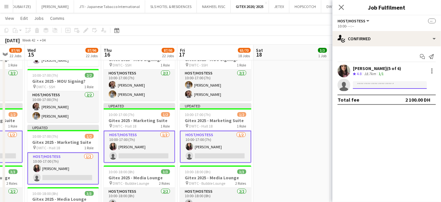
click at [384, 84] on input at bounding box center [390, 85] width 74 height 8
paste input "**********"
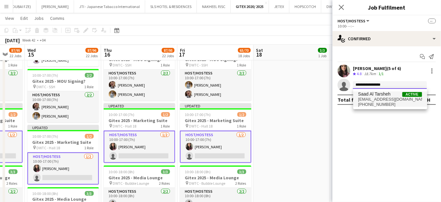
type input "**********"
click at [378, 98] on span "s.altarsheh@gmail.com" at bounding box center [391, 99] width 64 height 5
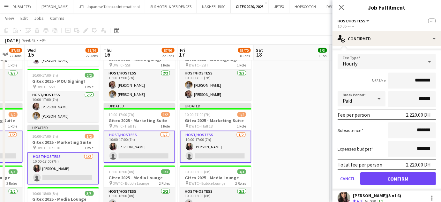
scroll to position [52, 0]
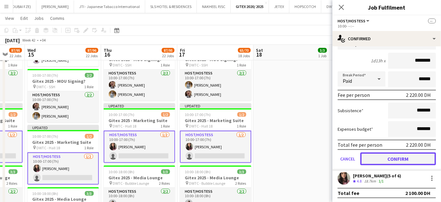
click at [392, 157] on button "Confirm" at bounding box center [398, 158] width 76 height 13
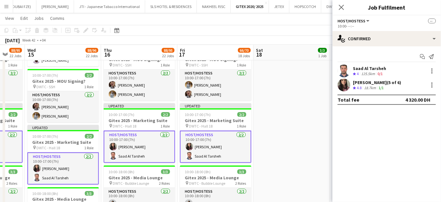
scroll to position [0, 0]
click at [320, 136] on app-date-cell "10:00-18:00 (8h) 3/3 Gitex 2025 - Media Lounge pin DWTC - Bubble Lounge 2 Roles…" at bounding box center [292, 107] width 76 height 384
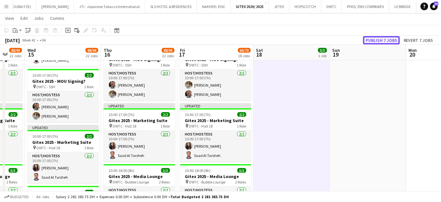
click at [380, 39] on button "Publish 7 jobs" at bounding box center [381, 40] width 37 height 8
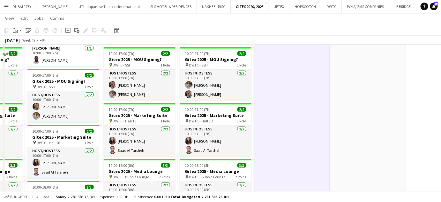
scroll to position [897, 0]
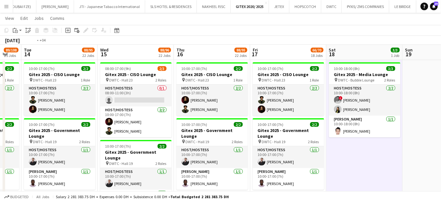
drag, startPoint x: 85, startPoint y: 130, endPoint x: 221, endPoint y: 132, distance: 135.4
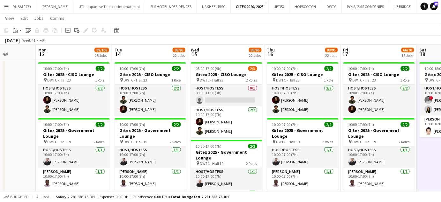
drag, startPoint x: 228, startPoint y: 125, endPoint x: 246, endPoint y: 127, distance: 18.9
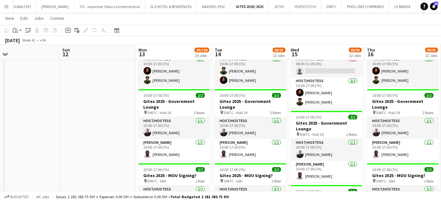
scroll to position [0, 149]
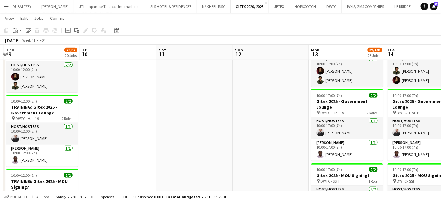
drag, startPoint x: 104, startPoint y: 145, endPoint x: 252, endPoint y: 144, distance: 148.2
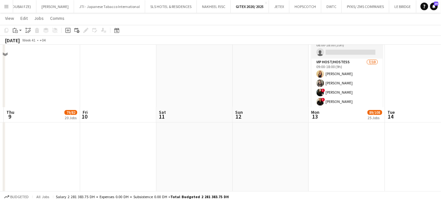
scroll to position [433, 0]
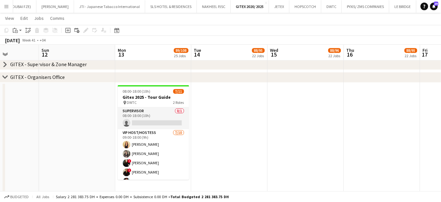
drag, startPoint x: 257, startPoint y: 123, endPoint x: 122, endPoint y: 94, distance: 138.0
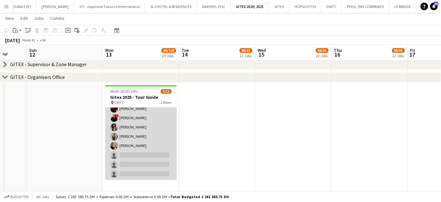
scroll to position [0, 0]
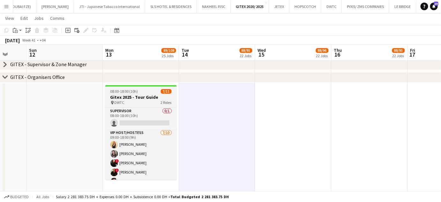
click at [117, 94] on h3 "Gitex 2025 - Tour Guide" at bounding box center [141, 97] width 72 height 6
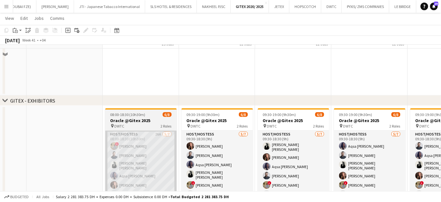
scroll to position [259, 0]
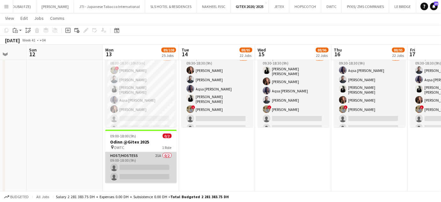
click at [146, 156] on app-card-role "Host/Hostess 21A 0/2 09:00-18:00 (9h) single-neutral-actions single-neutral-act…" at bounding box center [141, 167] width 72 height 31
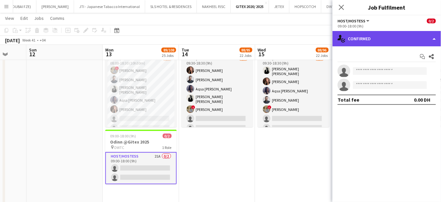
click at [430, 36] on div "single-neutral-actions-check-2 Confirmed" at bounding box center [387, 38] width 109 height 15
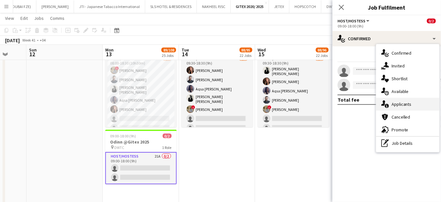
click at [407, 104] on span "Applicants" at bounding box center [402, 104] width 20 height 6
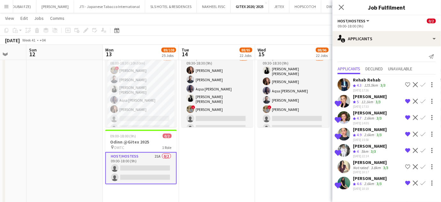
click at [416, 83] on app-icon "Decline" at bounding box center [415, 84] width 5 height 5
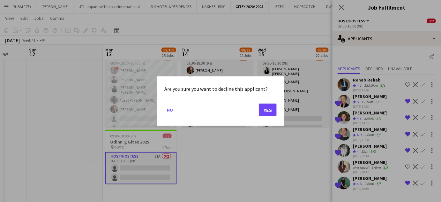
scroll to position [0, 0]
click at [272, 110] on button "Yes" at bounding box center [268, 109] width 18 height 13
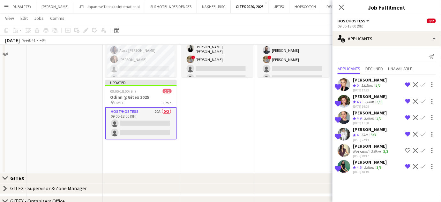
scroll to position [317, 0]
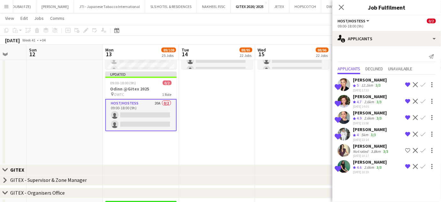
click at [253, 120] on app-date-cell "09:30-19:00 (9h30m) 6/8 Oracle @Gitex 2025 pin DWTC 2 Roles Host/Hostess 5/7 09…" at bounding box center [217, 68] width 76 height 193
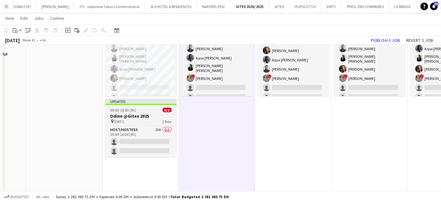
scroll to position [259, 0]
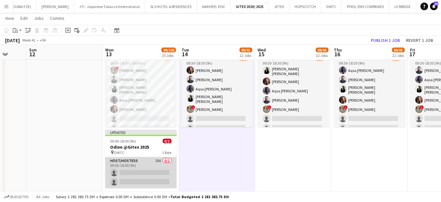
click at [152, 172] on app-card-role "Host/Hostess 20A 0/2 09:00-18:00 (9h) single-neutral-actions single-neutral-act…" at bounding box center [141, 172] width 72 height 31
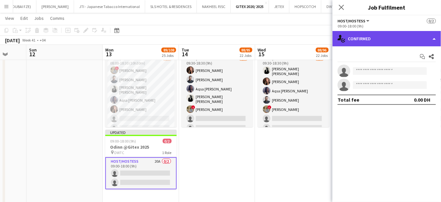
click at [423, 40] on div "single-neutral-actions-check-2 Confirmed" at bounding box center [387, 38] width 109 height 15
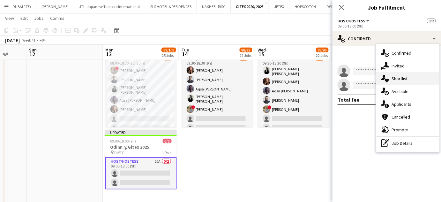
click at [407, 79] on span "Shortlist" at bounding box center [400, 79] width 16 height 6
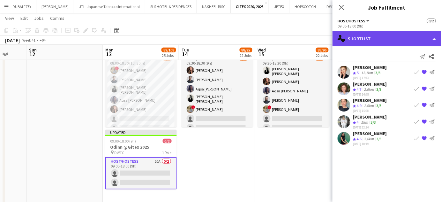
click at [421, 41] on div "single-neutral-actions-heart Shortlist" at bounding box center [387, 38] width 109 height 15
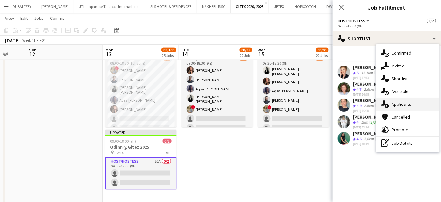
click at [404, 103] on span "Applicants" at bounding box center [402, 104] width 20 height 6
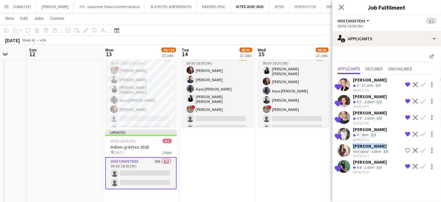
drag, startPoint x: 377, startPoint y: 143, endPoint x: 350, endPoint y: 144, distance: 27.8
click at [350, 144] on div "Sara Miller Not rated 3.8km 3/3 02-10-2025 10:17 Shortlist crew Decline Confirm" at bounding box center [387, 150] width 109 height 15
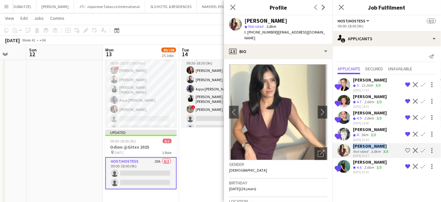
copy div "Sara Miller"
click at [201, 170] on app-date-cell "09:30-19:00 (9h30m) 6/8 Oracle @Gitex 2025 pin DWTC 2 Roles Host/Hostess 5/7 09…" at bounding box center [217, 126] width 76 height 193
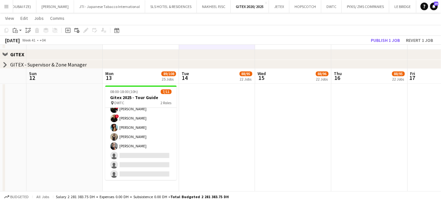
scroll to position [462, 0]
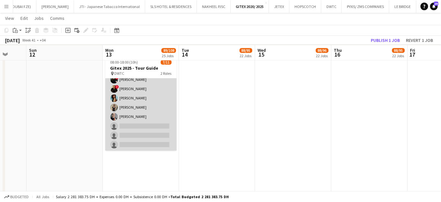
click at [163, 128] on app-card-role "VIP Host/Hostess 7/10 09:00-18:00 (9h) Dorsa Ahmadi Pishkouhi alina inam ! Mari…" at bounding box center [141, 98] width 72 height 105
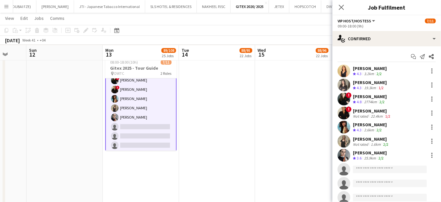
scroll to position [55, 0]
click at [367, 169] on input at bounding box center [390, 169] width 74 height 8
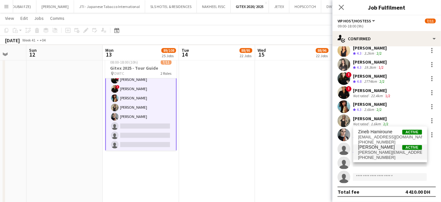
type input "*****"
click at [376, 153] on span "zina.seg7@gmail.com" at bounding box center [391, 152] width 64 height 5
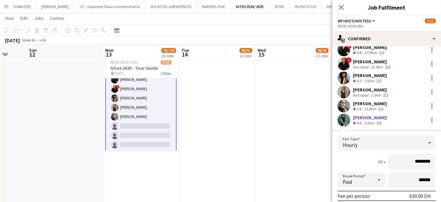
scroll to position [107, 0]
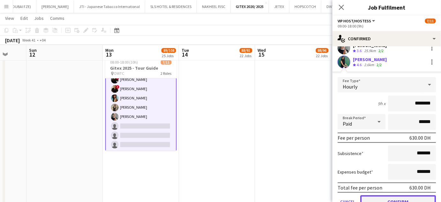
click at [394, 197] on button "Confirm" at bounding box center [398, 201] width 76 height 13
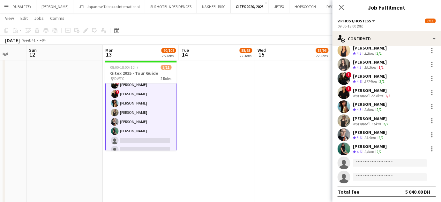
scroll to position [20, 0]
click at [369, 163] on input at bounding box center [390, 163] width 74 height 8
paste input "**********"
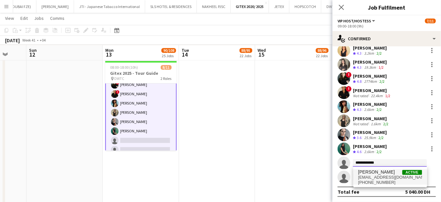
type input "**********"
click at [393, 177] on span "saramiller1408@outlook.com" at bounding box center [391, 177] width 64 height 5
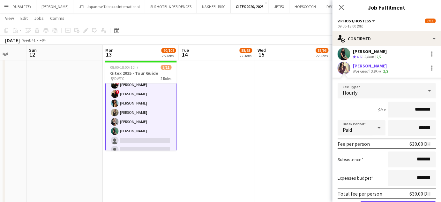
scroll to position [164, 0]
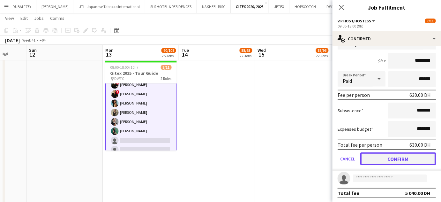
click at [387, 158] on button "Confirm" at bounding box center [398, 158] width 76 height 13
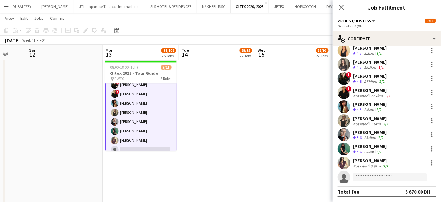
scroll to position [20, 0]
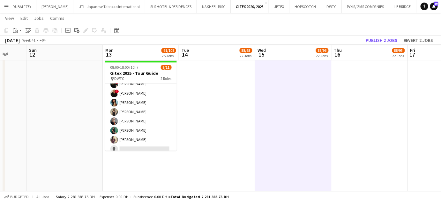
scroll to position [54, 0]
click at [384, 40] on button "Publish 2 jobs" at bounding box center [381, 40] width 37 height 8
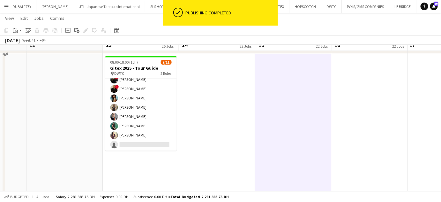
scroll to position [404, 0]
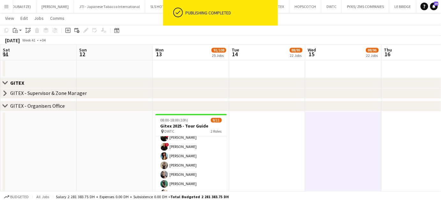
drag, startPoint x: 198, startPoint y: 143, endPoint x: 238, endPoint y: 141, distance: 39.6
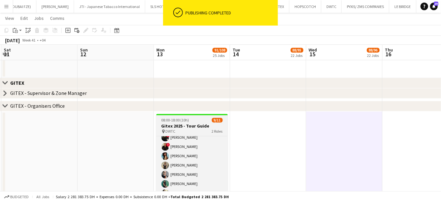
click at [186, 123] on h3 "Gitex 2025 - Tour Guide" at bounding box center [192, 126] width 72 height 6
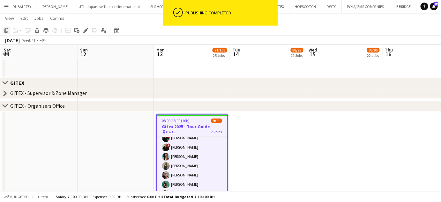
click at [9, 31] on icon "Copy" at bounding box center [6, 30] width 5 height 5
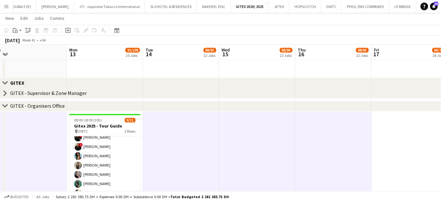
scroll to position [0, 267]
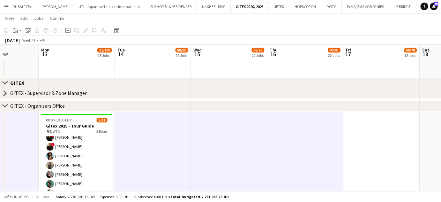
drag, startPoint x: 413, startPoint y: 123, endPoint x: 298, endPoint y: 123, distance: 115.3
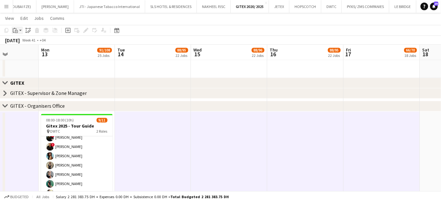
click at [13, 29] on icon "Paste" at bounding box center [15, 30] width 5 height 5
click at [21, 53] on link "Paste with crew Ctrl+Shift+V" at bounding box center [47, 53] width 60 height 6
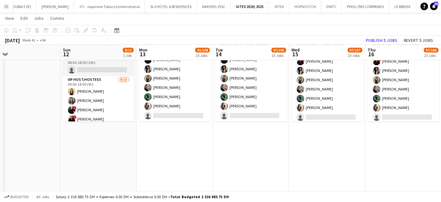
scroll to position [0, 163]
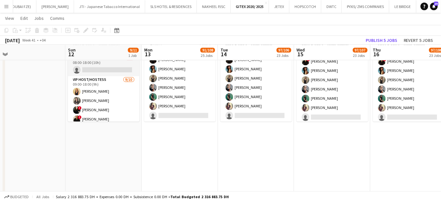
drag, startPoint x: 48, startPoint y: 117, endPoint x: 151, endPoint y: 121, distance: 103.2
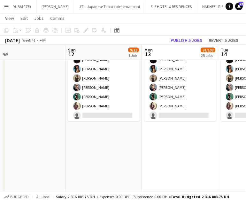
scroll to position [0, 177]
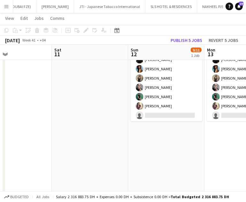
drag, startPoint x: 129, startPoint y: 121, endPoint x: 137, endPoint y: 122, distance: 8.7
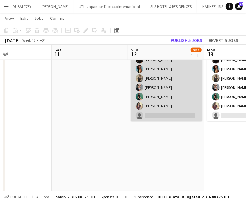
click at [156, 103] on app-card-role "VIP Host/Hostess 9/10 09:00-18:00 (9h) Dorsa Ahmadi Pishkouhi alina inam ! Mari…" at bounding box center [167, 69] width 72 height 105
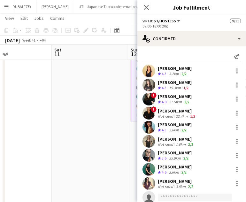
scroll to position [0, 299]
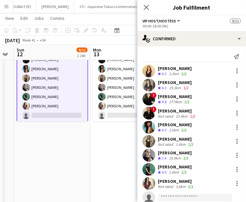
drag, startPoint x: 75, startPoint y: 124, endPoint x: -1, endPoint y: 116, distance: 76.4
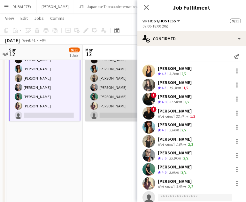
click at [107, 100] on app-card-role "VIP Host/Hostess 9/10 09:00-18:00 (9h) Dorsa Ahmadi Pishkouhi alina inam ! Mari…" at bounding box center [121, 69] width 72 height 105
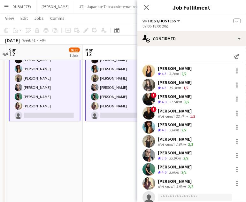
scroll to position [0, 199]
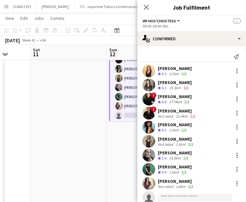
drag, startPoint x: 117, startPoint y: 114, endPoint x: -1, endPoint y: 114, distance: 118.1
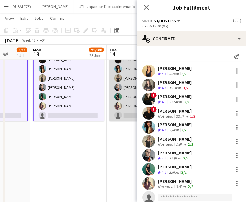
click at [119, 96] on app-user-avatar at bounding box center [118, 97] width 8 height 8
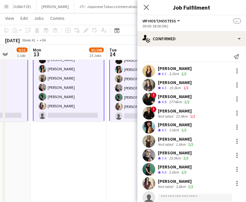
scroll to position [60, 0]
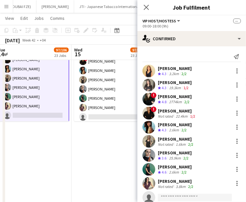
drag, startPoint x: 69, startPoint y: 102, endPoint x: 1, endPoint y: 103, distance: 67.7
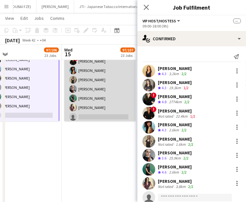
click at [91, 102] on app-card-role "VIP Host/Hostess 9/10 09:00-18:00 (9h) Dorsa Ahmadi Pishkouhi alina inam ! Mari…" at bounding box center [100, 70] width 72 height 105
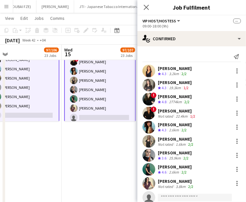
scroll to position [58, 0]
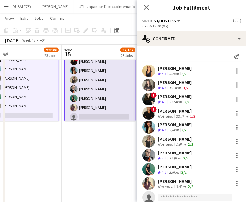
scroll to position [0, 262]
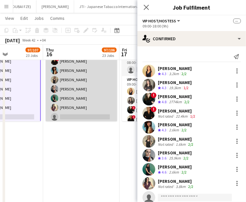
click at [93, 104] on app-card-role "VIP Host/Hostess 9/10 09:00-18:00 (9h) Dorsa Ahmadi Pishkouhi alina inam ! Mari…" at bounding box center [82, 70] width 72 height 105
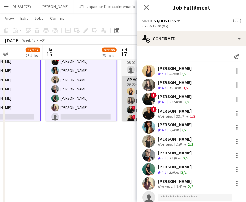
scroll to position [0, 263]
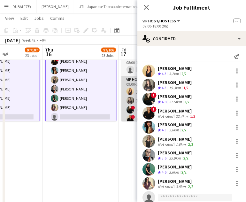
click at [128, 102] on app-user-avatar at bounding box center [130, 101] width 8 height 8
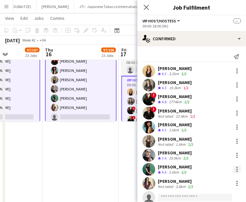
click at [233, 168] on div at bounding box center [237, 169] width 8 height 8
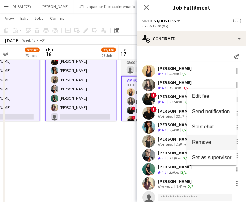
drag, startPoint x: 207, startPoint y: 140, endPoint x: 229, endPoint y: 140, distance: 22.4
click at [206, 140] on span "Remove" at bounding box center [201, 141] width 19 height 5
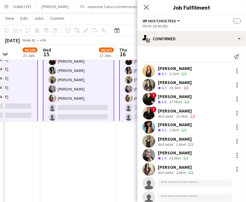
drag, startPoint x: 33, startPoint y: 103, endPoint x: 107, endPoint y: 108, distance: 74.2
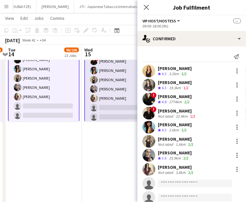
drag, startPoint x: 62, startPoint y: 108, endPoint x: 121, endPoint y: 112, distance: 59.2
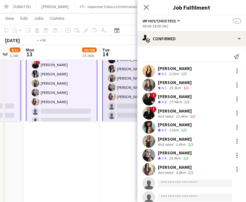
drag, startPoint x: 85, startPoint y: 106, endPoint x: 114, endPoint y: 109, distance: 28.8
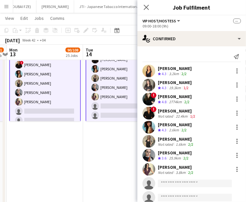
drag, startPoint x: 104, startPoint y: 110, endPoint x: 115, endPoint y: 111, distance: 11.0
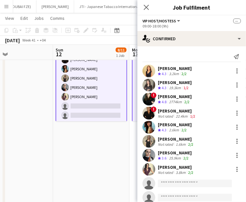
drag, startPoint x: 66, startPoint y: 108, endPoint x: 77, endPoint y: 110, distance: 10.3
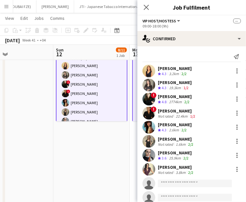
scroll to position [0, 0]
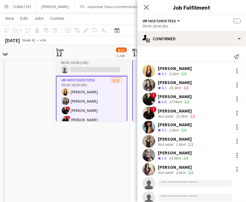
click at [84, 90] on app-card-role "VIP Host/Hostess 8/10 09:00-18:00 (9h) Dorsa Ahmadi Pishkouhi alina inam ! Mari…" at bounding box center [92, 129] width 72 height 106
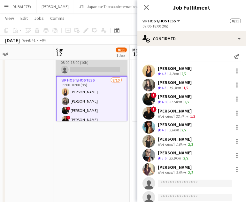
click at [87, 64] on app-card-role "Supervisor 0/1 08:00-18:00 (10h) single-neutral-actions" at bounding box center [92, 65] width 72 height 22
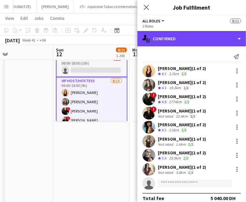
drag, startPoint x: 219, startPoint y: 38, endPoint x: 220, endPoint y: 44, distance: 6.1
click at [220, 38] on div "single-neutral-actions-check-2 Confirmed" at bounding box center [191, 38] width 109 height 15
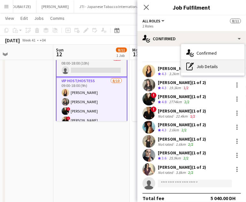
click at [205, 66] on div "pen-write Job Details" at bounding box center [212, 66] width 63 height 13
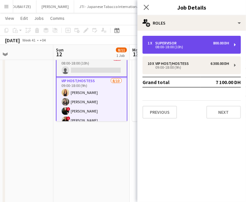
click at [180, 41] on div "1 x Supervisor 800.00 DH" at bounding box center [188, 43] width 81 height 4
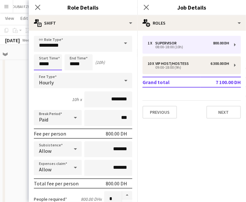
type input "*****"
drag, startPoint x: 76, startPoint y: 62, endPoint x: 68, endPoint y: 62, distance: 7.7
click at [68, 62] on input "*****" at bounding box center [78, 62] width 28 height 16
type input "*****"
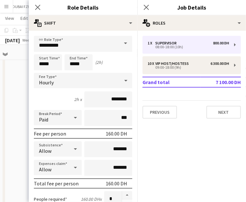
click at [12, 97] on app-date-cell at bounding box center [15, 195] width 76 height 343
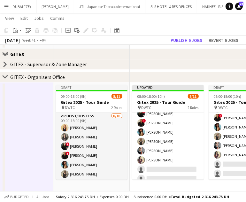
scroll to position [375, 0]
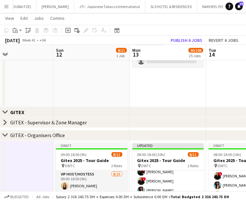
drag, startPoint x: 75, startPoint y: 160, endPoint x: 82, endPoint y: 32, distance: 127.9
click at [75, 160] on h3 "Gitex 2025 - Tour Guide" at bounding box center [92, 160] width 72 height 6
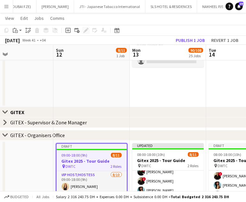
click at [84, 29] on icon "Edit" at bounding box center [85, 30] width 5 height 5
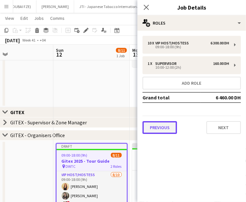
click at [164, 124] on button "Previous" at bounding box center [159, 127] width 34 height 13
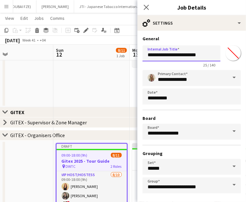
click at [148, 57] on input "**********" at bounding box center [181, 53] width 78 height 16
type input "**********"
drag, startPoint x: 113, startPoint y: 75, endPoint x: 117, endPoint y: 76, distance: 4.6
click at [113, 74] on app-date-cell at bounding box center [91, 10] width 76 height 193
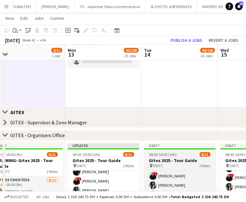
drag, startPoint x: 158, startPoint y: 164, endPoint x: 135, endPoint y: 163, distance: 23.3
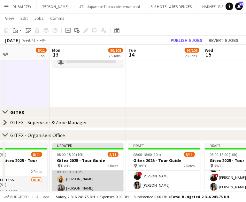
scroll to position [0, 0]
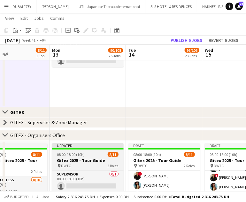
click at [93, 160] on h3 "Gitex 2025 - Tour Guide" at bounding box center [88, 160] width 72 height 6
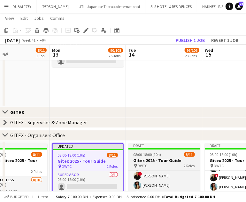
click at [168, 158] on h3 "Gitex 2025 - Tour Guide" at bounding box center [164, 160] width 72 height 6
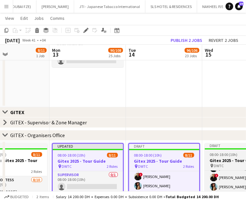
drag, startPoint x: 226, startPoint y: 158, endPoint x: 225, endPoint y: 161, distance: 3.5
click at [226, 158] on h3 "Gitex 2025 - Tour Guide" at bounding box center [241, 160] width 72 height 6
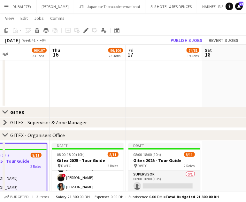
scroll to position [0, 163]
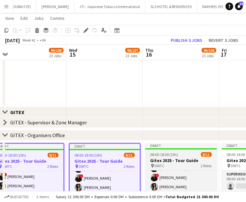
click at [189, 157] on h3 "Gitex 2025 - Tour Guide" at bounding box center [181, 160] width 72 height 6
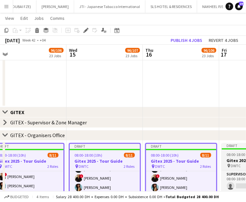
click at [229, 156] on span "08:00-18:00 (10h)" at bounding box center [241, 154] width 28 height 5
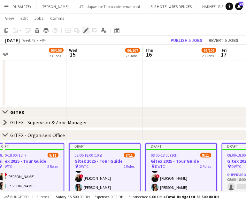
click at [85, 29] on icon "Edit" at bounding box center [85, 30] width 5 height 5
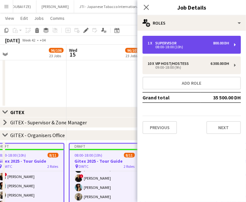
click at [173, 45] on div "08:00-18:00 (10h)" at bounding box center [188, 46] width 81 height 3
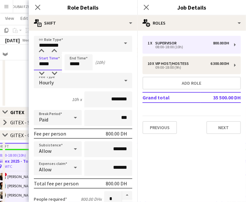
click at [44, 63] on input "*****" at bounding box center [48, 62] width 28 height 16
type input "*****"
click at [19, 83] on app-date-cell "09:30-19:00 (9h30m) 6/8 Oracle @Gitex 2025 pin DWTC 2 Roles Host/Hostess 5/7 09…" at bounding box center [28, 10] width 76 height 193
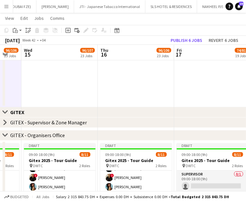
scroll to position [0, 209]
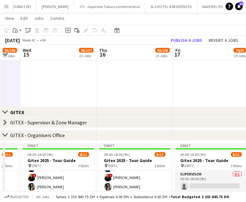
drag, startPoint x: 201, startPoint y: 160, endPoint x: 155, endPoint y: 153, distance: 46.8
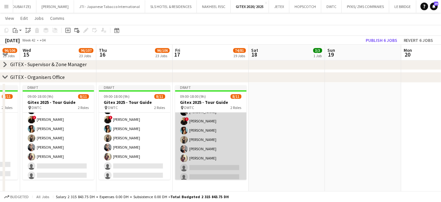
scroll to position [59, 0]
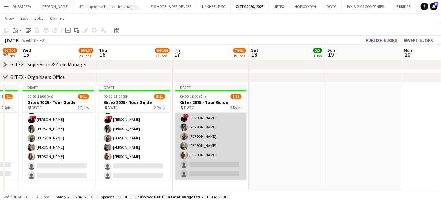
click at [207, 152] on app-card-role "VIP Host/Hostess 8/10 09:00-18:00 (9h) Dorsa Ahmadi Pishkouhi alina inam ! Mari…" at bounding box center [211, 127] width 72 height 105
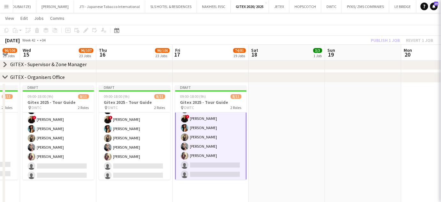
click at [144, 154] on app-card-role "VIP Host/Hostess 8/10 09:00-18:00 (9h) Dorsa Ahmadi Pishkouhi alina inam ! Mari…" at bounding box center [135, 128] width 72 height 105
click at [123, 155] on app-card-role "VIP Host/Hostess 8/10 09:00-18:00 (9h) Dorsa Ahmadi Pishkouhi alina inam ! Mari…" at bounding box center [135, 128] width 72 height 105
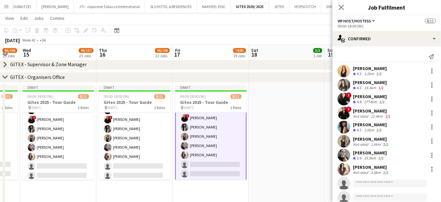
scroll to position [58, 0]
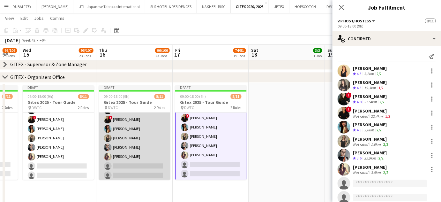
click at [117, 149] on app-card-role "VIP Host/Hostess 8/10 09:00-18:00 (9h) Dorsa Ahmadi Pishkouhi alina inam ! Mari…" at bounding box center [135, 128] width 72 height 105
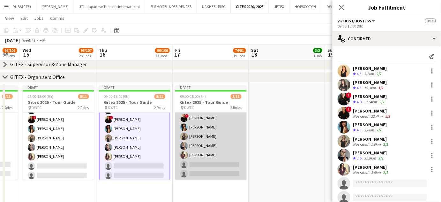
click at [192, 150] on app-card-role "VIP Host/Hostess 8/10 09:00-18:00 (9h) Dorsa Ahmadi Pishkouhi alina inam ! Mari…" at bounding box center [211, 127] width 72 height 105
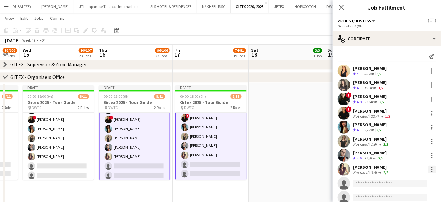
click at [429, 170] on div at bounding box center [432, 169] width 8 height 8
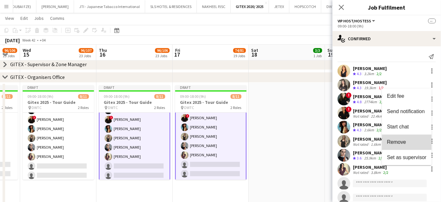
click at [401, 139] on span "Remove" at bounding box center [396, 141] width 19 height 5
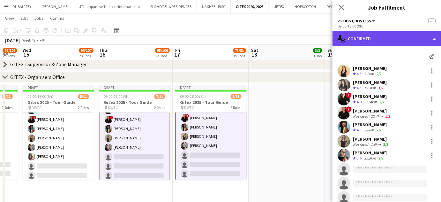
click at [425, 32] on div "single-neutral-actions-check-2 Confirmed" at bounding box center [387, 38] width 109 height 15
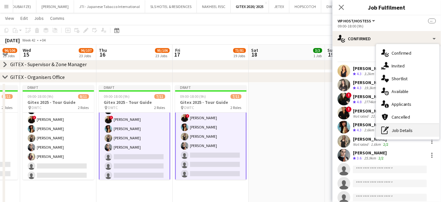
click at [407, 131] on div "pen-write Job Details" at bounding box center [407, 130] width 63 height 13
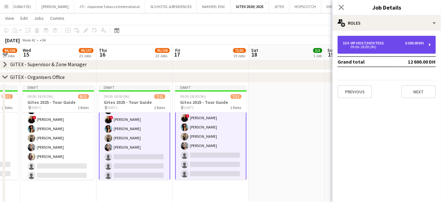
click at [357, 49] on div "09:00-18:00 (9h)" at bounding box center [383, 46] width 81 height 3
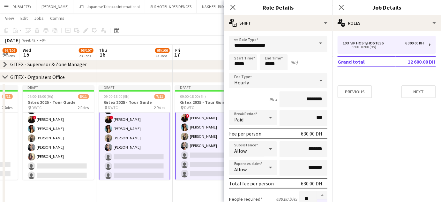
click at [321, 200] on button "button" at bounding box center [322, 203] width 10 height 8
type input "*"
click at [321, 200] on div at bounding box center [322, 199] width 11 height 16
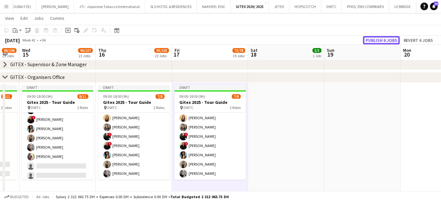
click at [379, 39] on button "Publish 6 jobs" at bounding box center [381, 40] width 37 height 8
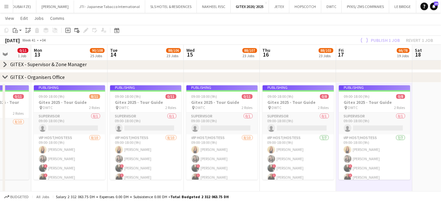
drag, startPoint x: 142, startPoint y: 149, endPoint x: 310, endPoint y: 155, distance: 167.4
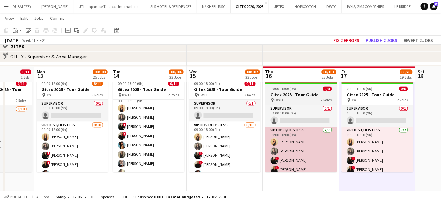
scroll to position [433, 0]
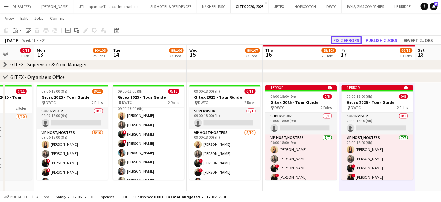
click at [347, 39] on button "Fix 2 errors" at bounding box center [346, 40] width 31 height 8
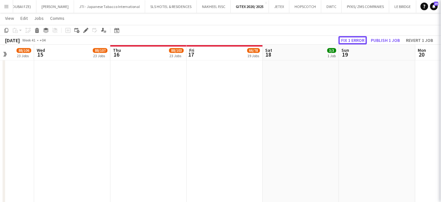
scroll to position [0, 220]
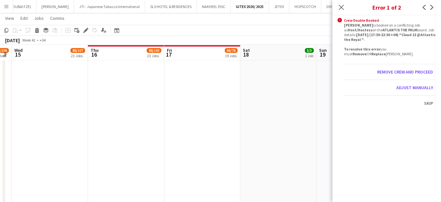
drag, startPoint x: 271, startPoint y: 121, endPoint x: 197, endPoint y: 118, distance: 74.1
click at [197, 118] on app-calendar-viewport "Sun 12 0/11 1 Job Mon 13 90/108 25 Jobs Tue 14 88/106 23 Jobs Wed 15 88/107 23 …" at bounding box center [220, 41] width 441 height 898
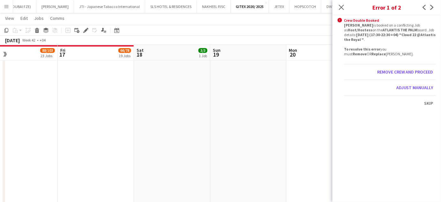
drag, startPoint x: 243, startPoint y: 123, endPoint x: 298, endPoint y: 116, distance: 55.0
click at [295, 116] on app-calendar-viewport "Tue 14 88/106 23 Jobs Wed 15 88/107 23 Jobs Thu 16 88/103 23 Jobs Fri 17 66/78 …" at bounding box center [220, 41] width 441 height 898
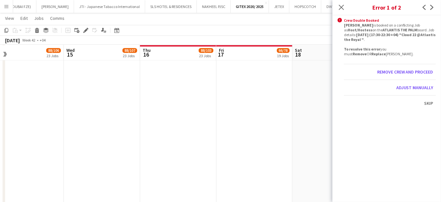
drag, startPoint x: 198, startPoint y: 70, endPoint x: 275, endPoint y: 88, distance: 78.4
click at [281, 87] on app-calendar-viewport "Sun 12 0/11 1 Job Mon 13 90/108 25 Jobs Tue 14 88/106 23 Jobs Wed 15 88/107 23 …" at bounding box center [220, 41] width 441 height 898
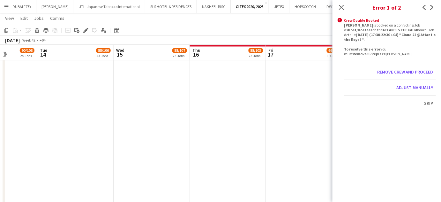
scroll to position [0, 227]
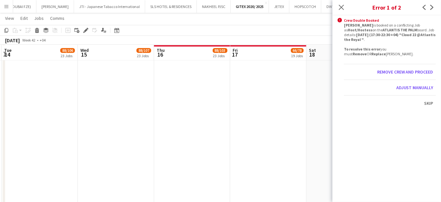
drag, startPoint x: 262, startPoint y: 93, endPoint x: 226, endPoint y: 87, distance: 36.1
click at [226, 87] on app-calendar-viewport "Sat 11 Sun 12 0/11 1 Job Mon 13 90/108 25 Jobs Tue 14 88/106 23 Jobs Wed 15 88/…" at bounding box center [220, 41] width 441 height 898
click at [398, 72] on button "Remove crew and proceed" at bounding box center [405, 72] width 61 height 10
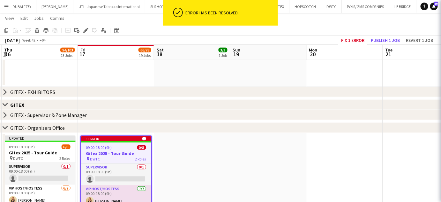
scroll to position [0, 220]
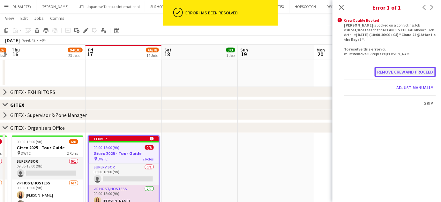
click at [410, 73] on button "Remove crew and proceed" at bounding box center [405, 72] width 61 height 10
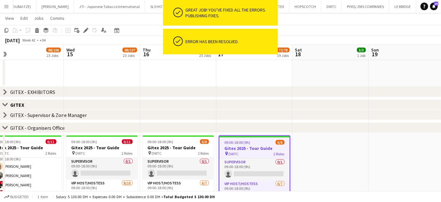
drag, startPoint x: 223, startPoint y: 155, endPoint x: 305, endPoint y: 165, distance: 82.4
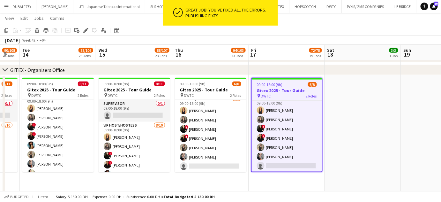
scroll to position [0, 132]
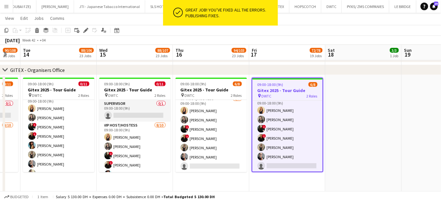
drag, startPoint x: 200, startPoint y: 158, endPoint x: 241, endPoint y: 166, distance: 41.9
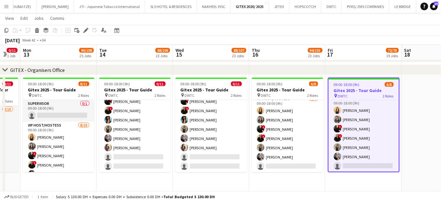
scroll to position [0, 137]
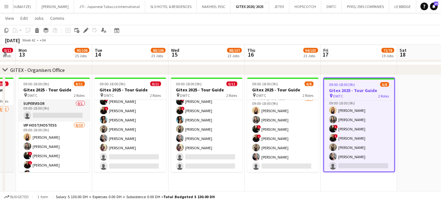
drag, startPoint x: 31, startPoint y: 139, endPoint x: 90, endPoint y: 143, distance: 59.5
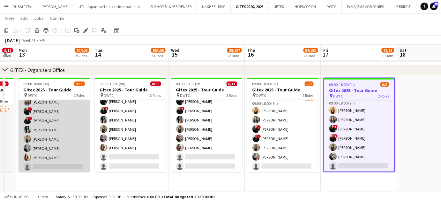
scroll to position [54, 0]
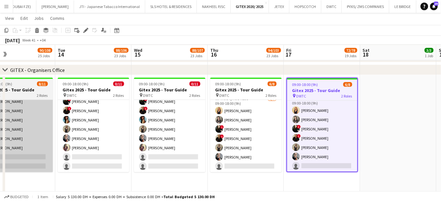
drag, startPoint x: 37, startPoint y: 138, endPoint x: 133, endPoint y: 144, distance: 95.7
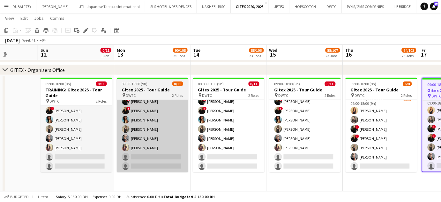
scroll to position [60, 0]
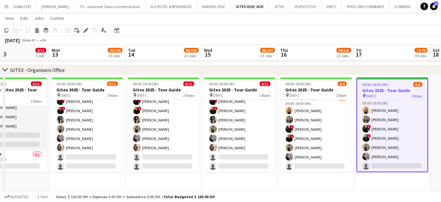
drag, startPoint x: 284, startPoint y: 145, endPoint x: 133, endPoint y: 107, distance: 156.0
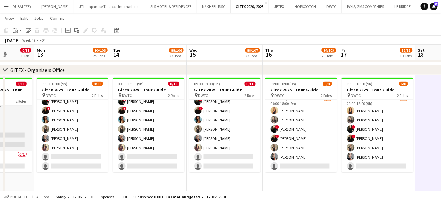
drag, startPoint x: 168, startPoint y: 132, endPoint x: 208, endPoint y: 134, distance: 41.0
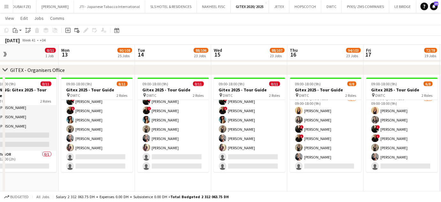
drag, startPoint x: 66, startPoint y: 112, endPoint x: 162, endPoint y: 116, distance: 95.5
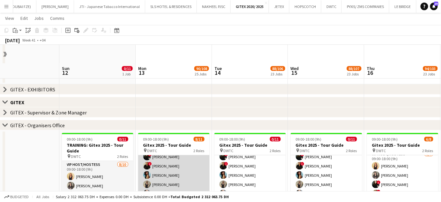
scroll to position [220, 0]
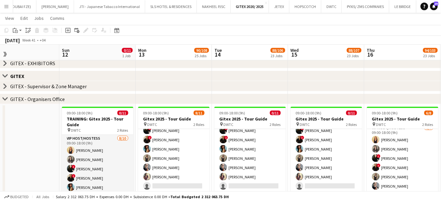
click at [4, 84] on icon at bounding box center [5, 86] width 3 height 5
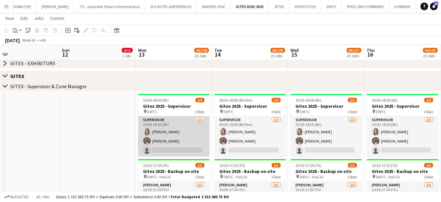
click at [177, 138] on app-card-role "Supervisor 2/3 10:00-18:00 (8h) Nikolett Egresi Kristina Kukec single-neutral-a…" at bounding box center [174, 136] width 72 height 40
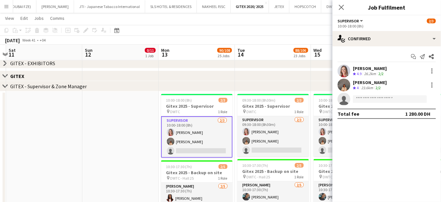
drag, startPoint x: 48, startPoint y: 149, endPoint x: 147, endPoint y: 155, distance: 99.4
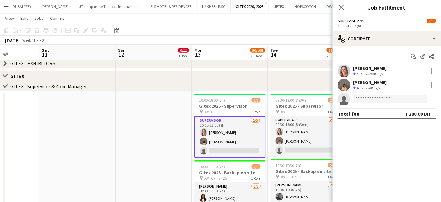
drag, startPoint x: 129, startPoint y: 152, endPoint x: 177, endPoint y: 155, distance: 48.6
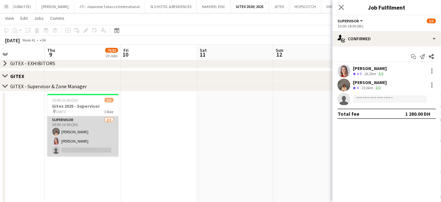
click at [91, 140] on app-card-role "Supervisor 2/3 10:00-12:00 (2h) Kristina Kukec Nikolett Egresi single-neutral-a…" at bounding box center [83, 136] width 72 height 40
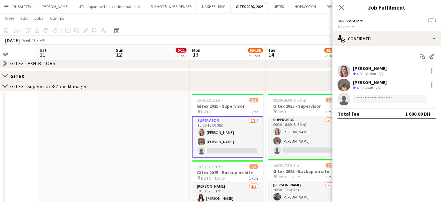
drag, startPoint x: 150, startPoint y: 148, endPoint x: 47, endPoint y: 117, distance: 108.2
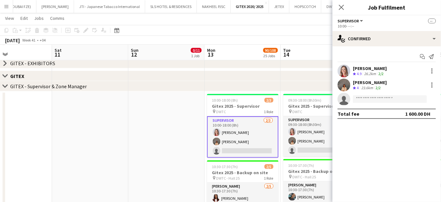
drag, startPoint x: 202, startPoint y: 150, endPoint x: 50, endPoint y: 120, distance: 155.0
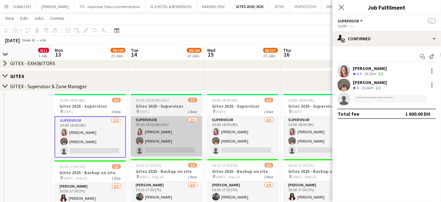
scroll to position [0, 211]
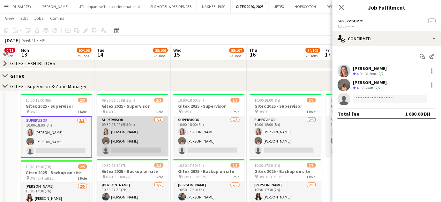
click at [139, 128] on app-card-role "Supervisor 2/3 09:30-18:00 (8h30m) Nikolett Egresi Kristina Kukec single-neutra…" at bounding box center [133, 136] width 72 height 40
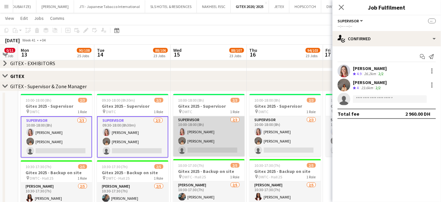
click at [223, 147] on app-card-role "Supervisor 2/3 10:00-18:00 (8h) Nikolett Egresi Kristina Kukec single-neutral-a…" at bounding box center [209, 136] width 72 height 40
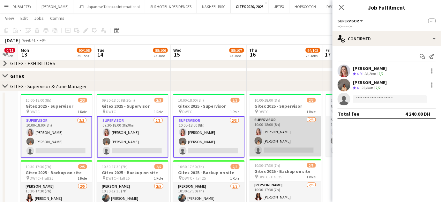
click at [307, 135] on app-card-role "Supervisor 2/3 10:00-18:00 (8h) Nikolett Egresi Kristina Kukec single-neutral-a…" at bounding box center [286, 136] width 72 height 40
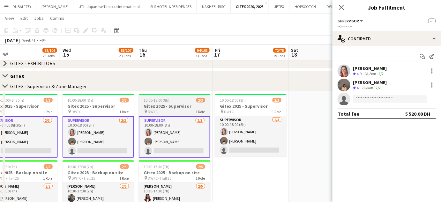
drag, startPoint x: 188, startPoint y: 115, endPoint x: 172, endPoint y: 106, distance: 18.7
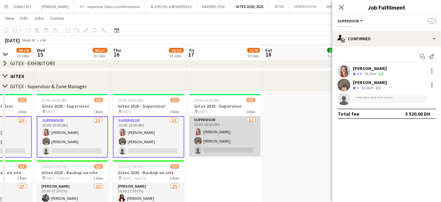
click at [240, 128] on app-card-role "Supervisor 2/3 10:00-18:00 (8h) Nikolett Egresi Kristina Kukec single-neutral-a…" at bounding box center [225, 136] width 72 height 40
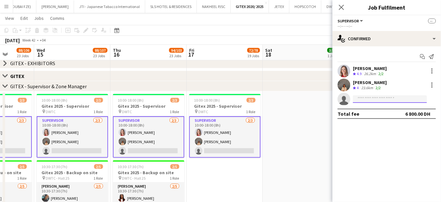
click at [376, 96] on input at bounding box center [390, 99] width 74 height 8
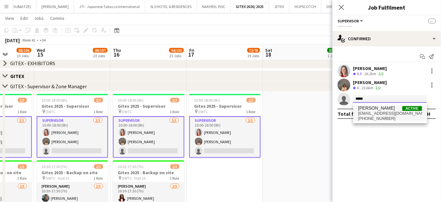
type input "*****"
click at [383, 111] on span "saima-yousaf@outlook.com" at bounding box center [391, 113] width 64 height 5
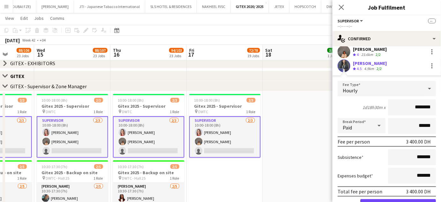
scroll to position [65, 0]
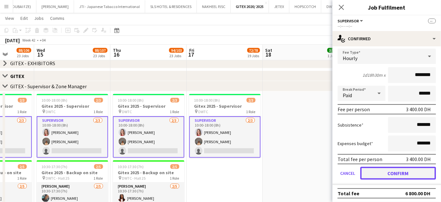
click at [405, 171] on button "Confirm" at bounding box center [398, 173] width 76 height 13
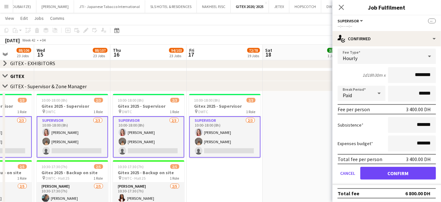
scroll to position [0, 0]
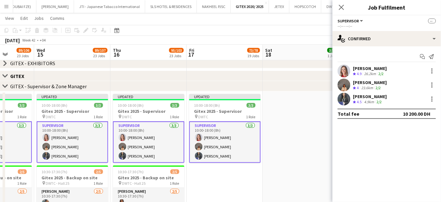
click at [294, 134] on app-date-cell at bounding box center [301, 194] width 76 height 207
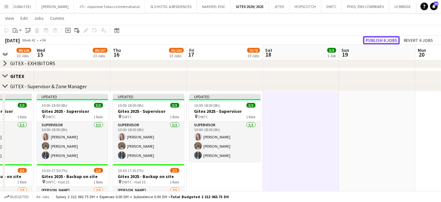
click at [378, 40] on button "Publish 6 jobs" at bounding box center [381, 40] width 37 height 8
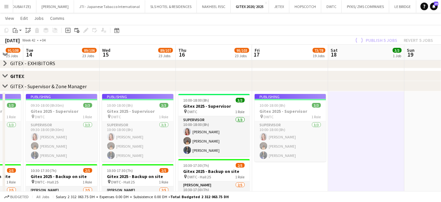
scroll to position [0, 180]
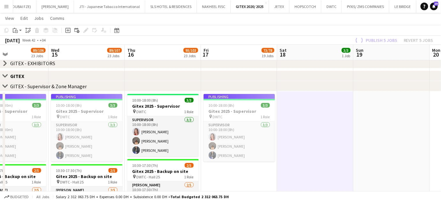
drag, startPoint x: 144, startPoint y: 151, endPoint x: 221, endPoint y: 144, distance: 76.6
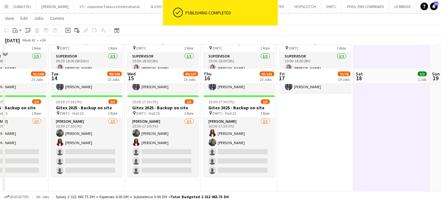
scroll to position [307, 0]
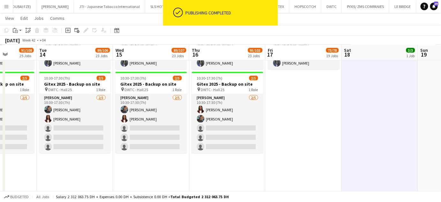
drag, startPoint x: 157, startPoint y: 125, endPoint x: 253, endPoint y: 125, distance: 96.1
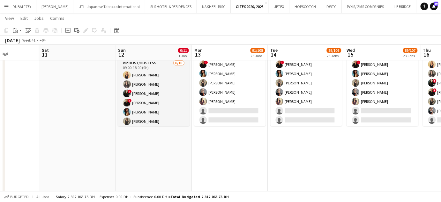
scroll to position [0, 131]
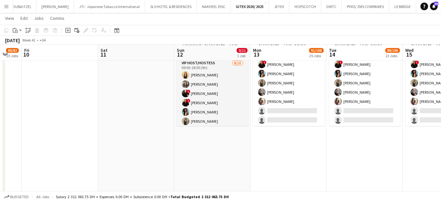
drag, startPoint x: 117, startPoint y: 154, endPoint x: 252, endPoint y: 130, distance: 137.2
click at [252, 130] on app-calendar-viewport "Wed 8 Thu 9 80/82 20 Jobs Fri 10 Sat 11 Sun 12 0/11 1 Job Mon 13 91/108 25 Jobs…" at bounding box center [220, 76] width 441 height 1102
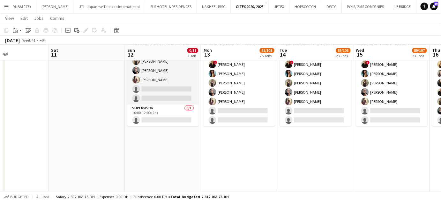
scroll to position [0, 190]
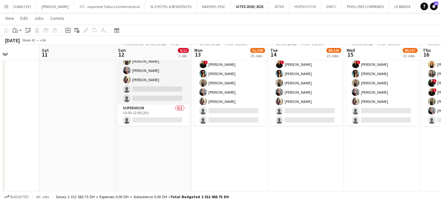
drag, startPoint x: 250, startPoint y: 150, endPoint x: 192, endPoint y: 162, distance: 59.9
click at [192, 162] on app-calendar-viewport "Wed 8 Thu 9 80/82 20 Jobs Fri 10 Sat 11 Sun 12 0/11 1 Job Mon 13 91/108 25 Jobs…" at bounding box center [220, 76] width 441 height 1102
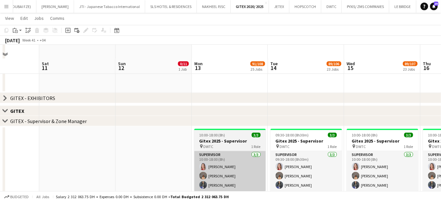
scroll to position [181, 0]
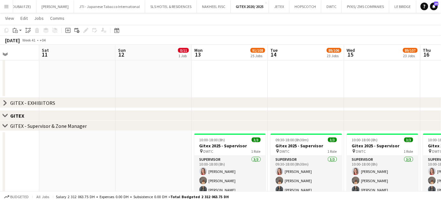
click at [5, 126] on icon at bounding box center [5, 125] width 5 height 3
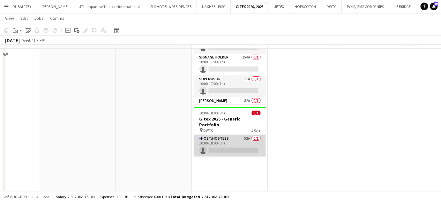
scroll to position [0, 0]
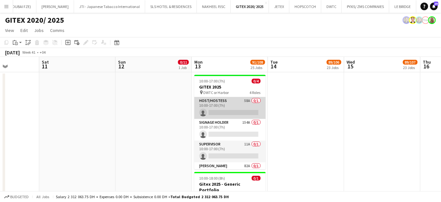
click at [231, 108] on app-card-role "Host/Hostess 58A 0/1 10:00-17:00 (7h) single-neutral-actions" at bounding box center [230, 108] width 72 height 22
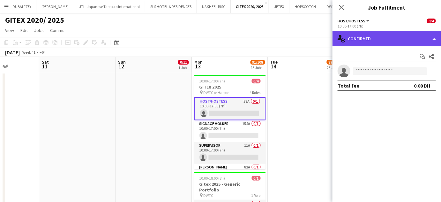
click at [432, 35] on div "single-neutral-actions-check-2 Confirmed" at bounding box center [387, 38] width 109 height 15
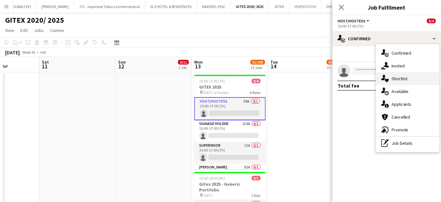
click at [410, 81] on div "single-neutral-actions-heart Shortlist" at bounding box center [407, 78] width 63 height 13
click at [395, 201] on mat-expansion-panel "heart Shortlist Send notification Share ! Amir shah Crew rating 4 12.6km 2/2 18…" at bounding box center [387, 202] width 109 height 0
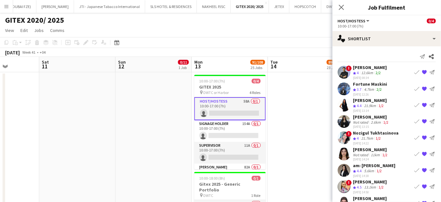
click at [422, 88] on app-icon "{{ spriteTitle }}" at bounding box center [424, 88] width 5 height 5
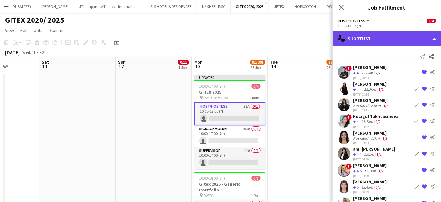
click at [433, 37] on div "single-neutral-actions-heart Shortlist" at bounding box center [387, 38] width 109 height 15
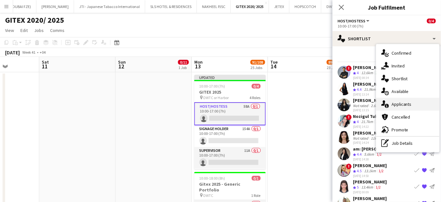
click at [402, 103] on span "Applicants" at bounding box center [402, 104] width 20 height 6
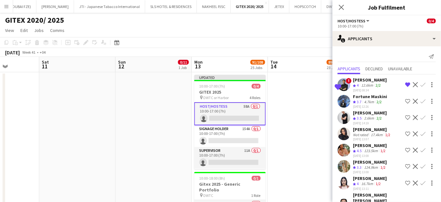
click at [413, 100] on app-icon "Decline" at bounding box center [415, 101] width 5 height 5
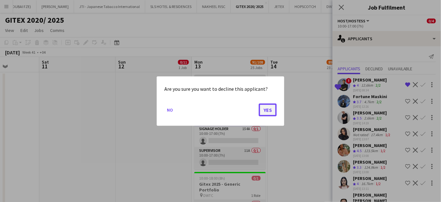
click at [266, 110] on button "Yes" at bounding box center [268, 109] width 18 height 13
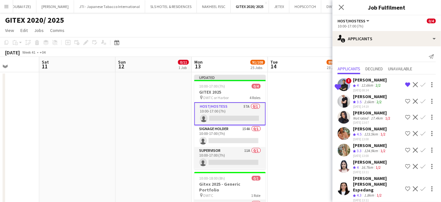
click at [406, 100] on app-icon "Shortlist crew" at bounding box center [408, 101] width 5 height 5
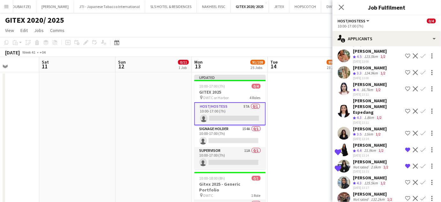
scroll to position [87, 0]
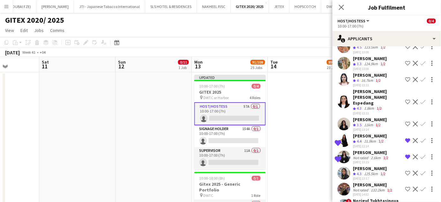
click at [406, 99] on app-icon "Shortlist crew" at bounding box center [408, 101] width 5 height 5
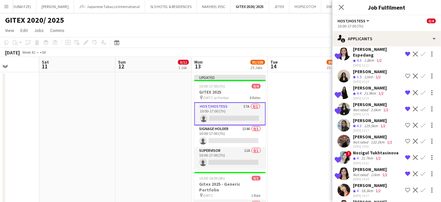
scroll to position [145, 0]
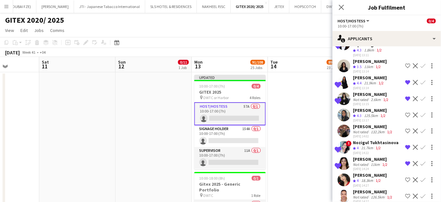
click at [406, 112] on app-icon "Shortlist crew" at bounding box center [408, 114] width 5 height 5
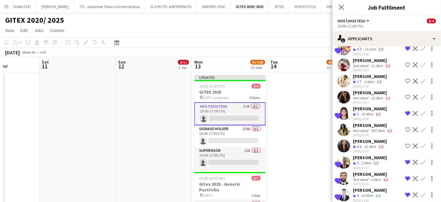
scroll to position [317, 0]
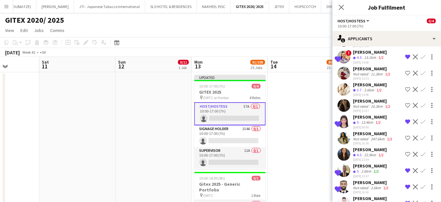
click at [406, 152] on app-icon "Shortlist crew" at bounding box center [408, 154] width 5 height 5
click at [369, 104] on div "Not rated" at bounding box center [361, 106] width 17 height 5
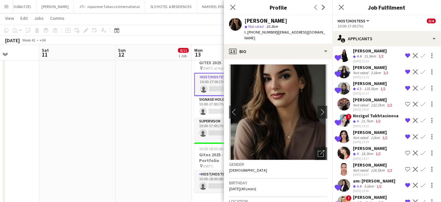
scroll to position [143, 0]
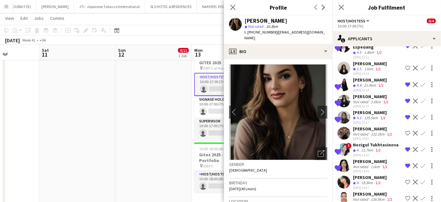
click at [368, 99] on div "Not rated" at bounding box center [361, 101] width 17 height 5
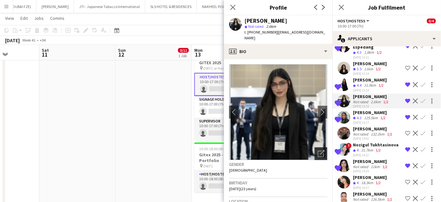
click at [320, 151] on icon at bounding box center [321, 154] width 6 height 6
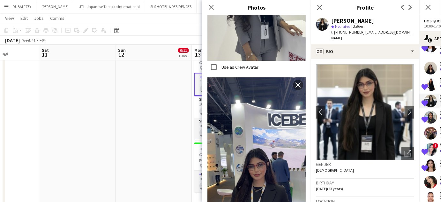
scroll to position [723, 0]
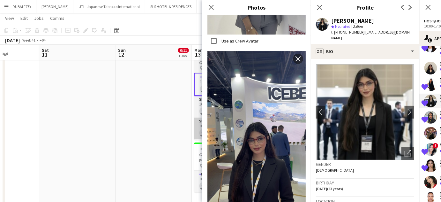
drag, startPoint x: 180, startPoint y: 124, endPoint x: 198, endPoint y: 120, distance: 18.3
click at [180, 124] on app-date-cell at bounding box center [154, 146] width 76 height 207
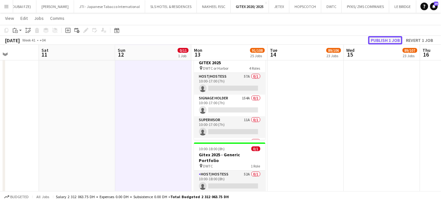
click at [383, 39] on button "Publish 1 job" at bounding box center [385, 40] width 34 height 8
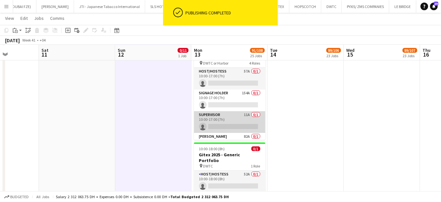
click at [226, 121] on app-card-role "Supervisor 11A 0/1 10:00-17:00 (7h) single-neutral-actions" at bounding box center [230, 122] width 72 height 22
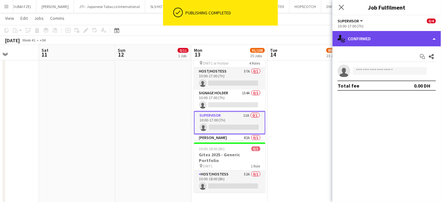
click at [437, 36] on div "single-neutral-actions-check-2 Confirmed" at bounding box center [387, 38] width 109 height 15
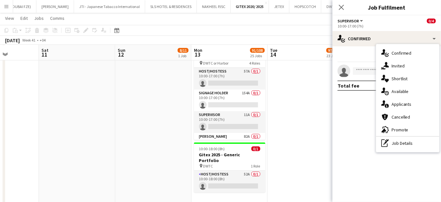
click at [298, 102] on app-date-cell at bounding box center [306, 124] width 76 height 163
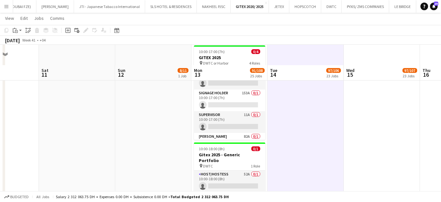
scroll to position [87, 0]
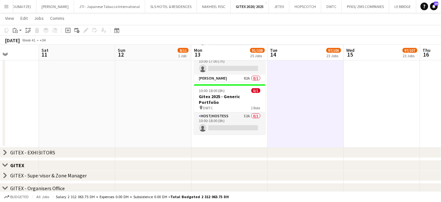
click at [233, 114] on app-card-role "Host/Hostess 52A 0/1 10:00-18:00 (8h) single-neutral-actions" at bounding box center [230, 123] width 72 height 22
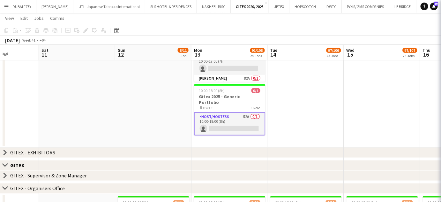
scroll to position [0, 189]
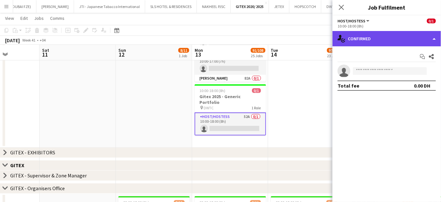
click at [422, 34] on div "single-neutral-actions-check-2 Confirmed" at bounding box center [387, 38] width 109 height 15
click at [431, 34] on div "single-neutral-actions-check-2 Confirmed" at bounding box center [387, 38] width 109 height 15
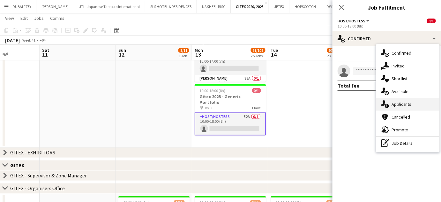
click at [403, 108] on div "single-neutral-actions-information Applicants" at bounding box center [407, 104] width 63 height 13
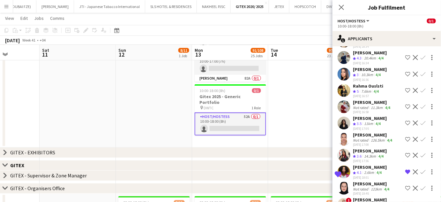
scroll to position [125, 0]
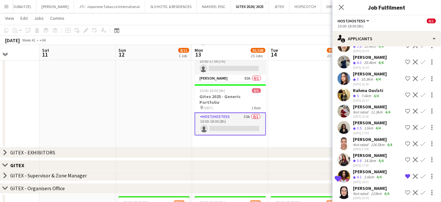
click at [412, 75] on button "Decline" at bounding box center [416, 79] width 8 height 8
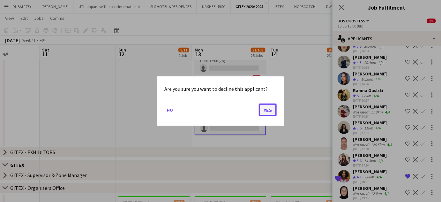
click at [271, 106] on button "Yes" at bounding box center [268, 109] width 18 height 13
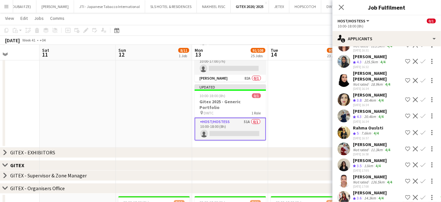
scroll to position [96, 0]
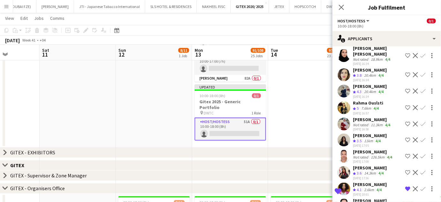
click at [406, 105] on app-icon "Shortlist crew" at bounding box center [408, 107] width 5 height 5
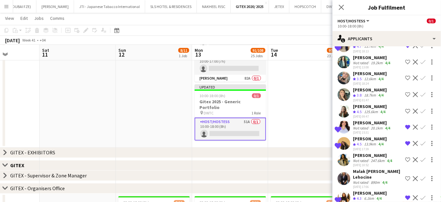
scroll to position [399, 0]
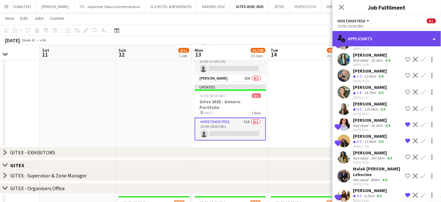
click at [435, 38] on div "single-neutral-actions-information Applicants" at bounding box center [387, 38] width 109 height 15
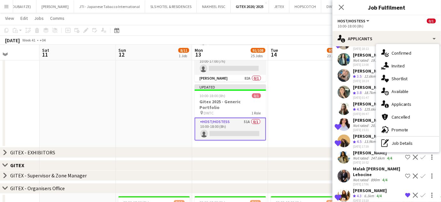
drag, startPoint x: 407, startPoint y: 78, endPoint x: 391, endPoint y: 122, distance: 47.3
click at [407, 78] on span "Shortlist" at bounding box center [400, 79] width 16 height 6
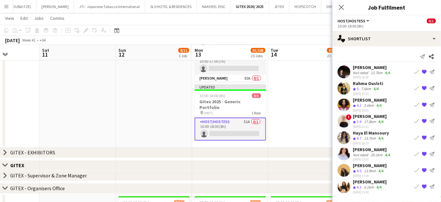
click at [296, 121] on app-date-cell at bounding box center [307, 66] width 76 height 163
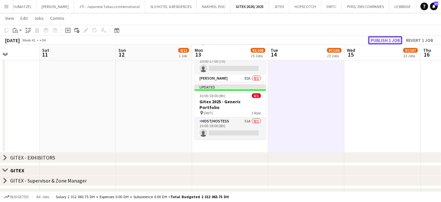
click at [388, 41] on button "Publish 1 job" at bounding box center [385, 40] width 34 height 8
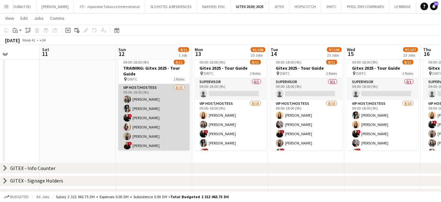
scroll to position [116, 0]
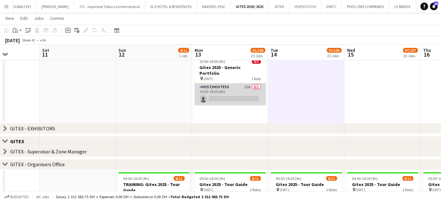
click at [239, 84] on app-card-role "Host/Hostess 51A 0/1 10:00-18:00 (8h) single-neutral-actions" at bounding box center [231, 94] width 72 height 22
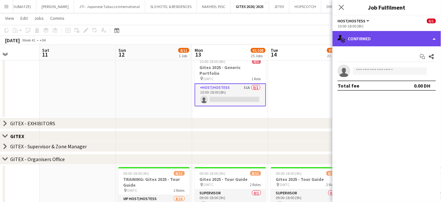
click at [432, 35] on div "single-neutral-actions-check-2 Confirmed" at bounding box center [387, 38] width 109 height 15
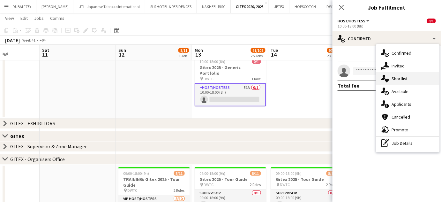
click at [404, 82] on div "single-neutral-actions-heart Shortlist" at bounding box center [407, 78] width 63 height 13
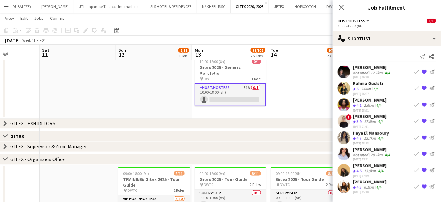
click at [371, 103] on div "2.6km" at bounding box center [369, 105] width 12 height 5
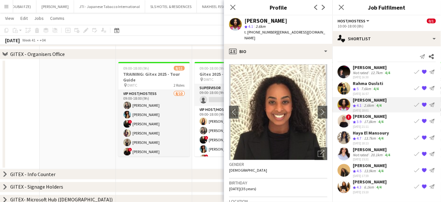
scroll to position [174, 0]
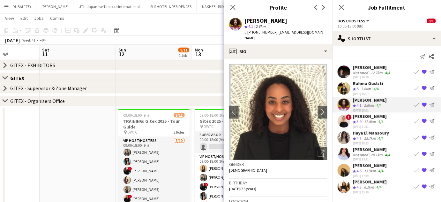
click at [87, 126] on app-date-cell at bounding box center [78, 161] width 76 height 110
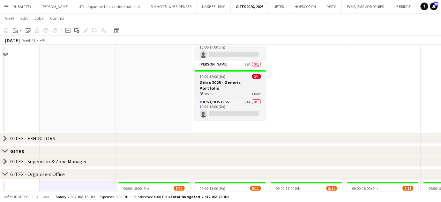
scroll to position [87, 0]
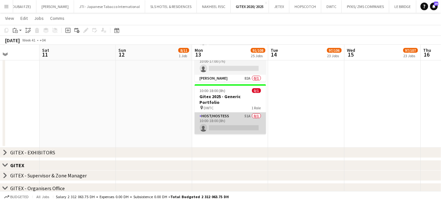
click at [226, 119] on app-card-role "Host/Hostess 51A 0/1 10:00-18:00 (8h) single-neutral-actions" at bounding box center [231, 123] width 72 height 22
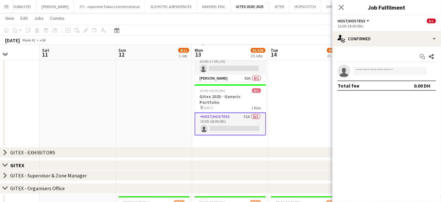
click at [284, 74] on app-date-cell at bounding box center [307, 66] width 76 height 163
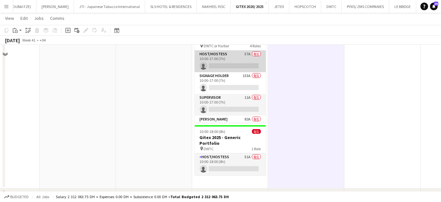
scroll to position [29, 0]
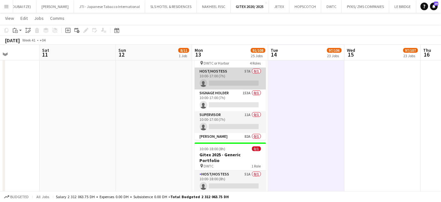
click at [238, 78] on app-card-role "Host/Hostess 57A 0/1 10:00-17:00 (7h) single-neutral-actions" at bounding box center [231, 79] width 72 height 22
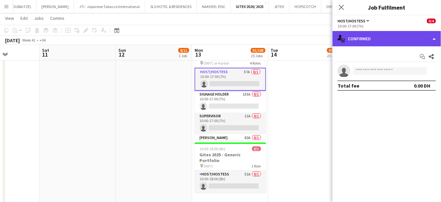
click at [434, 34] on div "single-neutral-actions-check-2 Confirmed" at bounding box center [387, 38] width 109 height 15
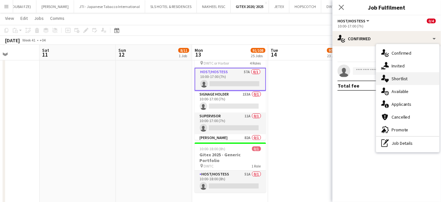
click at [406, 76] on span "Shortlist" at bounding box center [400, 79] width 16 height 6
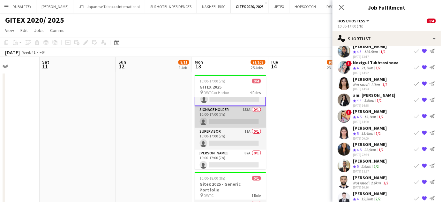
scroll to position [15, 0]
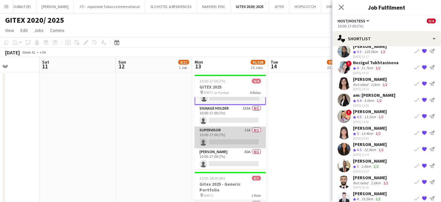
click at [232, 127] on app-card-role "Supervisor 11A 0/1 10:00-17:00 (7h) single-neutral-actions" at bounding box center [231, 137] width 72 height 22
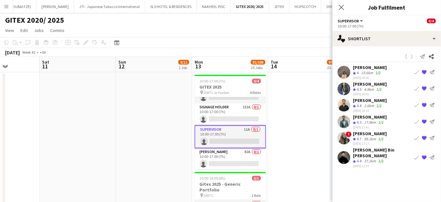
scroll to position [15, 0]
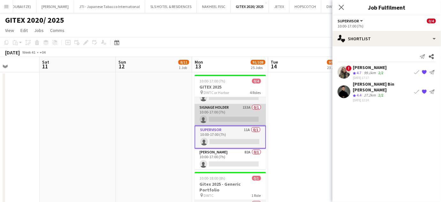
click at [209, 116] on app-card-role "Signage Holder 153A 0/1 10:00-17:00 (7h) single-neutral-actions" at bounding box center [231, 115] width 72 height 22
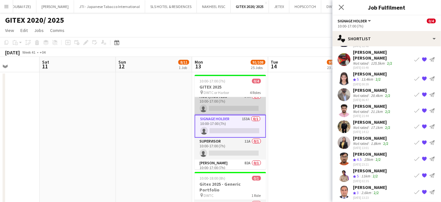
scroll to position [0, 0]
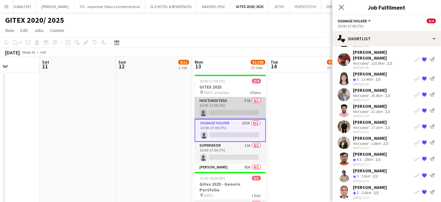
click at [240, 108] on app-card-role "Host/Hostess 57A 0/1 10:00-17:00 (7h) single-neutral-actions" at bounding box center [231, 108] width 72 height 22
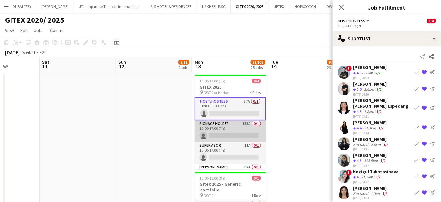
click at [240, 126] on app-card-role "Signage Holder 153A 0/1 10:00-17:00 (7h) single-neutral-actions" at bounding box center [231, 131] width 72 height 22
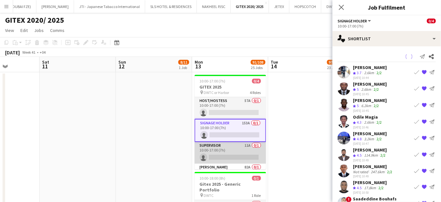
click at [235, 148] on app-card-role "Supervisor 11A 0/1 10:00-17:00 (7h) single-neutral-actions" at bounding box center [231, 153] width 72 height 22
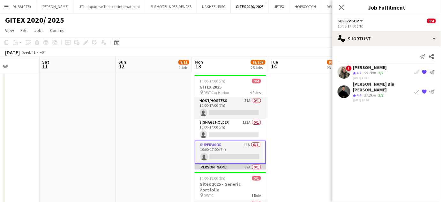
click at [229, 163] on app-card-role "Usher 82A 0/1 10:00-17:00 (7h) single-neutral-actions" at bounding box center [231, 174] width 72 height 22
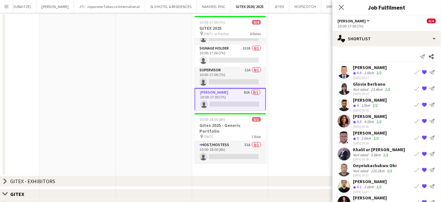
scroll to position [87, 0]
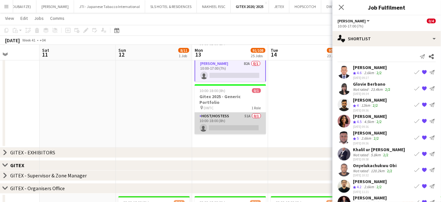
click at [239, 116] on app-card-role "Host/Hostess 51A 0/1 10:00-18:00 (8h) single-neutral-actions" at bounding box center [231, 123] width 72 height 22
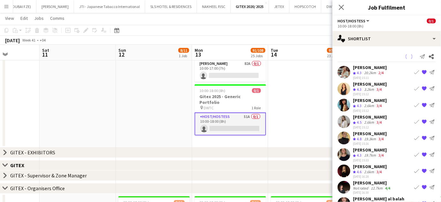
scroll to position [14, 0]
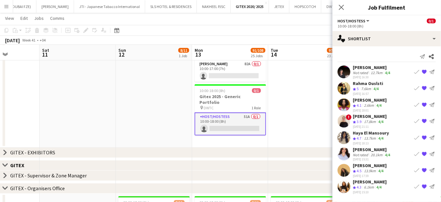
click at [291, 93] on app-date-cell at bounding box center [307, 66] width 76 height 163
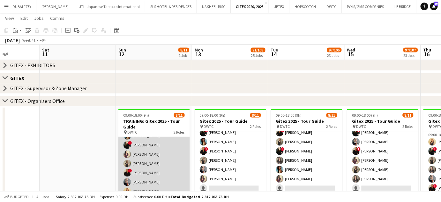
scroll to position [0, 0]
click at [157, 152] on app-card-role "VIP Host/Hostess 8/10 09:00-18:00 (9h) alina inam Akmaral Satzhanova ! Maria Le…" at bounding box center [154, 189] width 72 height 105
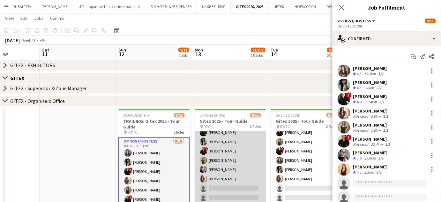
click at [226, 176] on app-card-role "VIP Host/Hostess 8/10 09:00-18:00 (9h) Dorsa Ahmadi Pishkouhi alina inam ! Mari…" at bounding box center [231, 151] width 72 height 105
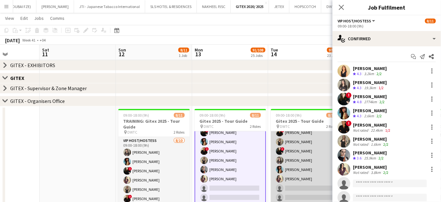
click at [312, 163] on app-card-role "VIP Host/Hostess 8/10 09:00-18:00 (9h) Dorsa Ahmadi Pishkouhi Sepideh Salehi ! …" at bounding box center [307, 151] width 72 height 105
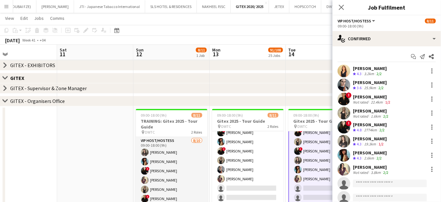
drag, startPoint x: 309, startPoint y: 165, endPoint x: 165, endPoint y: 143, distance: 145.8
click at [165, 143] on app-calendar-viewport "Wed 8 Thu 9 80/82 20 Jobs Fri 10 Sat 11 Sun 12 8/11 1 Job Mon 13 91/108 25 Jobs…" at bounding box center [220, 161] width 441 height 621
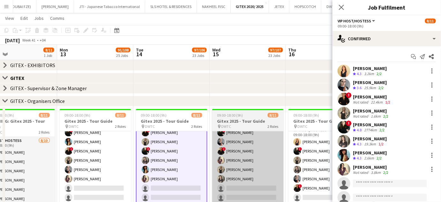
scroll to position [0, 181]
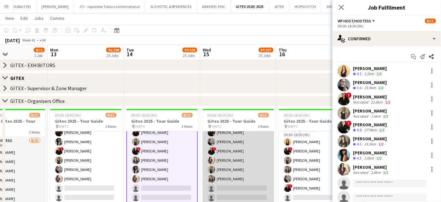
click at [245, 151] on app-card-role "VIP Host/Hostess 8/10 09:00-18:00 (9h) Akmaral Satzhanova Dorsa Ahmadi Pishkouh…" at bounding box center [239, 151] width 72 height 105
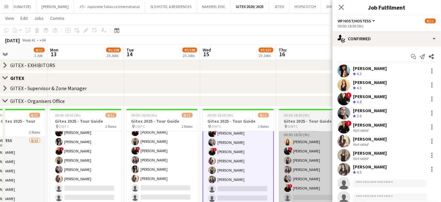
scroll to position [54, 0]
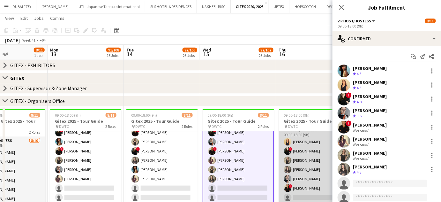
click at [291, 156] on app-card-role "VIP Host/Hostess 6/7 09:00-18:00 (9h) Dorsa Ahmadi Pishkouhi ! Maria Leontyeva …" at bounding box center [315, 164] width 72 height 77
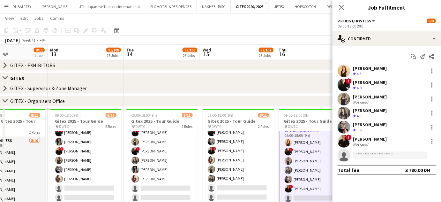
scroll to position [27, 0]
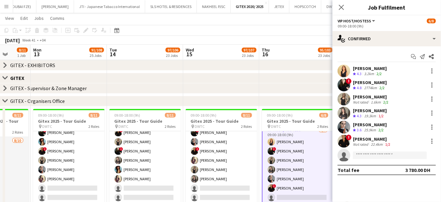
drag, startPoint x: 305, startPoint y: 170, endPoint x: 212, endPoint y: 165, distance: 93.1
click at [212, 165] on app-calendar-viewport "Fri 10 Sat 11 Sun 12 8/11 1 Job Mon 13 91/108 25 Jobs Tue 14 97/106 23 Jobs Wed…" at bounding box center [220, 161] width 441 height 621
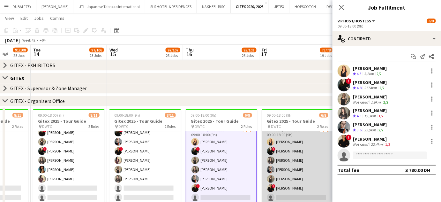
click at [297, 161] on app-card-role "VIP Host/Hostess 6/7 09:00-18:00 (9h) Dorsa Ahmadi Pishkouhi ! Maria Leontyeva …" at bounding box center [298, 164] width 72 height 77
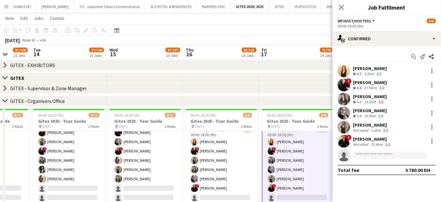
click at [285, 53] on app-board-header-date "Fri 17 73/78 19 Jobs" at bounding box center [298, 52] width 76 height 15
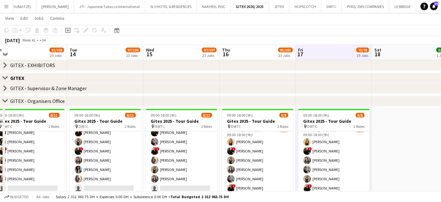
drag, startPoint x: 122, startPoint y: 182, endPoint x: 312, endPoint y: 182, distance: 189.7
click at [312, 182] on app-calendar-viewport "Sat 11 Sun 12 8/11 1 Job Mon 13 91/108 25 Jobs Tue 14 97/106 23 Jobs Wed 15 97/…" at bounding box center [220, 161] width 441 height 621
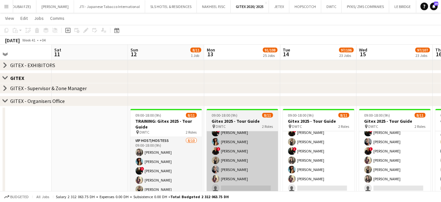
drag, startPoint x: 173, startPoint y: 174, endPoint x: 295, endPoint y: 174, distance: 122.6
click at [295, 174] on app-calendar-viewport "Wed 8 Thu 9 80/82 20 Jobs Fri 10 Sat 11 Sun 12 8/11 1 Job Mon 13 91/108 25 Jobs…" at bounding box center [220, 161] width 441 height 621
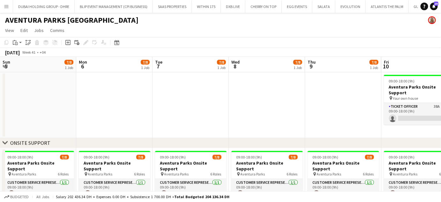
scroll to position [0, 239]
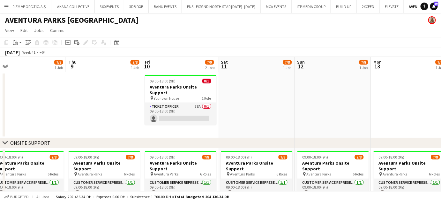
click at [3, 7] on button "Menu" at bounding box center [6, 6] width 13 height 13
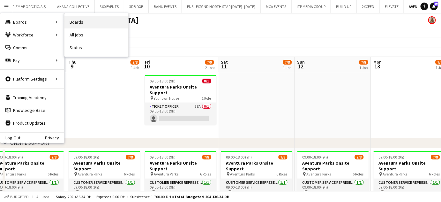
click at [84, 22] on link "Boards" at bounding box center [96, 22] width 64 height 13
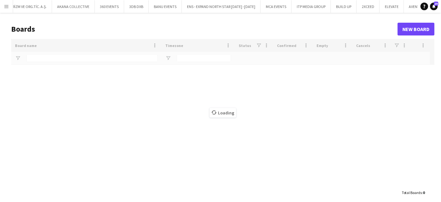
type input "****"
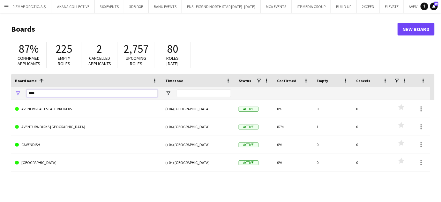
drag, startPoint x: 44, startPoint y: 93, endPoint x: 0, endPoint y: 90, distance: 44.2
click at [0, 90] on main "Boards New Board 87% Confirmed applicants 225 Empty roles 2 Cancelled applicant…" at bounding box center [220, 128] width 441 height 231
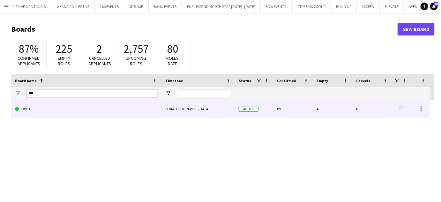
type input "***"
click at [30, 109] on link "DWTC" at bounding box center [86, 109] width 143 height 18
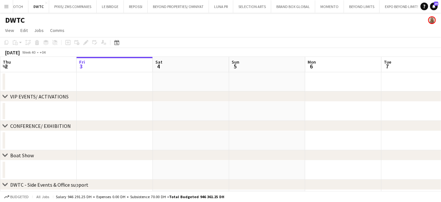
scroll to position [0, 260]
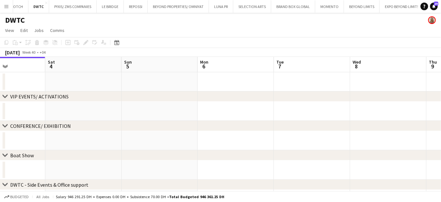
drag, startPoint x: 362, startPoint y: 112, endPoint x: 172, endPoint y: 92, distance: 190.4
click at [172, 92] on div "chevron-right VIP EVENTS/ ACTIVATIONS chevron-right CONFERENCE/ EXHIBITION chev…" at bounding box center [220, 191] width 441 height 269
drag, startPoint x: 256, startPoint y: 95, endPoint x: 225, endPoint y: 95, distance: 31.0
click at [225, 95] on div "chevron-right VIP EVENTS/ ACTIVATIONS" at bounding box center [220, 96] width 441 height 10
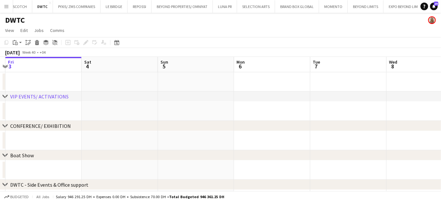
drag, startPoint x: 234, startPoint y: 103, endPoint x: 223, endPoint y: 104, distance: 11.2
click at [201, 103] on app-calendar-viewport "Tue 30 Wed 1 Thu 2 Fri 3 Sat 4 Sun 5 Mon 6 Tue 7 Wed 8 Thu 9 Fri 10" at bounding box center [220, 191] width 441 height 269
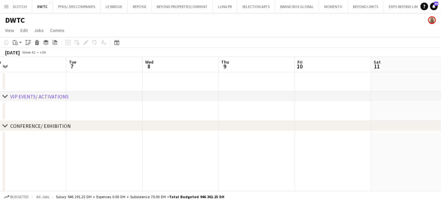
drag, startPoint x: 332, startPoint y: 114, endPoint x: 231, endPoint y: 114, distance: 100.6
drag, startPoint x: 360, startPoint y: 161, endPoint x: 179, endPoint y: 102, distance: 189.9
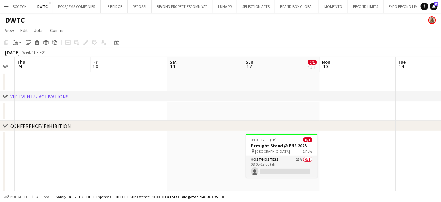
drag, startPoint x: 350, startPoint y: 125, endPoint x: 324, endPoint y: 133, distance: 26.6
click at [326, 125] on div "chevron-right CONFERENCE/ EXHIBITION" at bounding box center [220, 126] width 441 height 10
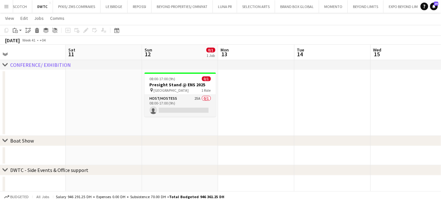
scroll to position [0, 262]
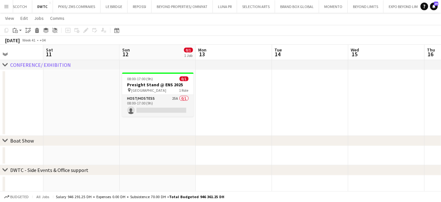
drag, startPoint x: 364, startPoint y: 113, endPoint x: 240, endPoint y: 115, distance: 123.9
click at [240, 115] on app-calendar-viewport "Tue 7 Wed 8 Thu 9 Fri 10 Sat 11 Sun 12 0/1 1 Job Mon 13 Tue 14 Wed 15 Thu 16 Fr…" at bounding box center [220, 138] width 441 height 347
click at [155, 83] on h3 "Presight Stand @ ENS 2025" at bounding box center [158, 85] width 72 height 6
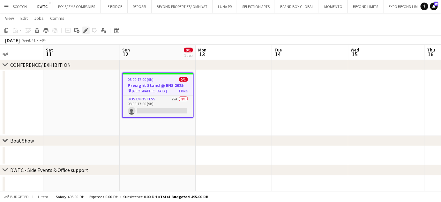
click at [83, 30] on icon "Edit" at bounding box center [85, 30] width 5 height 5
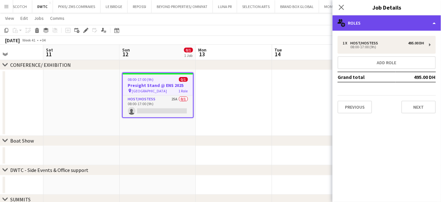
drag, startPoint x: 433, startPoint y: 20, endPoint x: 436, endPoint y: 24, distance: 5.2
click at [433, 20] on div "multiple-users-add Roles" at bounding box center [387, 22] width 109 height 15
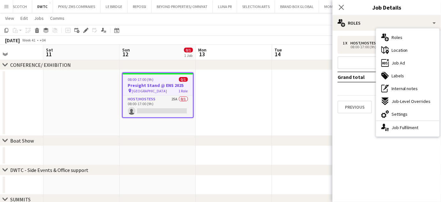
click at [290, 93] on app-date-cell at bounding box center [310, 103] width 76 height 66
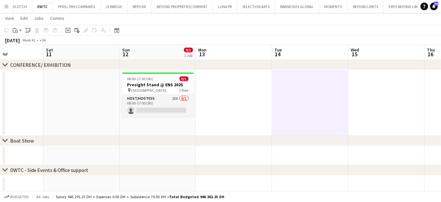
drag, startPoint x: 174, startPoint y: 103, endPoint x: 425, endPoint y: 70, distance: 252.5
click at [174, 103] on app-card-role "Host/Hostess 25A 0/1 08:00-17:00 (9h) single-neutral-actions" at bounding box center [158, 106] width 72 height 22
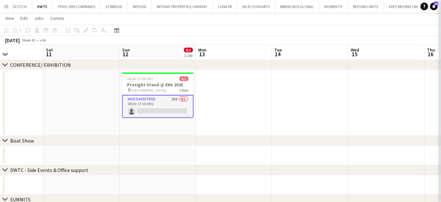
scroll to position [0, 262]
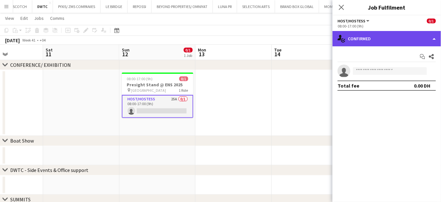
click at [435, 36] on div "single-neutral-actions-check-2 Confirmed" at bounding box center [387, 38] width 109 height 15
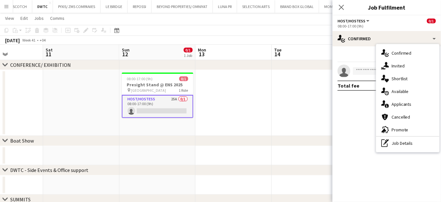
drag, startPoint x: 362, startPoint y: 62, endPoint x: 390, endPoint y: 57, distance: 28.1
click at [362, 62] on div "Start chat Share" at bounding box center [387, 56] width 98 height 11
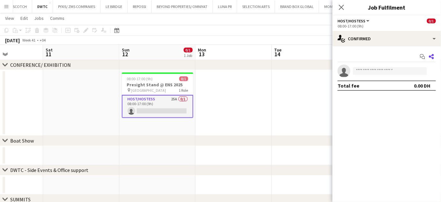
click at [432, 54] on icon "Share" at bounding box center [431, 56] width 5 height 5
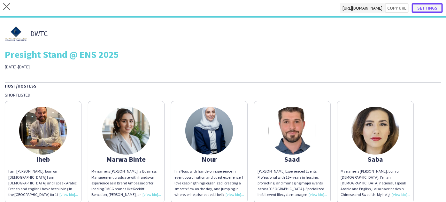
click at [419, 6] on button "Settings" at bounding box center [427, 8] width 31 height 10
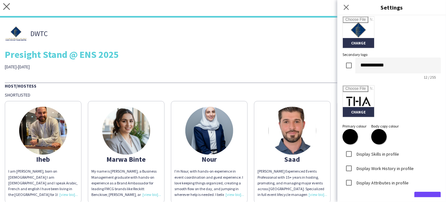
scroll to position [168, 0]
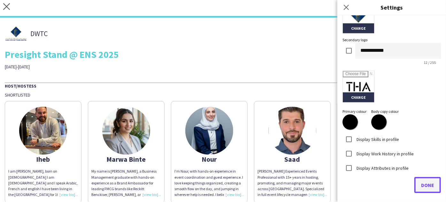
click at [424, 186] on span "Done" at bounding box center [427, 185] width 13 height 6
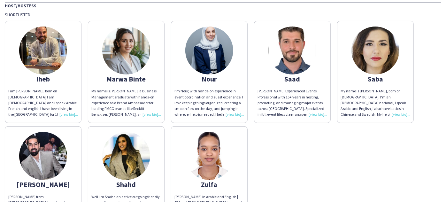
scroll to position [0, 0]
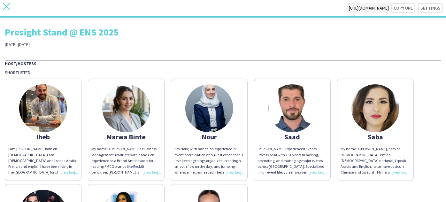
click at [7, 8] on icon at bounding box center [6, 6] width 7 height 7
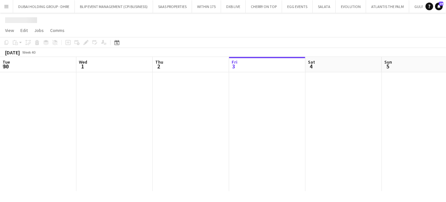
scroll to position [0, 152]
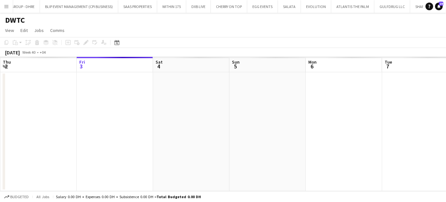
click at [265, 108] on app-date-cell at bounding box center [267, 131] width 76 height 119
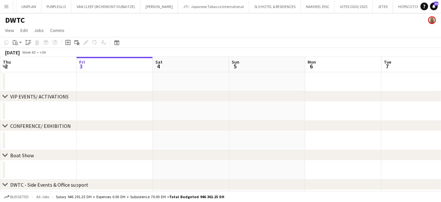
scroll to position [0, 897]
drag, startPoint x: 269, startPoint y: 109, endPoint x: 196, endPoint y: 106, distance: 73.2
click at [196, 106] on app-calendar-viewport "Tue 30 Wed 1 Thu 2 Fri 3 Sat 4 Sun 5 Mon 6 Tue 7 Wed 8 Thu 9 Fri 10" at bounding box center [220, 191] width 441 height 269
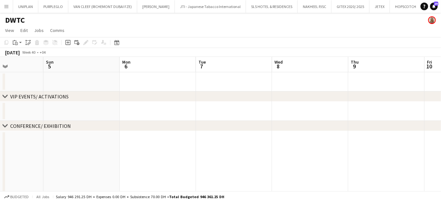
drag, startPoint x: 229, startPoint y: 96, endPoint x: 260, endPoint y: 105, distance: 32.4
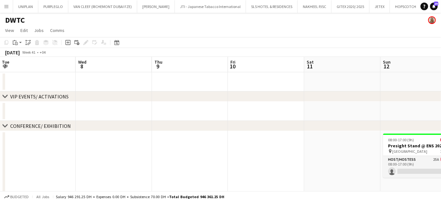
drag, startPoint x: 281, startPoint y: 162, endPoint x: 226, endPoint y: 156, distance: 54.6
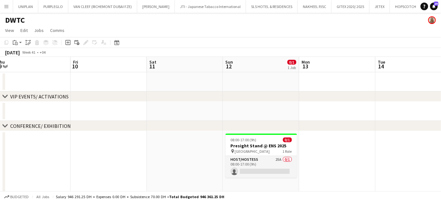
scroll to position [0, 243]
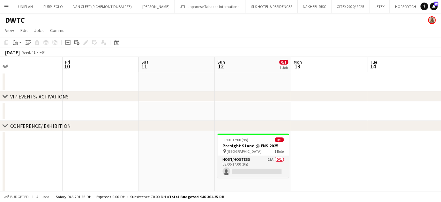
drag, startPoint x: 421, startPoint y: 144, endPoint x: 318, endPoint y: 128, distance: 103.7
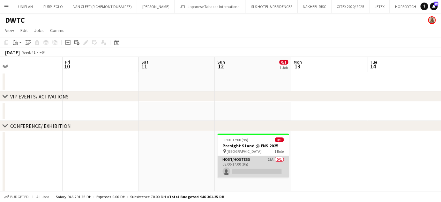
click at [258, 160] on app-card-role "Host/Hostess 25A 0/1 08:00-17:00 (9h) single-neutral-actions" at bounding box center [254, 167] width 72 height 22
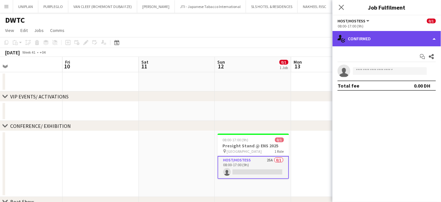
click at [425, 38] on div "single-neutral-actions-check-2 Confirmed" at bounding box center [387, 38] width 109 height 15
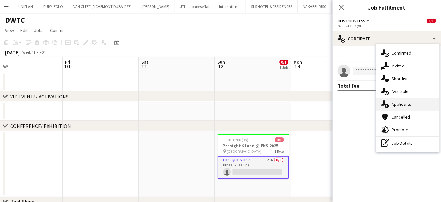
click at [407, 105] on span "Applicants" at bounding box center [402, 104] width 20 height 6
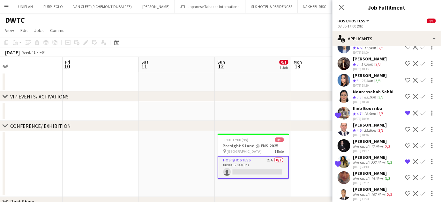
scroll to position [232, 0]
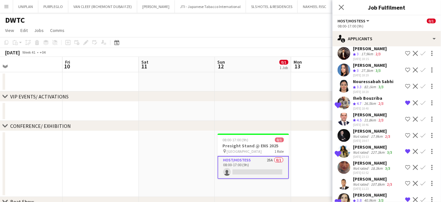
click at [413, 67] on app-icon "Decline" at bounding box center [415, 69] width 5 height 5
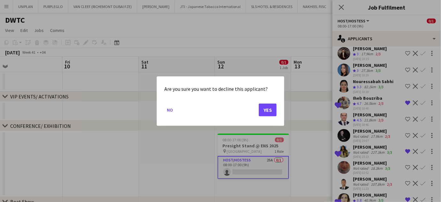
click at [308, 142] on div at bounding box center [220, 101] width 441 height 202
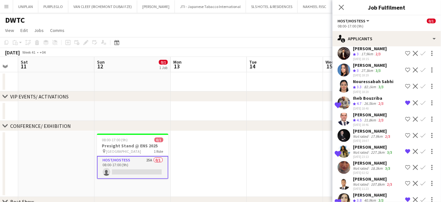
drag, startPoint x: 317, startPoint y: 138, endPoint x: 185, endPoint y: 138, distance: 132.5
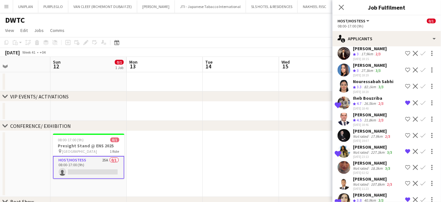
drag, startPoint x: 215, startPoint y: 141, endPoint x: 210, endPoint y: 141, distance: 4.2
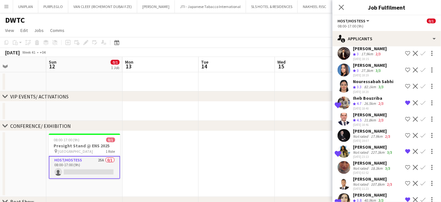
click at [364, 62] on div "Katya Abu Hasan Crew rating 3 27.3km 3/3 30-09-2025 18:19" at bounding box center [370, 69] width 34 height 15
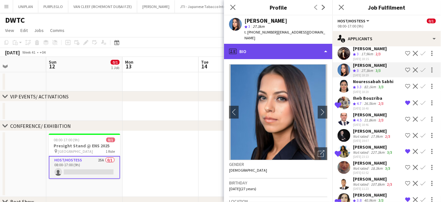
click at [314, 44] on div "profile Bio" at bounding box center [278, 51] width 109 height 15
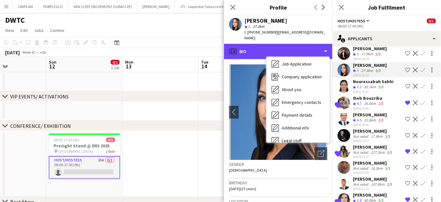
scroll to position [47, 0]
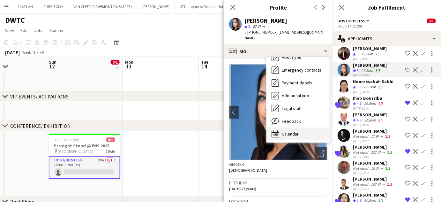
click at [292, 131] on span "Calendar" at bounding box center [290, 134] width 17 height 6
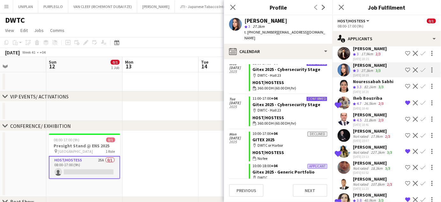
scroll to position [0, 195]
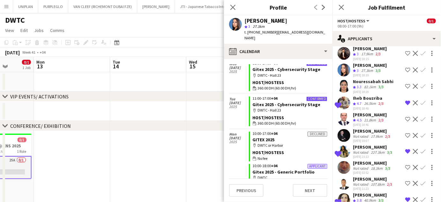
drag, startPoint x: 171, startPoint y: 157, endPoint x: 50, endPoint y: 123, distance: 124.7
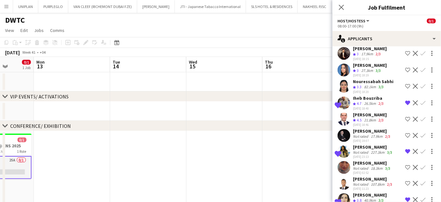
click at [413, 67] on app-icon "Decline" at bounding box center [415, 69] width 5 height 5
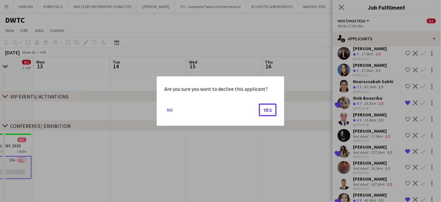
drag, startPoint x: 262, startPoint y: 108, endPoint x: 322, endPoint y: 109, distance: 59.4
click at [263, 108] on button "Yes" at bounding box center [268, 109] width 18 height 13
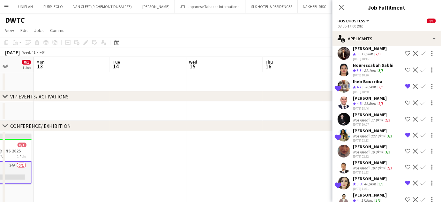
click at [413, 84] on app-icon "Decline" at bounding box center [415, 86] width 5 height 5
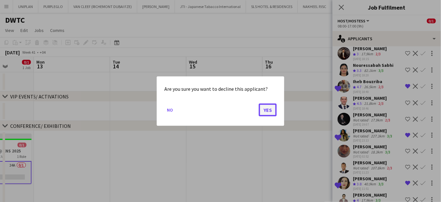
click at [267, 109] on button "Yes" at bounding box center [268, 109] width 18 height 13
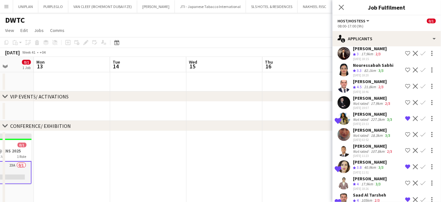
click at [406, 100] on app-icon "Shortlist crew" at bounding box center [408, 102] width 5 height 5
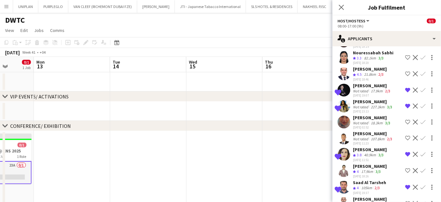
scroll to position [249, 0]
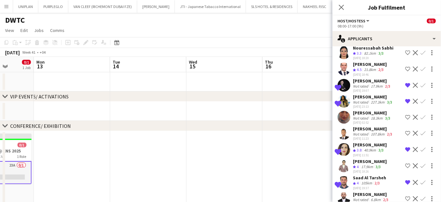
click at [406, 163] on app-icon "Shortlist crew" at bounding box center [408, 165] width 5 height 5
click at [413, 180] on app-icon "Decline" at bounding box center [415, 182] width 5 height 5
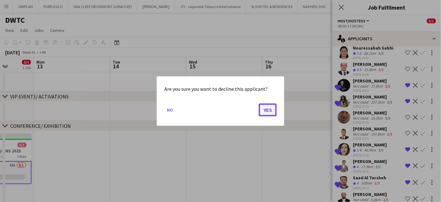
click at [268, 109] on button "Yes" at bounding box center [268, 109] width 18 height 13
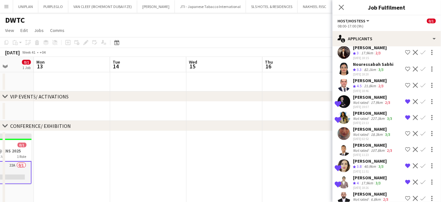
click at [406, 196] on app-icon "Shortlist crew" at bounding box center [408, 198] width 5 height 5
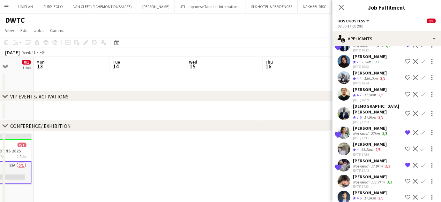
scroll to position [59, 0]
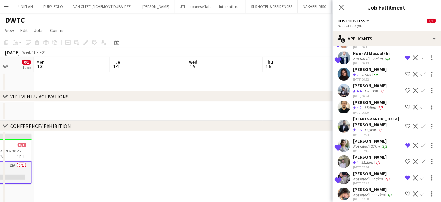
click at [404, 105] on button "Shortlist crew" at bounding box center [408, 107] width 8 height 8
click at [406, 124] on app-icon "Shortlist crew" at bounding box center [408, 126] width 5 height 5
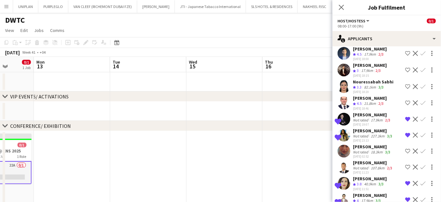
scroll to position [233, 0]
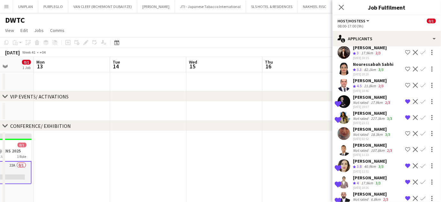
click at [267, 141] on app-date-cell at bounding box center [301, 184] width 76 height 106
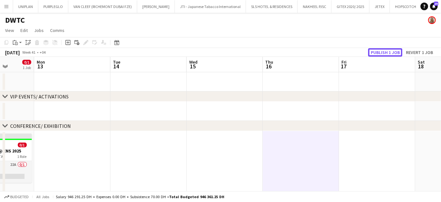
click at [389, 53] on button "Publish 1 job" at bounding box center [385, 52] width 34 height 8
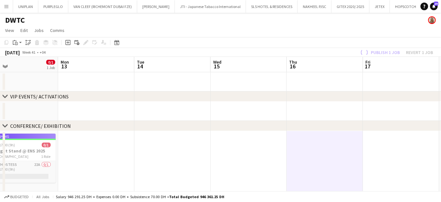
drag, startPoint x: 61, startPoint y: 154, endPoint x: 178, endPoint y: 142, distance: 117.8
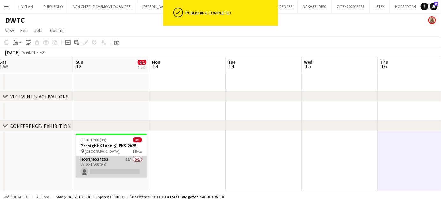
click at [98, 164] on app-card-role "Host/Hostess 22A 0/1 08:00-17:00 (9h) single-neutral-actions" at bounding box center [112, 167] width 72 height 22
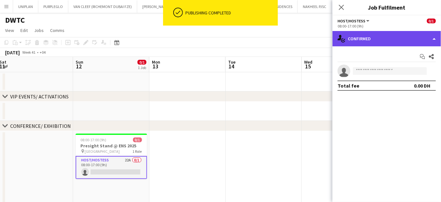
click at [432, 38] on div "single-neutral-actions-check-2 Confirmed" at bounding box center [387, 38] width 109 height 15
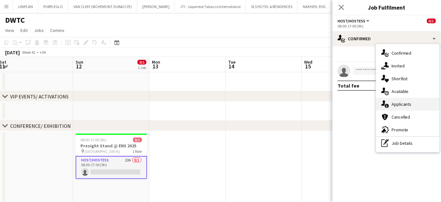
click at [404, 106] on span "Applicants" at bounding box center [402, 104] width 20 height 6
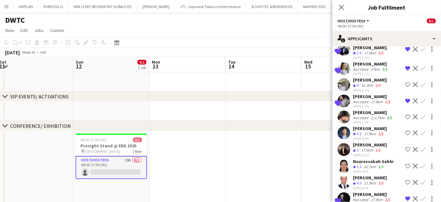
scroll to position [145, 0]
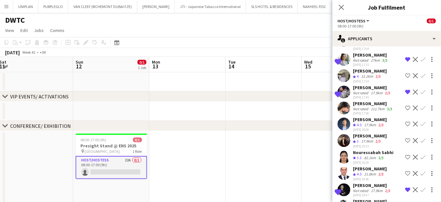
click at [367, 117] on div "[PERSON_NAME]" at bounding box center [370, 120] width 34 height 6
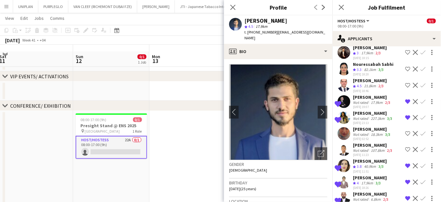
scroll to position [29, 0]
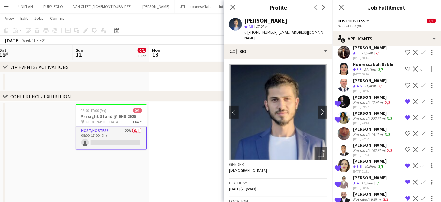
click at [406, 147] on app-icon "Shortlist crew" at bounding box center [408, 149] width 5 height 5
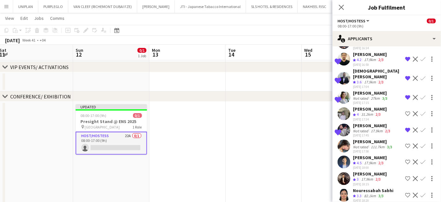
scroll to position [117, 0]
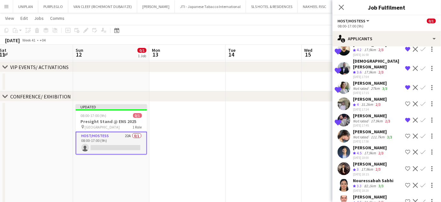
click at [366, 134] on div "Not rated" at bounding box center [361, 136] width 17 height 5
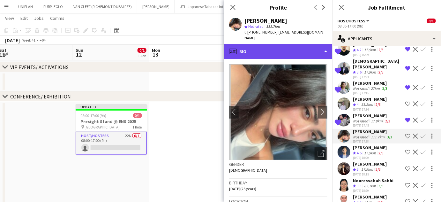
click at [319, 44] on div "profile Bio" at bounding box center [278, 51] width 109 height 15
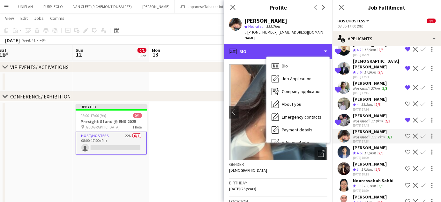
scroll to position [47, 0]
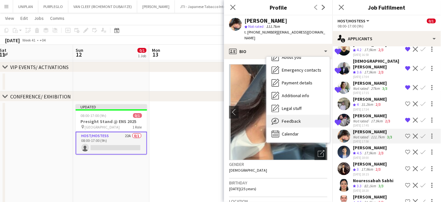
click at [299, 118] on span "Feedback" at bounding box center [291, 121] width 19 height 6
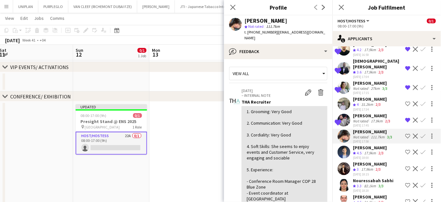
click at [406, 133] on app-icon "Shortlist crew" at bounding box center [408, 135] width 5 height 5
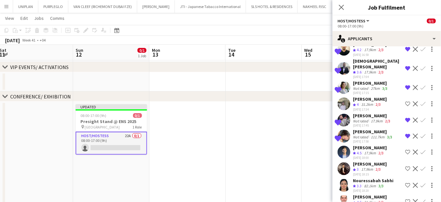
scroll to position [0, 156]
click at [254, 142] on app-date-cell at bounding box center [264, 155] width 76 height 106
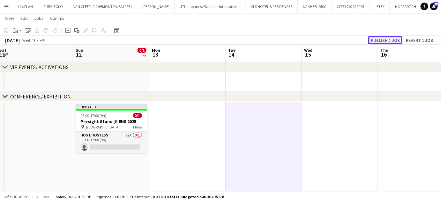
click at [382, 38] on button "Publish 1 job" at bounding box center [385, 40] width 34 height 8
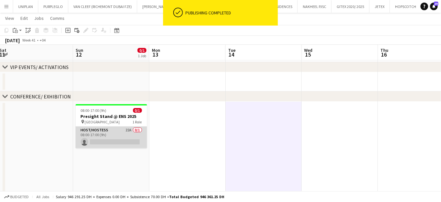
click at [140, 135] on app-card-role "Host/Hostess 22A 0/1 08:00-17:00 (9h) single-neutral-actions" at bounding box center [112, 137] width 72 height 22
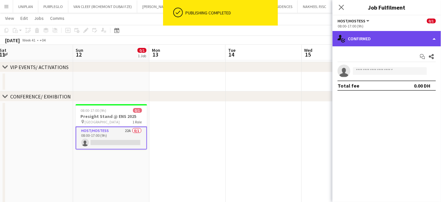
click at [425, 36] on div "single-neutral-actions-check-2 Confirmed" at bounding box center [387, 38] width 109 height 15
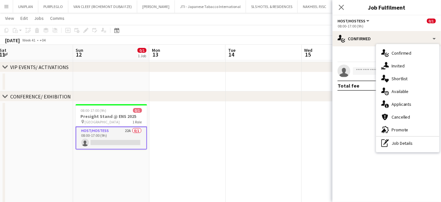
drag, startPoint x: 391, startPoint y: 77, endPoint x: 394, endPoint y: 75, distance: 3.5
click at [392, 78] on span "Shortlist" at bounding box center [400, 79] width 16 height 6
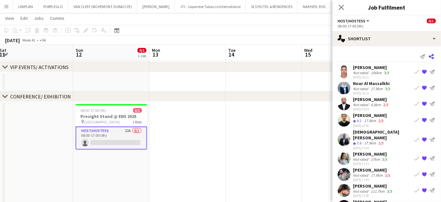
click at [428, 53] on app-icon "Share" at bounding box center [431, 56] width 9 height 9
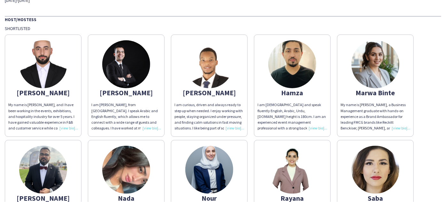
scroll to position [87, 0]
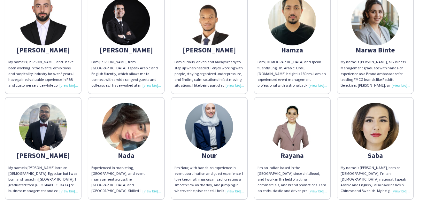
click at [377, 14] on img at bounding box center [375, 21] width 48 height 48
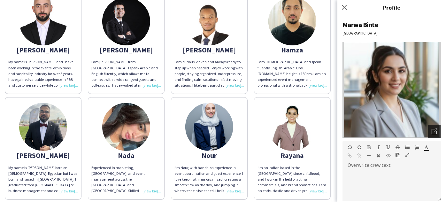
click at [436, 133] on div "Open photos pop-in" at bounding box center [434, 131] width 13 height 13
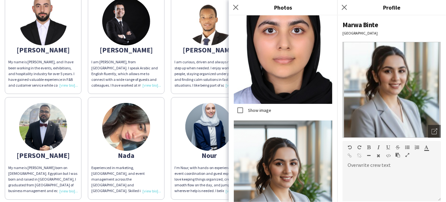
scroll to position [690, 0]
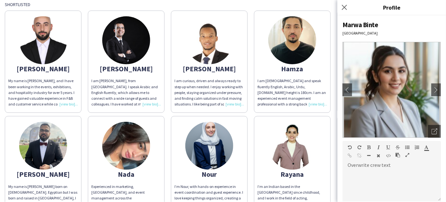
scroll to position [58, 0]
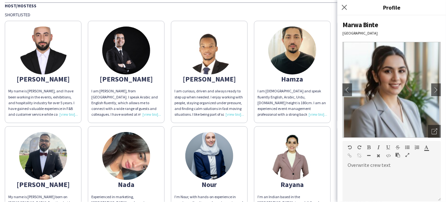
click at [118, 55] on img at bounding box center [126, 51] width 48 height 48
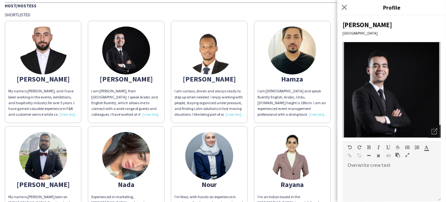
click at [431, 130] on icon "Open photos pop-in" at bounding box center [434, 131] width 6 height 6
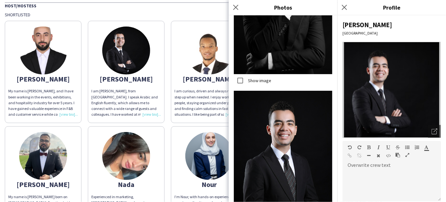
scroll to position [803, 0]
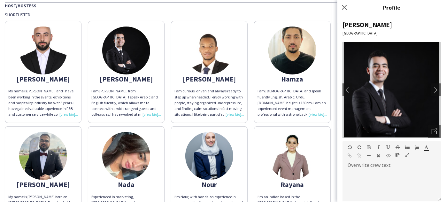
click at [225, 57] on img at bounding box center [209, 51] width 48 height 48
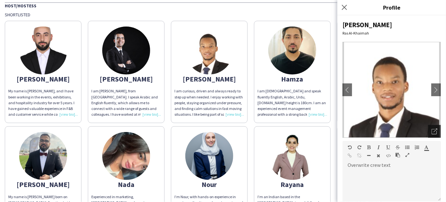
click at [434, 131] on div "Open photos pop-in" at bounding box center [434, 131] width 13 height 13
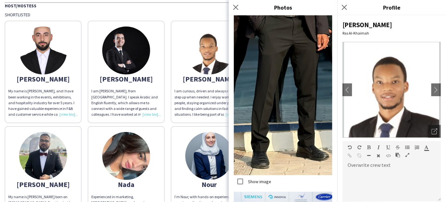
scroll to position [732, 0]
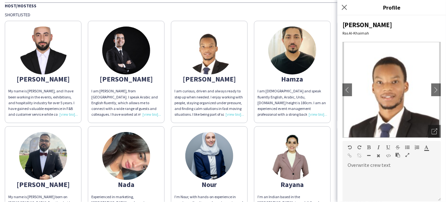
click at [130, 160] on img at bounding box center [126, 156] width 48 height 48
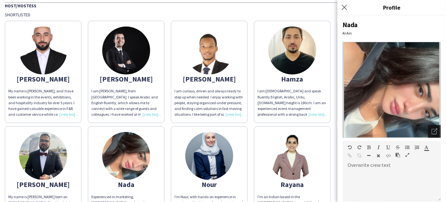
click at [432, 132] on icon "Open photos pop-in" at bounding box center [434, 131] width 6 height 6
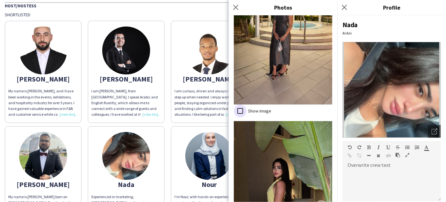
scroll to position [929, 0]
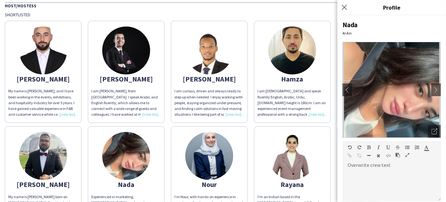
drag, startPoint x: 302, startPoint y: 150, endPoint x: 307, endPoint y: 150, distance: 4.8
click at [302, 150] on img at bounding box center [292, 156] width 48 height 48
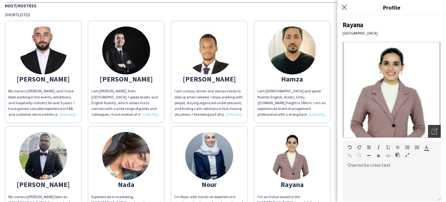
click at [433, 130] on icon at bounding box center [435, 130] width 4 height 4
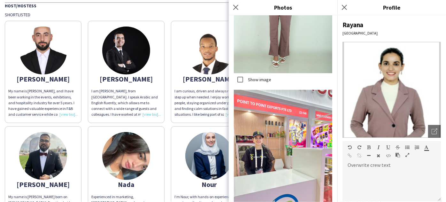
scroll to position [1136, 0]
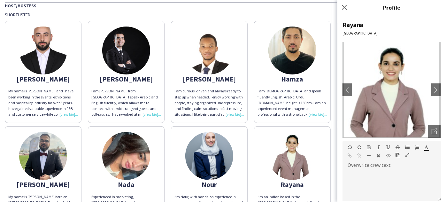
click at [300, 122] on app-share-pages-crew-card "Hamza I am Pakistani and speak fluently English, Arabic, Urdu, Punjabi.My heigh…" at bounding box center [292, 72] width 77 height 102
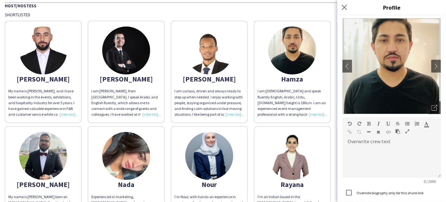
scroll to position [58, 0]
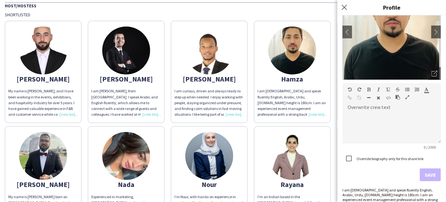
click at [333, 125] on div "Abderrahim My name is Abderrahim, and I have been working in the events, exhibi…" at bounding box center [223, 176] width 436 height 316
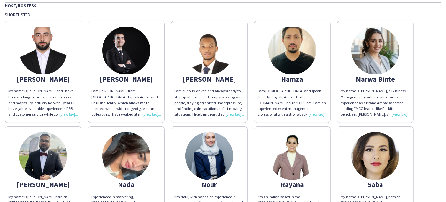
scroll to position [174, 0]
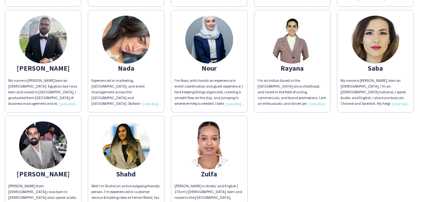
click at [130, 152] on img at bounding box center [126, 145] width 48 height 48
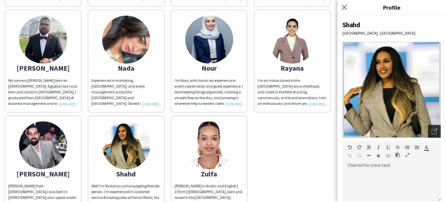
click at [434, 131] on div "Open photos pop-in" at bounding box center [434, 131] width 13 height 13
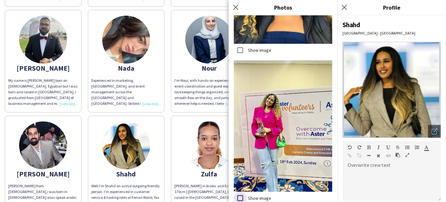
scroll to position [345, 0]
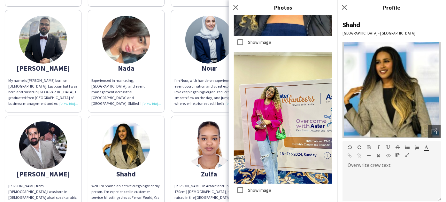
drag, startPoint x: 316, startPoint y: 198, endPoint x: 307, endPoint y: 195, distance: 9.6
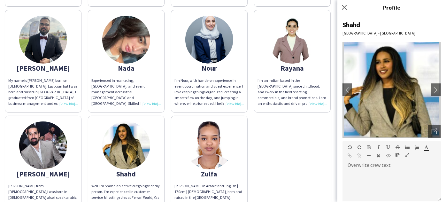
click at [220, 144] on img at bounding box center [209, 145] width 48 height 48
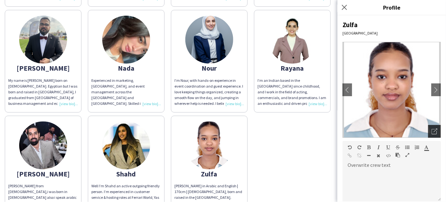
click at [431, 131] on icon "Open photos pop-in" at bounding box center [434, 131] width 6 height 6
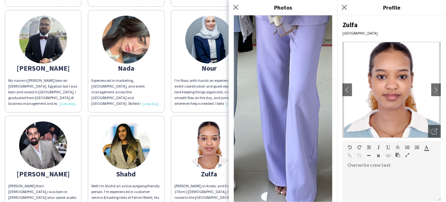
scroll to position [319, 0]
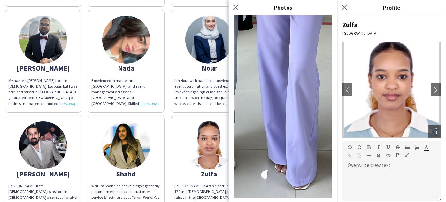
click at [55, 146] on img at bounding box center [43, 145] width 48 height 48
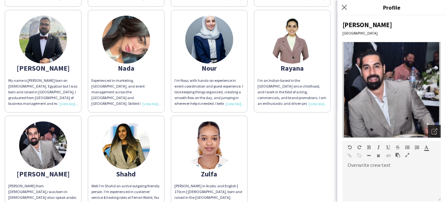
click at [429, 128] on div "Open photos pop-in" at bounding box center [434, 131] width 13 height 13
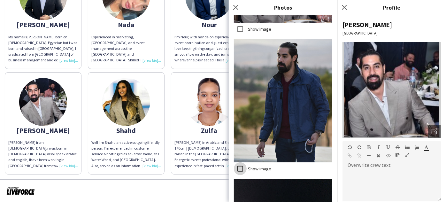
scroll to position [609, 0]
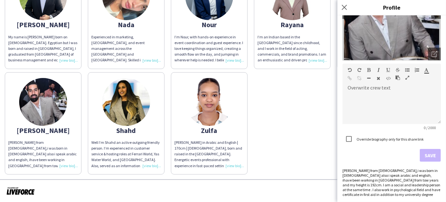
click at [294, 147] on div "Abderrahim My name is Abderrahim, and I have been working in the events, exhibi…" at bounding box center [223, 16] width 436 height 316
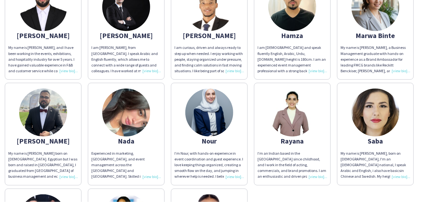
scroll to position [0, 0]
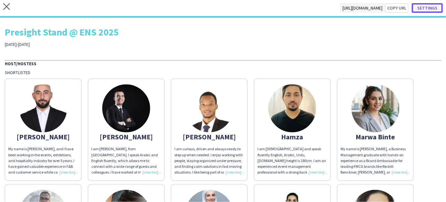
click at [430, 7] on button "Settings" at bounding box center [427, 8] width 31 height 10
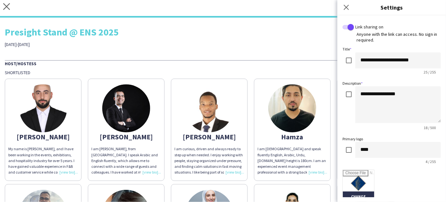
scroll to position [168, 0]
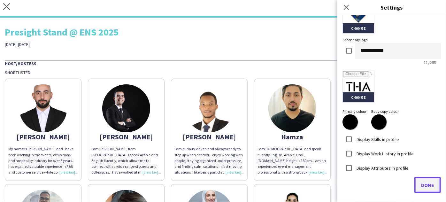
click at [430, 187] on button "Done" at bounding box center [427, 185] width 27 height 16
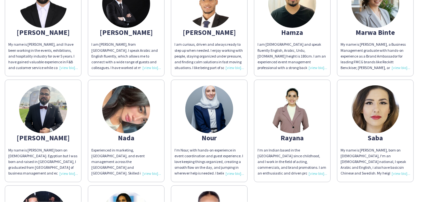
scroll to position [101, 0]
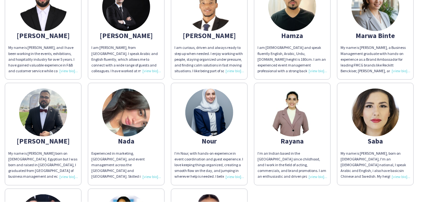
click at [379, 113] on img at bounding box center [375, 112] width 48 height 48
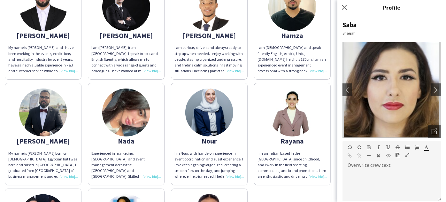
click at [185, 79] on app-share-pages-crew-card "Ahmed I am curious, driven and always ready to step up when needed. I enjoy wor…" at bounding box center [209, 28] width 77 height 102
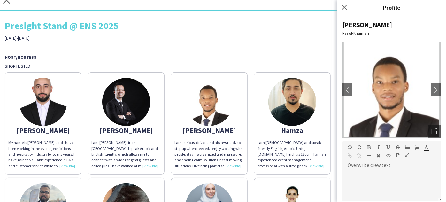
scroll to position [0, 0]
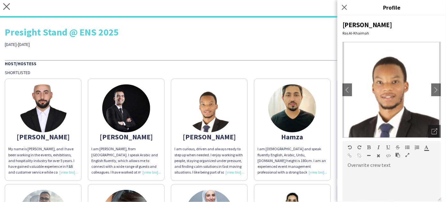
click at [200, 39] on div "Presight Stand @ ENS 2025 12-15th of October" at bounding box center [223, 34] width 436 height 25
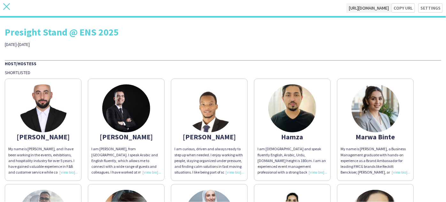
click at [8, 6] on icon "close" at bounding box center [6, 6] width 7 height 7
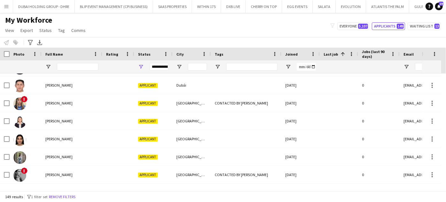
scroll to position [1391, 0]
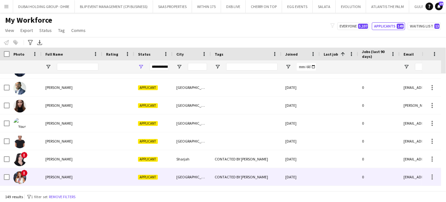
click at [61, 178] on span "[PERSON_NAME]" at bounding box center [58, 176] width 27 height 5
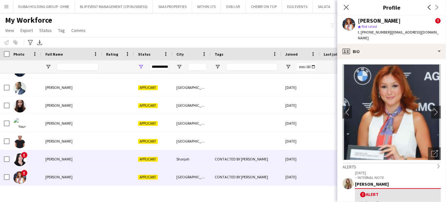
click at [66, 158] on span "[PERSON_NAME]" at bounding box center [58, 158] width 27 height 5
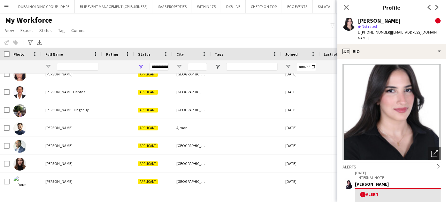
click at [169, 19] on div "My Workforce View Views Default view New view Update view Delete view Edit name…" at bounding box center [223, 26] width 446 height 22
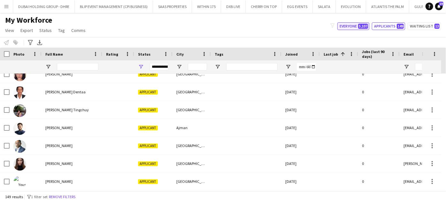
click at [351, 26] on button "Everyone 5,107" at bounding box center [353, 26] width 32 height 8
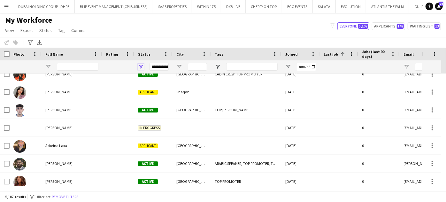
click at [142, 64] on span "Open Filter Menu" at bounding box center [141, 67] width 6 height 6
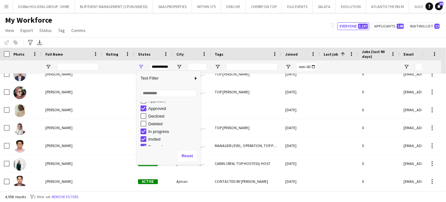
scroll to position [29, 0]
type input "**********"
click at [142, 36] on div "My Workforce View Views Default view New view Update view Delete view Edit name…" at bounding box center [223, 26] width 446 height 22
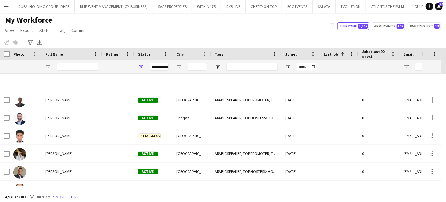
scroll to position [1913, 0]
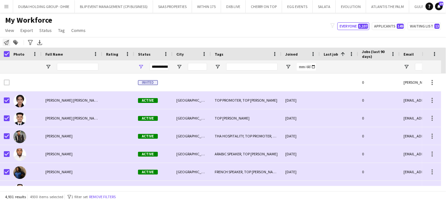
click at [6, 42] on icon "Notify workforce" at bounding box center [6, 42] width 5 height 5
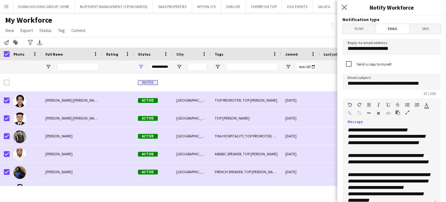
click at [407, 112] on icon "button" at bounding box center [407, 112] width 4 height 4
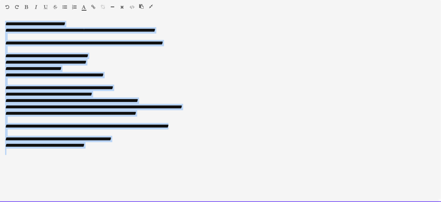
drag, startPoint x: 6, startPoint y: 23, endPoint x: 128, endPoint y: 160, distance: 183.9
click at [128, 161] on div "**********" at bounding box center [221, 111] width 442 height 181
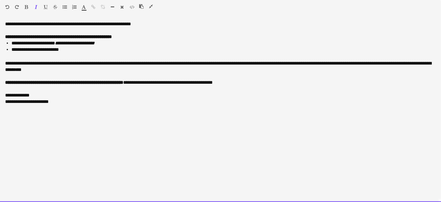
click at [3, 22] on div "**********" at bounding box center [221, 111] width 442 height 181
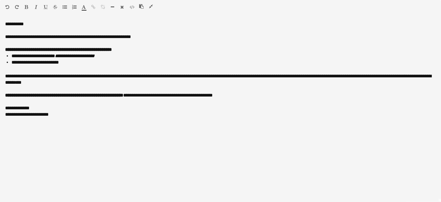
click at [152, 4] on icon "button" at bounding box center [151, 6] width 4 height 4
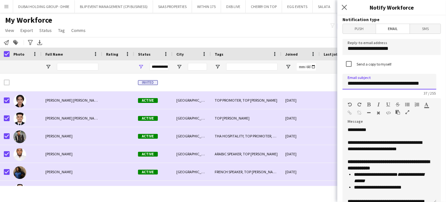
drag, startPoint x: 382, startPoint y: 83, endPoint x: 445, endPoint y: 85, distance: 63.6
click at [445, 85] on div "**********" at bounding box center [391, 108] width 109 height 186
paste input "**********"
click at [363, 85] on input "**********" at bounding box center [389, 82] width 94 height 16
click at [381, 84] on input "**********" at bounding box center [389, 82] width 94 height 16
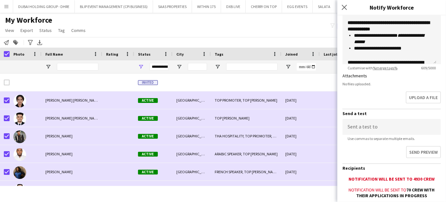
scroll to position [200, 0]
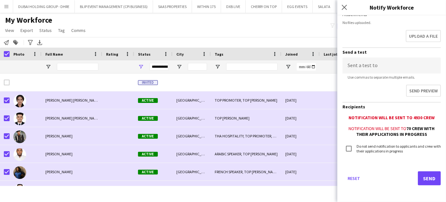
type input "**********"
click at [428, 176] on button "Send" at bounding box center [429, 178] width 23 height 14
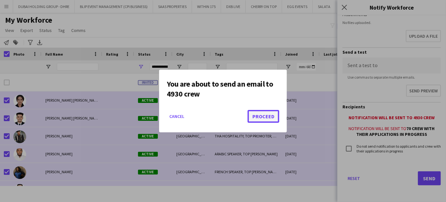
click at [268, 116] on button "Proceed" at bounding box center [263, 116] width 32 height 13
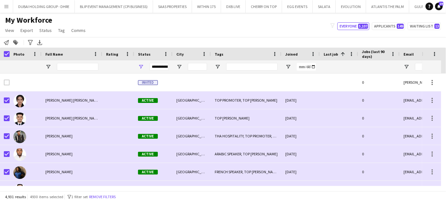
click at [195, 31] on div "My Workforce View Views Default view New view Update view Delete view Edit name…" at bounding box center [223, 26] width 446 height 22
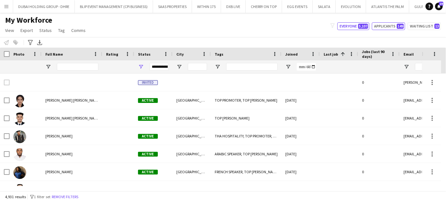
drag, startPoint x: 389, startPoint y: 25, endPoint x: 235, endPoint y: 85, distance: 164.8
click at [389, 25] on button "Applicants 149" at bounding box center [388, 26] width 33 height 8
type input "**********"
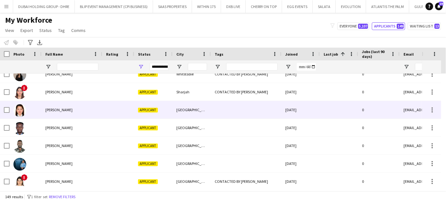
scroll to position [719, 0]
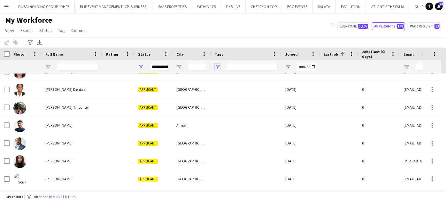
click at [215, 64] on span "Open Filter Menu" at bounding box center [218, 67] width 6 height 6
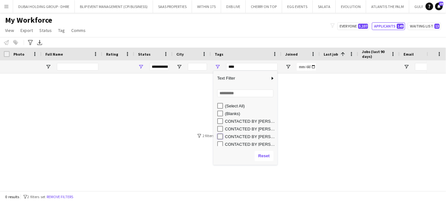
type input "**********"
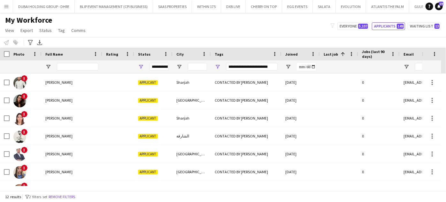
click at [200, 41] on div "Notify workforce Add to tag Select at least one crew to tag him or her. Advance…" at bounding box center [223, 42] width 446 height 11
click at [218, 66] on span "Open Filter Menu" at bounding box center [218, 67] width 6 height 6
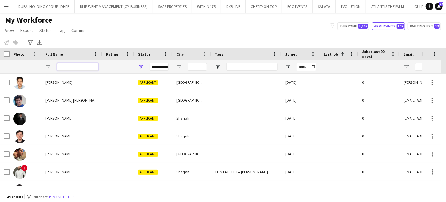
click at [76, 68] on input "Full Name Filter Input" at bounding box center [78, 67] width 42 height 8
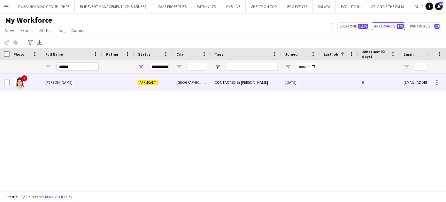
type input "******"
click at [72, 85] on div "[PERSON_NAME]" at bounding box center [72, 82] width 61 height 18
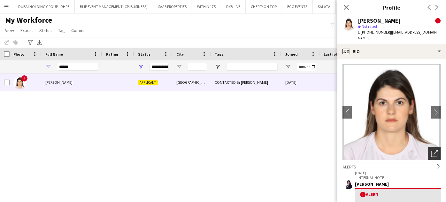
click at [431, 150] on icon "Open photos pop-in" at bounding box center [434, 153] width 7 height 7
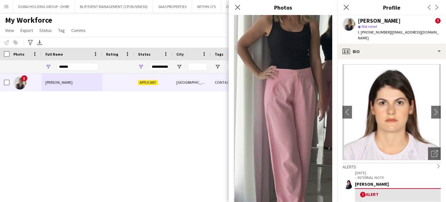
click at [220, 128] on div "! [PERSON_NAME] Applicant Dubai CONTACTED BY [PERSON_NAME] [DATE] 0 [EMAIL_ADDR…" at bounding box center [213, 129] width 427 height 112
click at [238, 9] on icon "Close pop-in" at bounding box center [237, 7] width 6 height 6
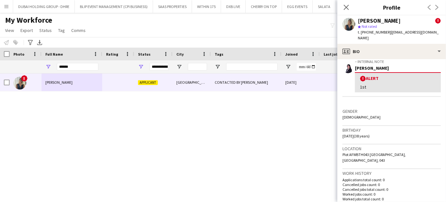
click at [328, 120] on div "! [PERSON_NAME] Applicant Dubai CONTACTED BY [PERSON_NAME] [DATE] 0 [EMAIL_ADDR…" at bounding box center [213, 129] width 427 height 112
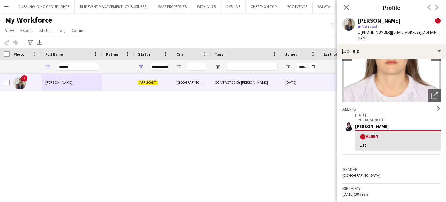
click at [302, 125] on div "! [PERSON_NAME] Applicant Dubai CONTACTED BY [PERSON_NAME] [DATE] 0 [EMAIL_ADDR…" at bounding box center [213, 129] width 427 height 112
click at [282, 111] on div "! [PERSON_NAME] Applicant Dubai CONTACTED BY [PERSON_NAME] [DATE] 0 [EMAIL_ADDR…" at bounding box center [213, 129] width 427 height 112
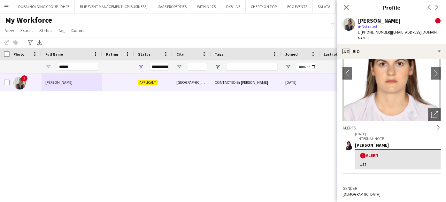
scroll to position [0, 0]
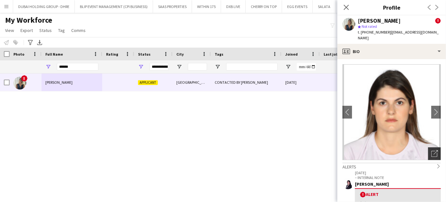
click at [434, 150] on div "Open photos pop-in" at bounding box center [434, 153] width 13 height 13
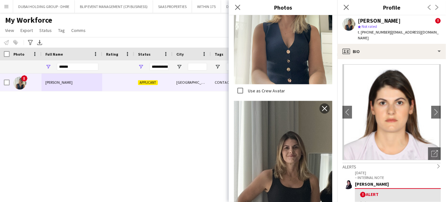
scroll to position [450, 0]
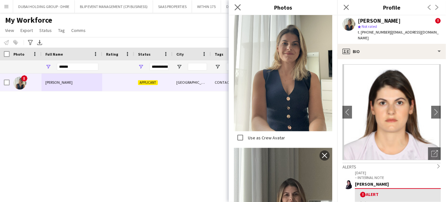
click at [237, 10] on icon "Close pop-in" at bounding box center [237, 7] width 6 height 6
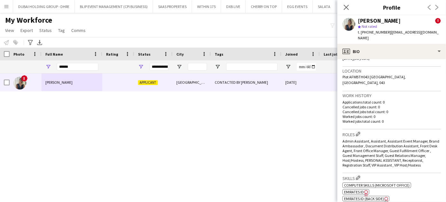
scroll to position [145, 0]
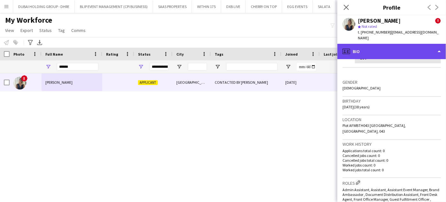
click at [419, 46] on div "profile Bio" at bounding box center [391, 51] width 109 height 15
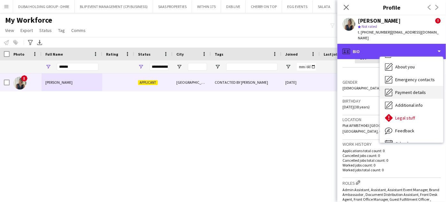
scroll to position [34, 0]
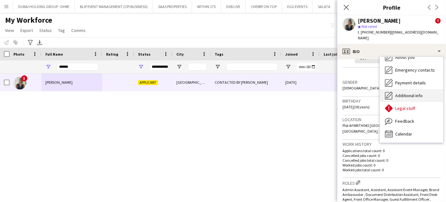
click at [410, 93] on span "Additional info" at bounding box center [408, 96] width 27 height 6
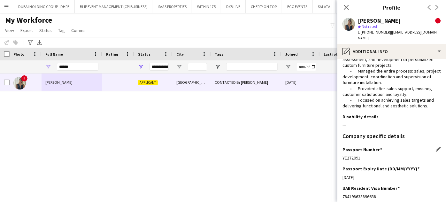
scroll to position [87, 0]
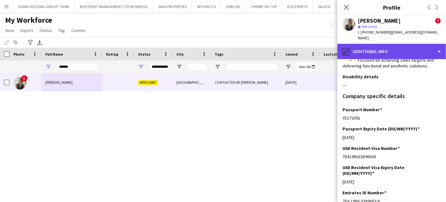
click at [405, 44] on div "pencil4 Additional info" at bounding box center [391, 51] width 109 height 15
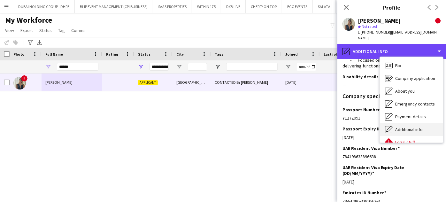
scroll to position [0, 0]
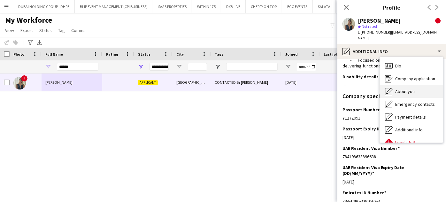
click at [401, 88] on span "About you" at bounding box center [404, 91] width 19 height 6
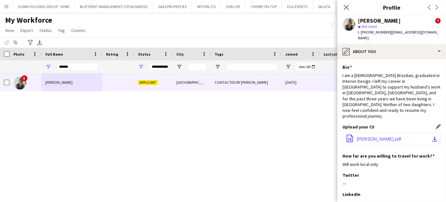
click at [385, 136] on span "[PERSON_NAME].pdf" at bounding box center [379, 138] width 44 height 5
click at [347, 6] on icon "Close pop-in" at bounding box center [346, 7] width 5 height 5
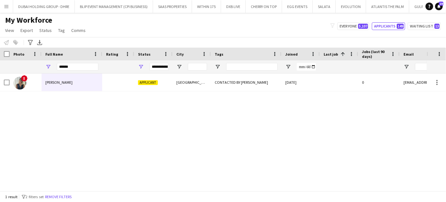
click at [75, 134] on div "! [PERSON_NAME] Applicant Dubai CONTACTED BY [PERSON_NAME] [DATE] 0 [EMAIL_ADDR…" at bounding box center [213, 129] width 427 height 112
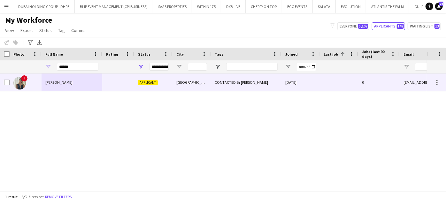
click at [52, 87] on div "[PERSON_NAME]" at bounding box center [72, 82] width 61 height 18
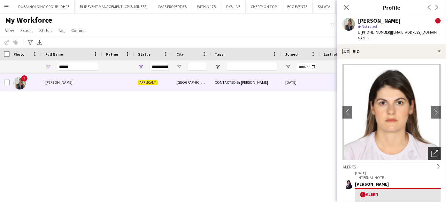
click at [431, 150] on icon "Open photos pop-in" at bounding box center [434, 153] width 7 height 7
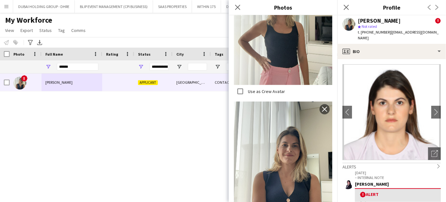
scroll to position [232, 0]
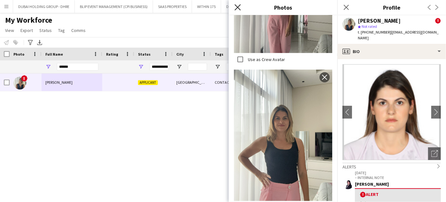
click at [240, 7] on icon "Close pop-in" at bounding box center [237, 7] width 6 height 6
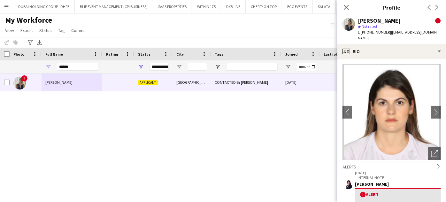
click at [233, 157] on div "! [PERSON_NAME] Applicant Dubai CONTACTED BY [PERSON_NAME] [DATE] 0 [EMAIL_ADDR…" at bounding box center [213, 129] width 427 height 112
drag, startPoint x: 345, startPoint y: 4, endPoint x: 344, endPoint y: 8, distance: 4.2
click at [345, 5] on icon "Close pop-in" at bounding box center [346, 7] width 5 height 5
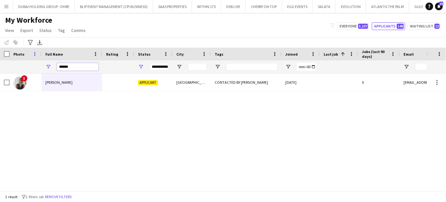
drag, startPoint x: 85, startPoint y: 66, endPoint x: 33, endPoint y: 57, distance: 53.6
click at [33, 57] on div "Workforce Details Photo Full Name City" at bounding box center [328, 61] width 657 height 26
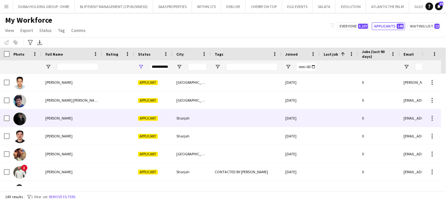
click at [52, 110] on div "[PERSON_NAME]" at bounding box center [72, 118] width 61 height 18
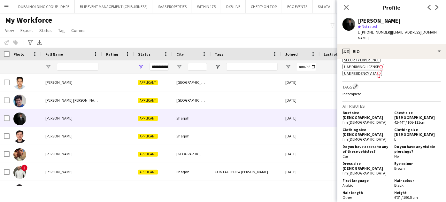
scroll to position [319, 0]
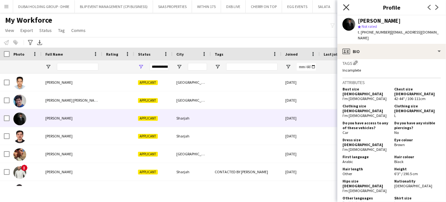
click at [346, 6] on icon "Close pop-in" at bounding box center [346, 7] width 6 height 6
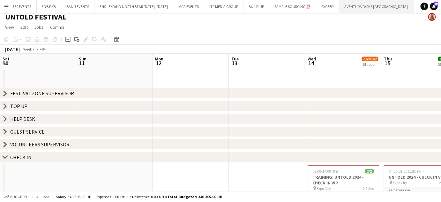
scroll to position [0, 265]
